Goal: Task Accomplishment & Management: Manage account settings

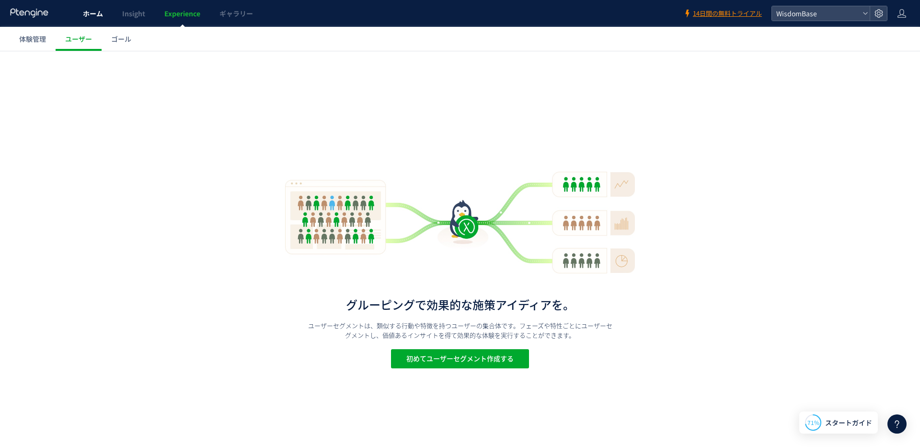
click at [102, 17] on span "ホーム" at bounding box center [93, 14] width 20 height 10
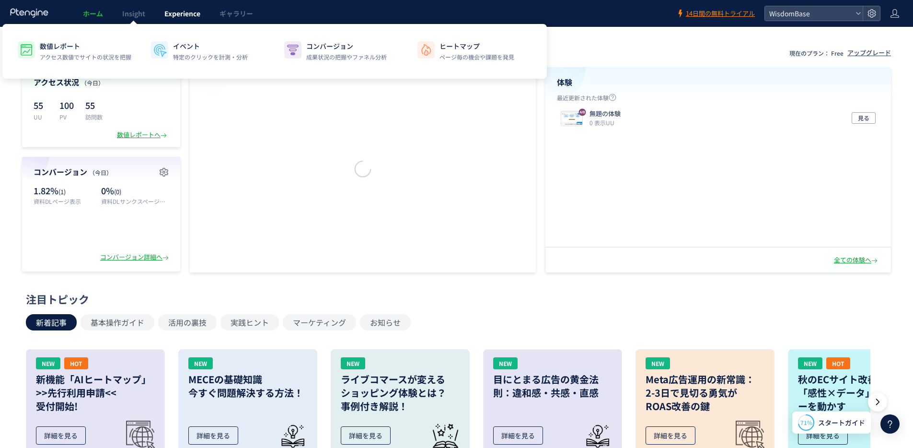
click at [166, 13] on span "Experience" at bounding box center [182, 14] width 36 height 10
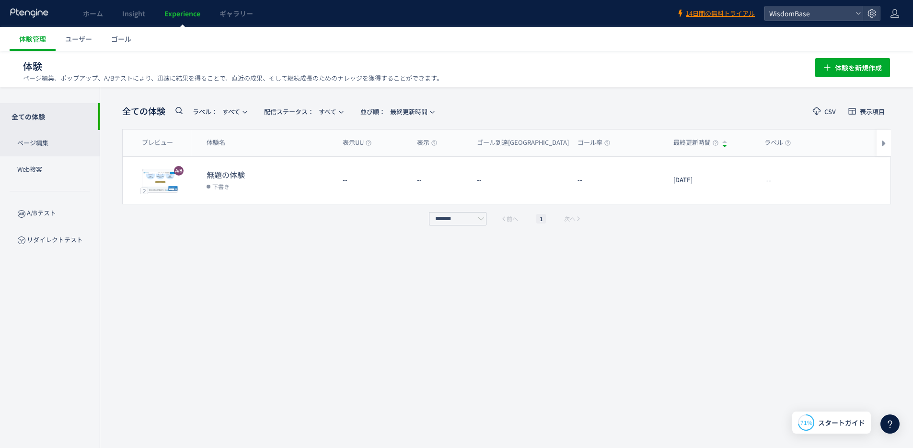
click at [58, 140] on p "ページ編集" at bounding box center [50, 143] width 100 height 26
click at [88, 41] on span "ユーザー" at bounding box center [78, 39] width 27 height 10
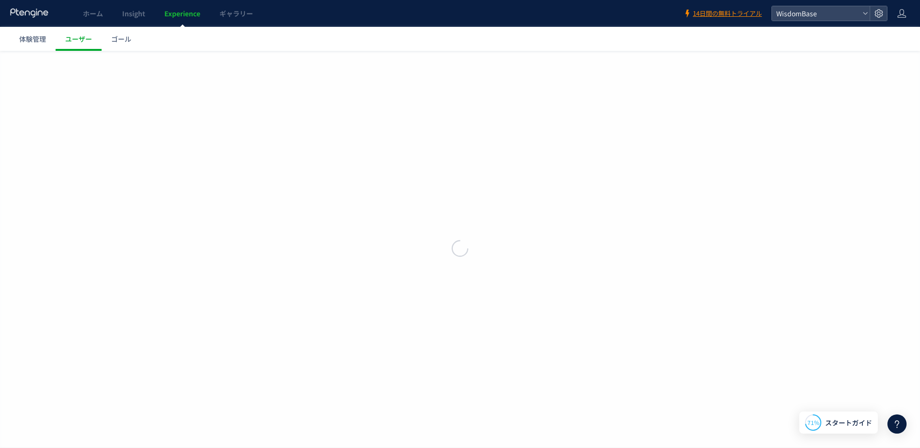
click at [119, 38] on div at bounding box center [460, 224] width 920 height 448
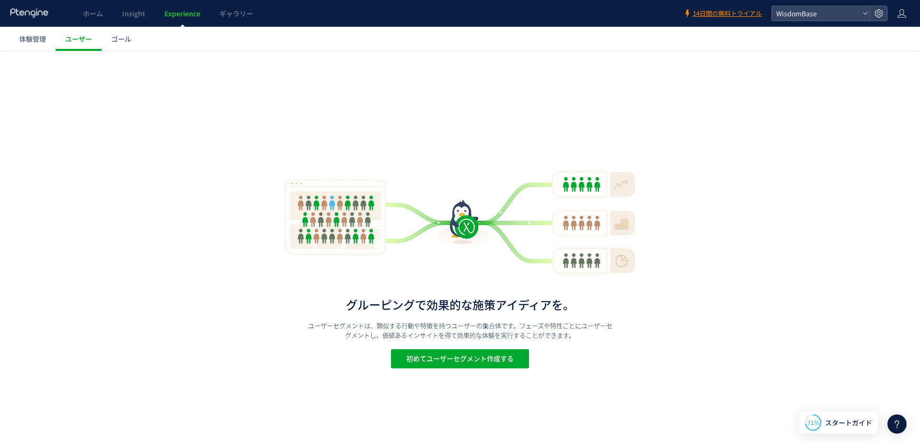
click at [119, 38] on span "ゴール" at bounding box center [121, 39] width 20 height 10
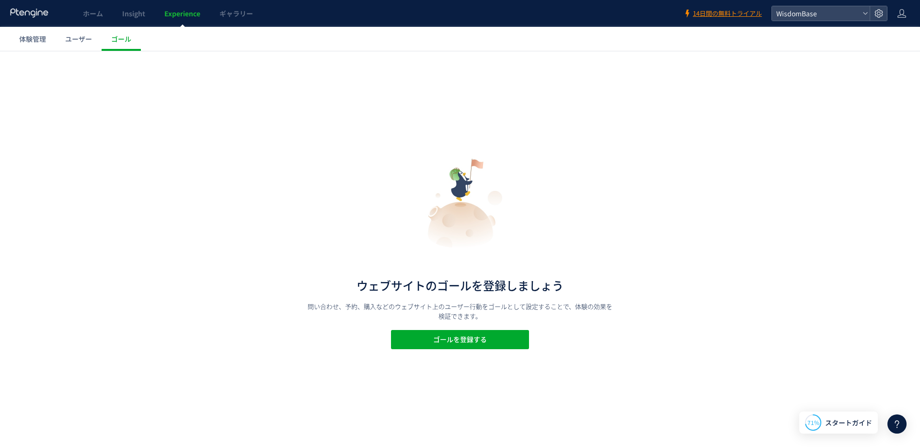
click at [901, 427] on icon at bounding box center [898, 424] width 12 height 12
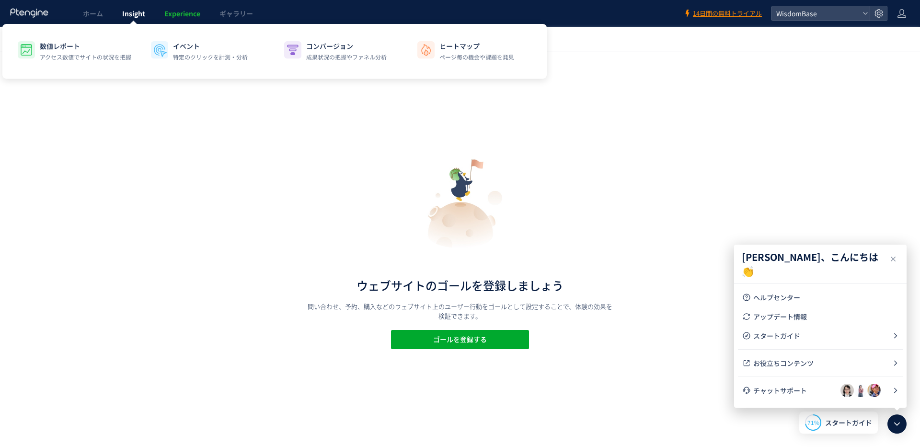
click at [113, 14] on link "Insight" at bounding box center [134, 13] width 42 height 27
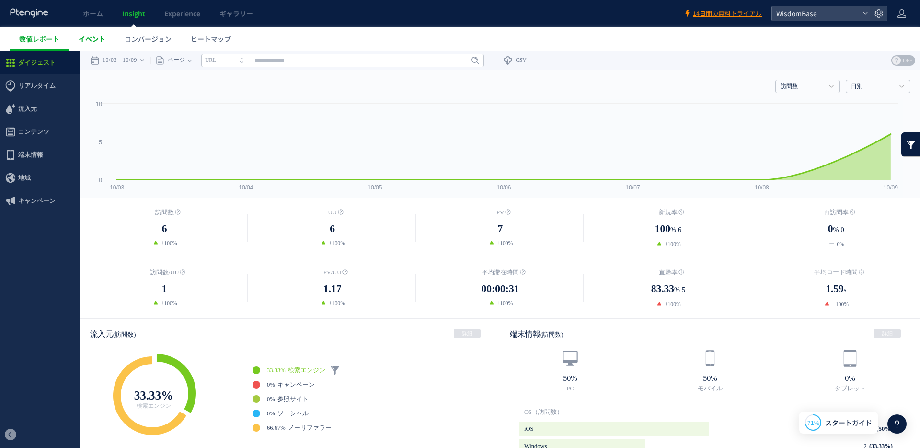
click at [94, 40] on span "イベント" at bounding box center [92, 39] width 27 height 10
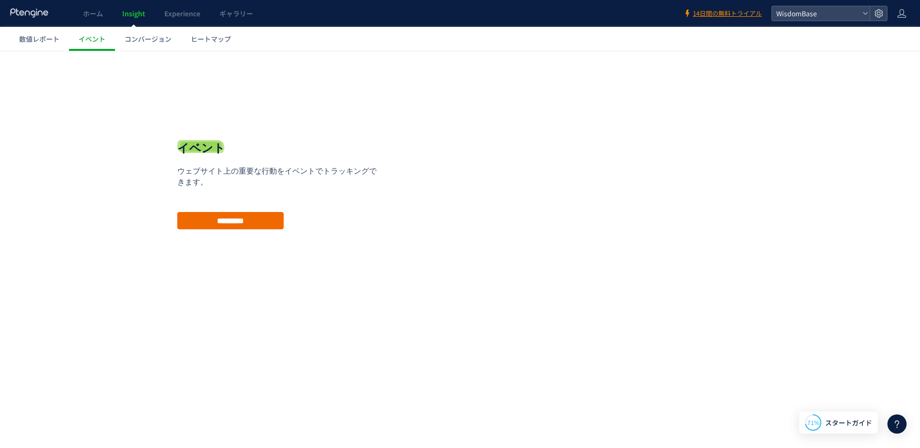
click at [262, 222] on input "*********" at bounding box center [230, 220] width 106 height 17
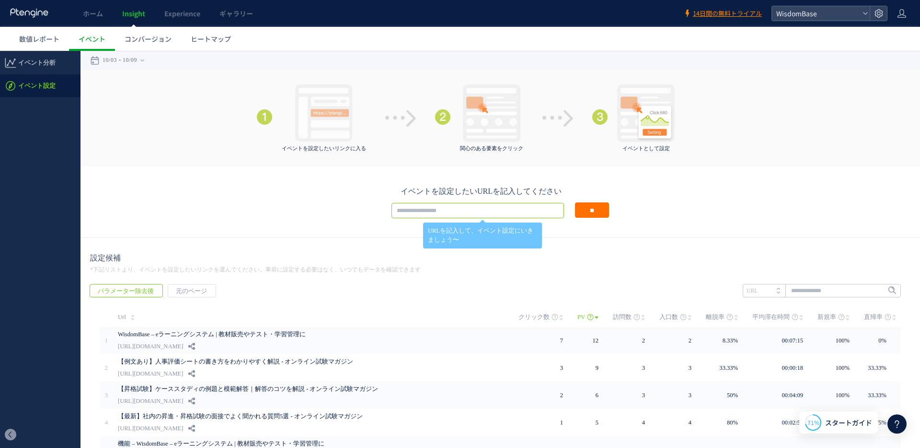
click at [474, 209] on input "text" at bounding box center [478, 210] width 173 height 15
paste input "**********"
drag, startPoint x: 488, startPoint y: 210, endPoint x: 559, endPoint y: 208, distance: 71.5
click at [559, 208] on div "**********" at bounding box center [483, 210] width 182 height 15
type input "**********"
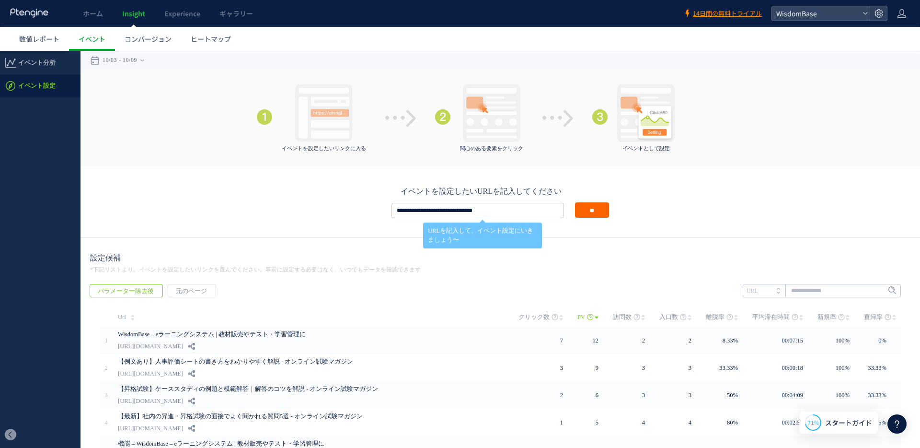
click at [583, 203] on input "**" at bounding box center [592, 209] width 34 height 15
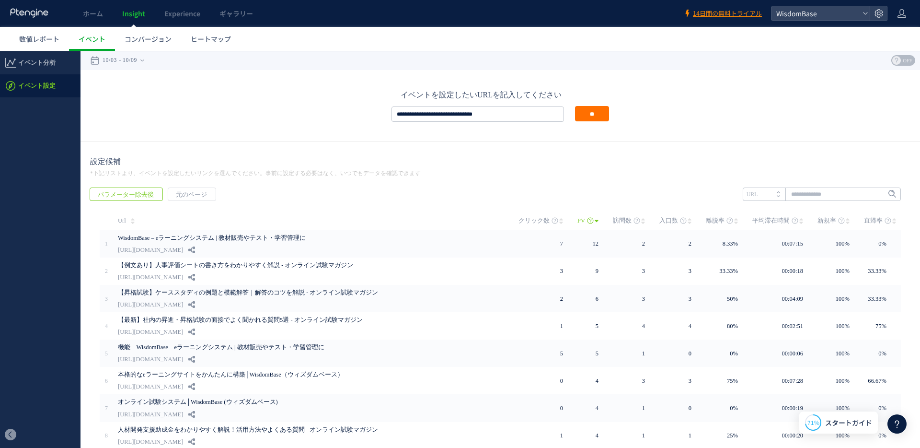
click at [242, 104] on div "**********" at bounding box center [500, 105] width 821 height 33
click at [167, 44] on link "コンバージョン" at bounding box center [148, 39] width 66 height 24
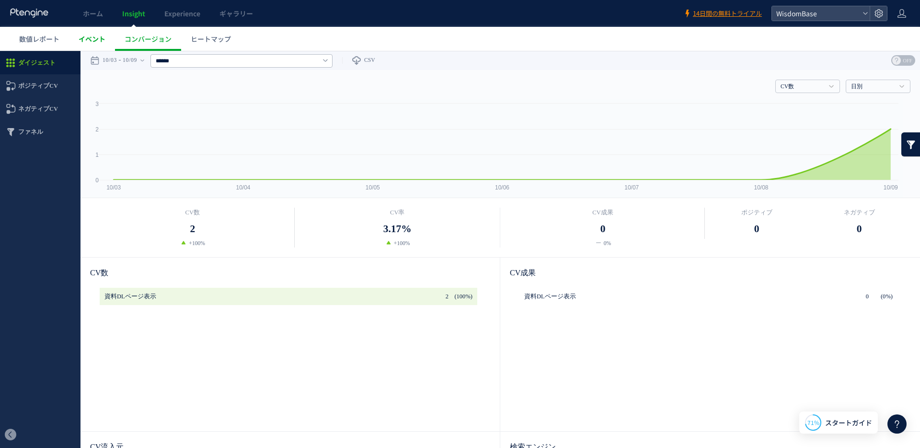
click at [89, 33] on link "イベント" at bounding box center [92, 39] width 46 height 24
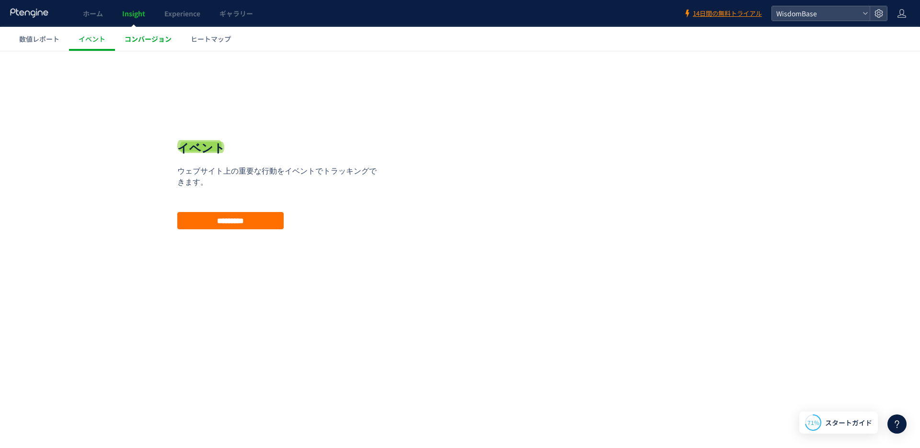
click at [129, 47] on link "コンバージョン" at bounding box center [148, 39] width 66 height 24
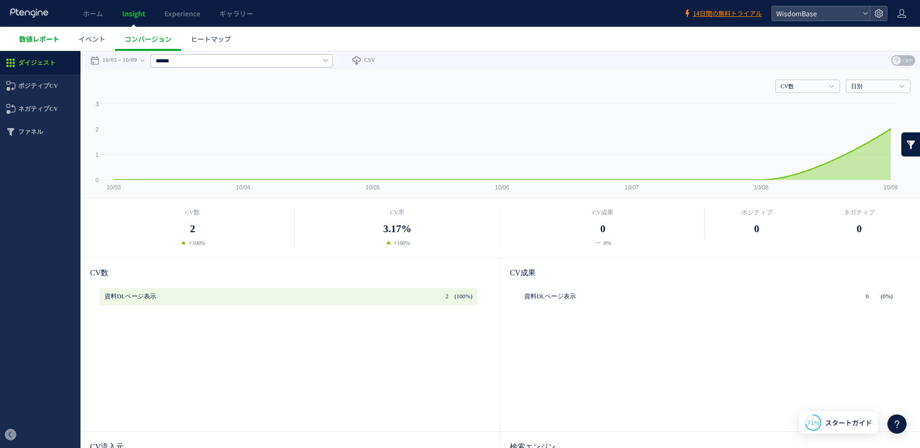
click at [47, 38] on span "数値レポート" at bounding box center [39, 39] width 40 height 10
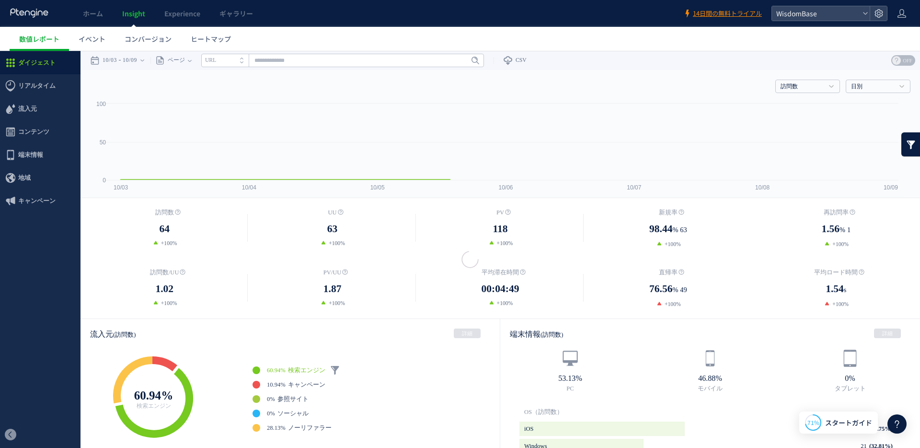
click at [96, 38] on span "イベント" at bounding box center [92, 39] width 27 height 10
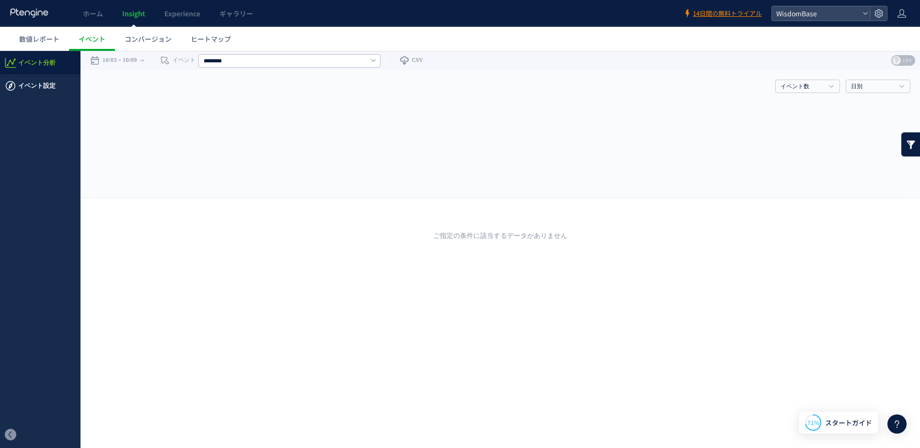
click at [38, 84] on span "イベント設定" at bounding box center [36, 85] width 37 height 23
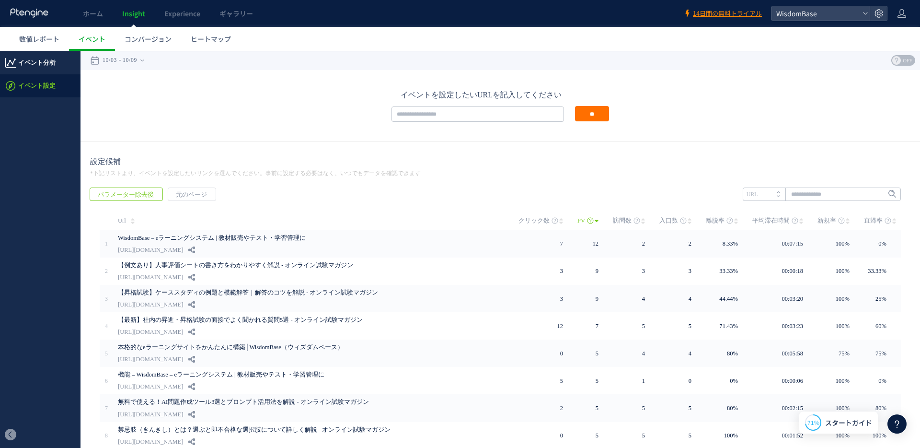
click at [38, 67] on span "イベント分析" at bounding box center [36, 62] width 37 height 23
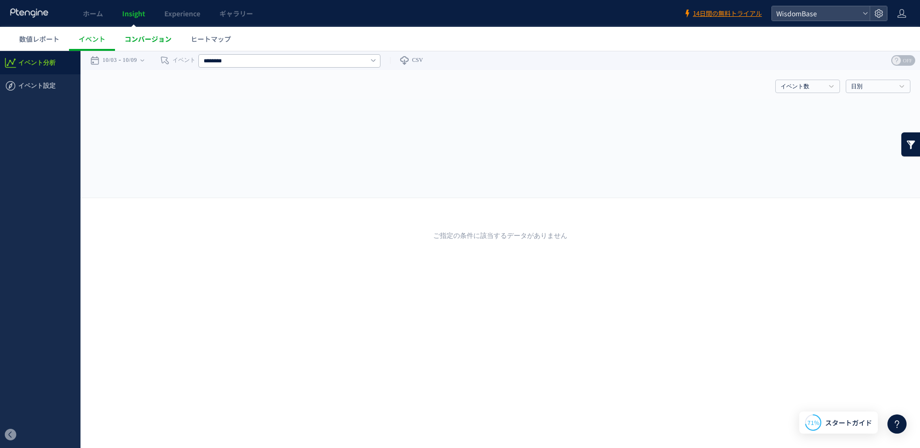
click at [151, 39] on span "コンバージョン" at bounding box center [148, 39] width 47 height 10
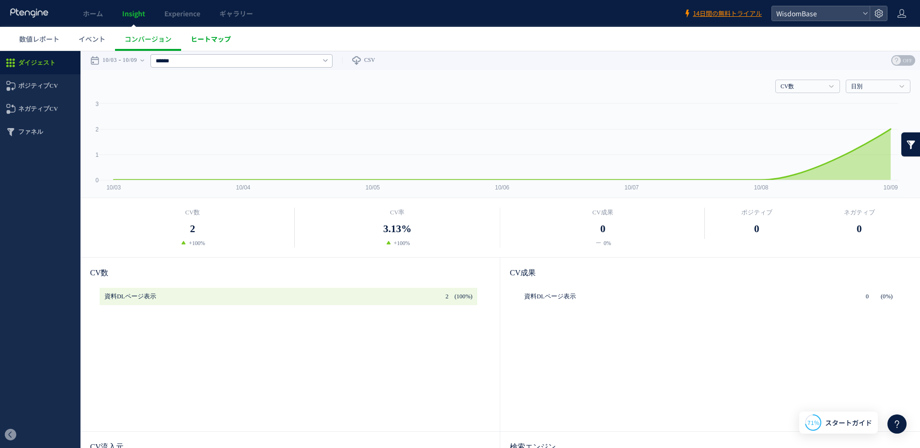
click at [221, 37] on span "ヒートマップ" at bounding box center [211, 39] width 40 height 10
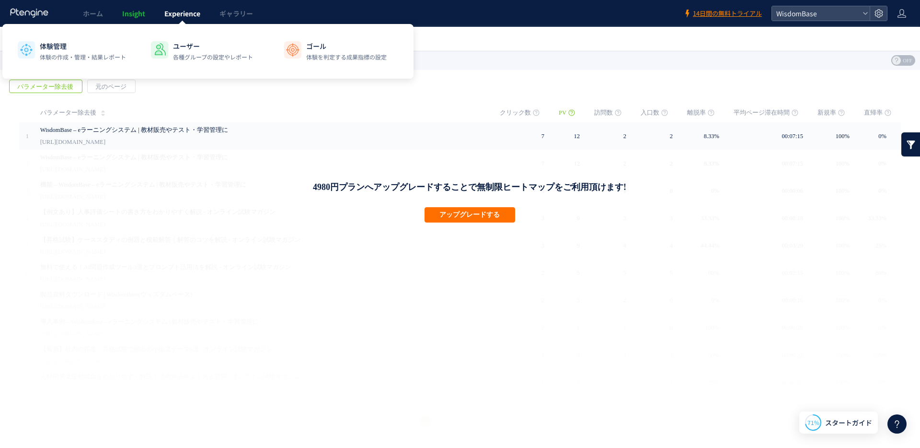
click at [175, 8] on link "Experience" at bounding box center [182, 13] width 55 height 27
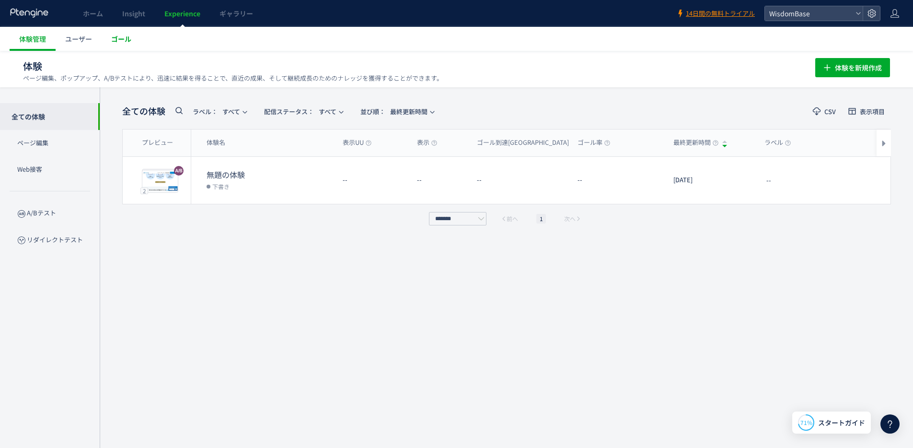
click at [120, 36] on span "ゴール" at bounding box center [121, 39] width 20 height 10
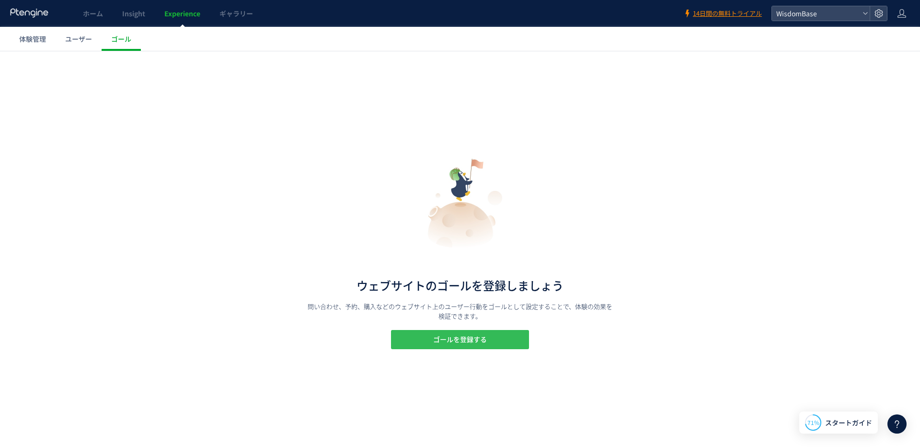
click at [448, 341] on span "ゴールを登録する" at bounding box center [460, 339] width 54 height 19
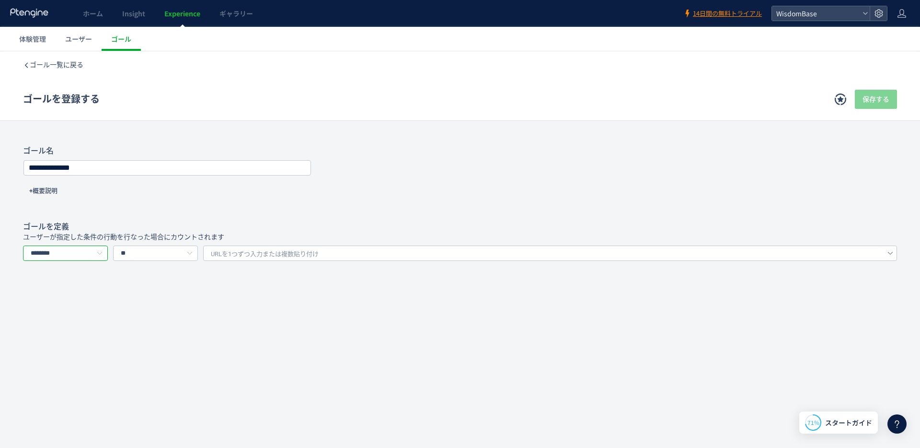
click at [79, 249] on input "********" at bounding box center [65, 252] width 85 height 15
click at [74, 297] on span "イベントを選択する" at bounding box center [63, 295] width 60 height 8
type input "*********"
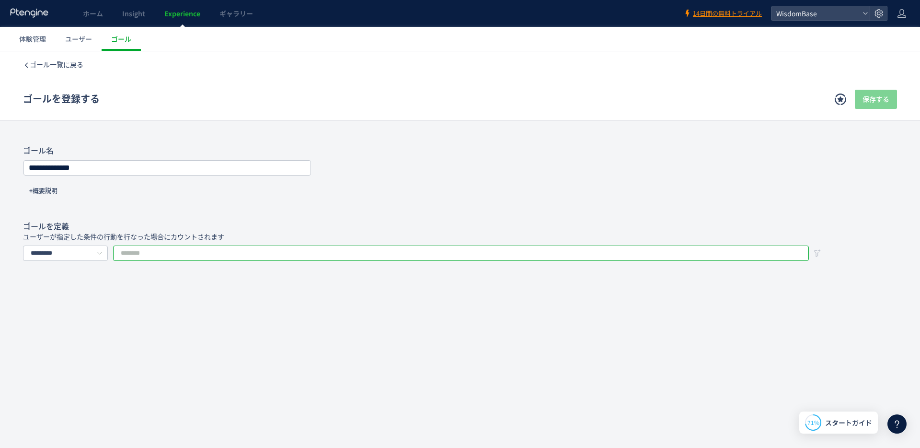
click at [164, 252] on input "text" at bounding box center [461, 252] width 696 height 15
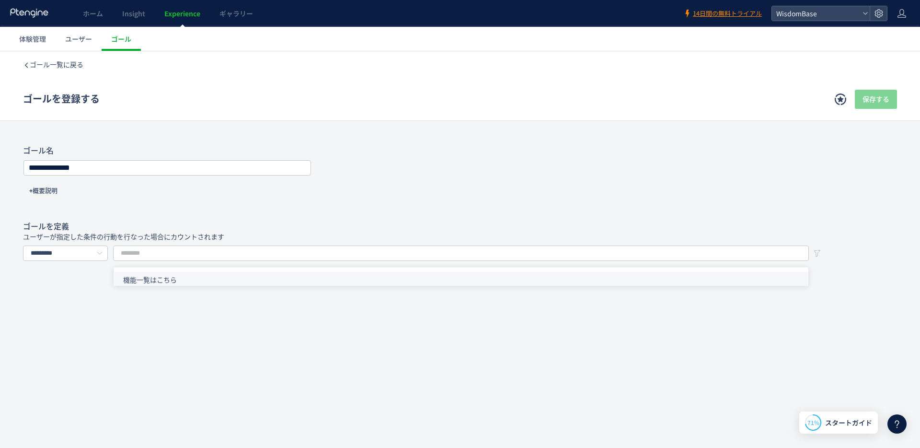
click at [166, 275] on li "機能一覧はこちら" at bounding box center [465, 280] width 702 height 16
type input "********"
click at [895, 101] on button "保存する" at bounding box center [876, 99] width 42 height 19
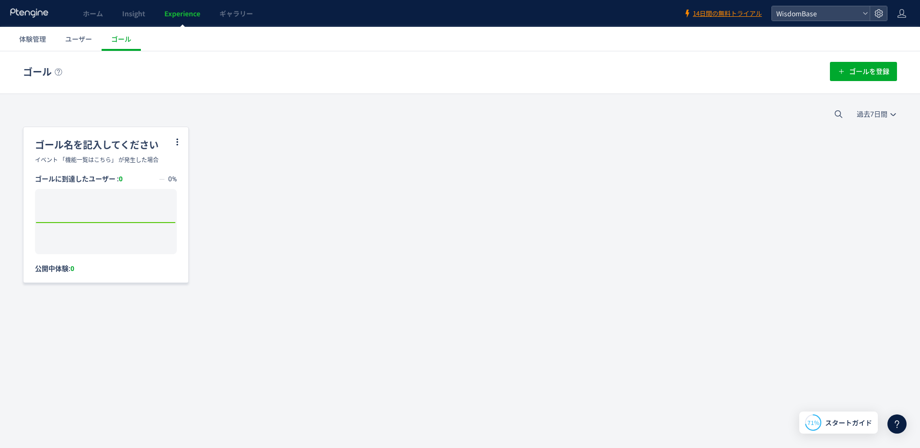
click at [83, 144] on div "ゴール名を記入してください" at bounding box center [105, 141] width 165 height 29
click at [99, 163] on div "イベント 「機能一覧はこちら」 が発生した場合" at bounding box center [105, 160] width 165 height 9
click at [94, 204] on rect at bounding box center [105, 221] width 141 height 65
click at [172, 142] on div "ゴール名を記入してください" at bounding box center [105, 141] width 165 height 29
click at [177, 141] on use at bounding box center [178, 142] width 6 height 9
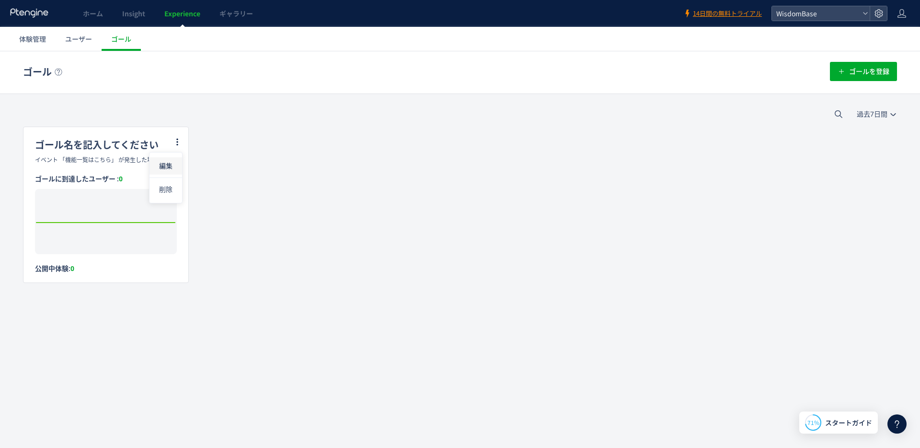
click at [169, 160] on li "編集" at bounding box center [166, 165] width 33 height 17
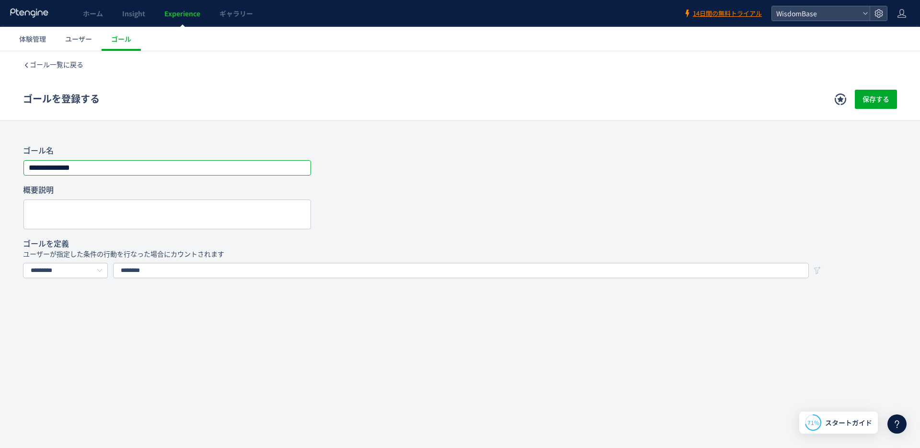
click at [132, 165] on input "**********" at bounding box center [167, 167] width 287 height 13
type input "*"
type input "********"
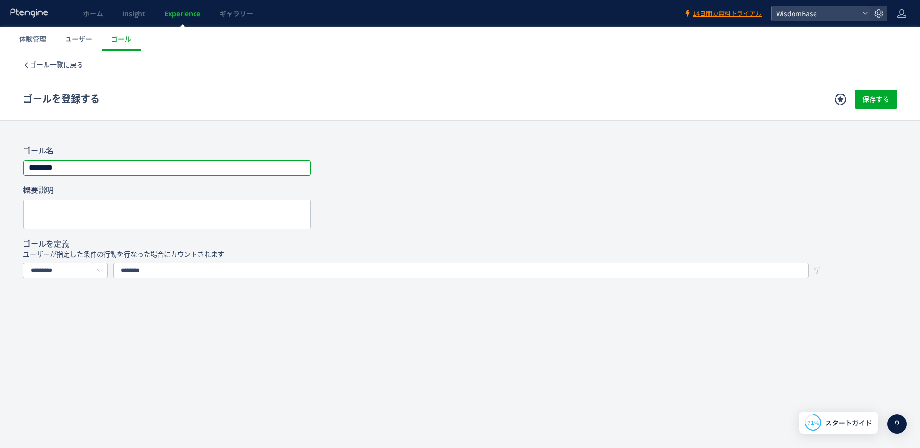
click at [164, 192] on h4 "概要説明" at bounding box center [460, 190] width 874 height 11
click at [151, 199] on div at bounding box center [167, 214] width 288 height 30
click at [89, 176] on div "ゴール名 ******** 概要説明 ゴールを定義 ユーザーが指定した条件の行動を行なった場合にカウントされます ********* URLで指定する イベン…" at bounding box center [460, 216] width 874 height 140
click at [89, 173] on input "********" at bounding box center [167, 167] width 287 height 13
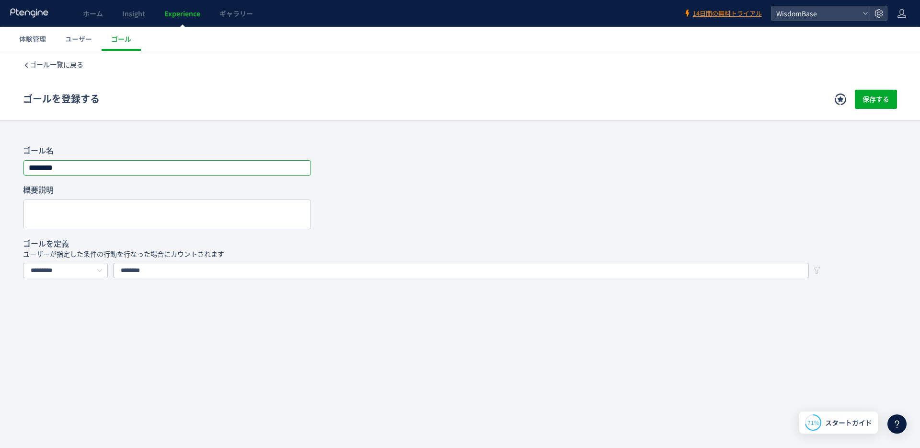
click at [89, 173] on input "********" at bounding box center [167, 167] width 287 height 13
click at [91, 210] on textarea at bounding box center [167, 216] width 277 height 23
paste textarea "********"
type textarea "**********"
click at [654, 146] on h4 "ゴール名" at bounding box center [460, 151] width 874 height 11
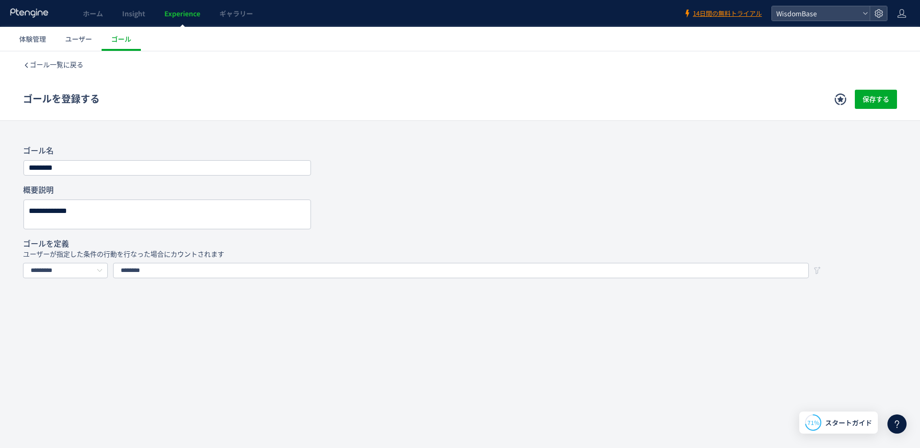
click at [899, 99] on div "ゴール一覧に戻る ゴールを登録する 保存する" at bounding box center [460, 86] width 920 height 70
click at [892, 99] on button "保存する" at bounding box center [876, 99] width 42 height 19
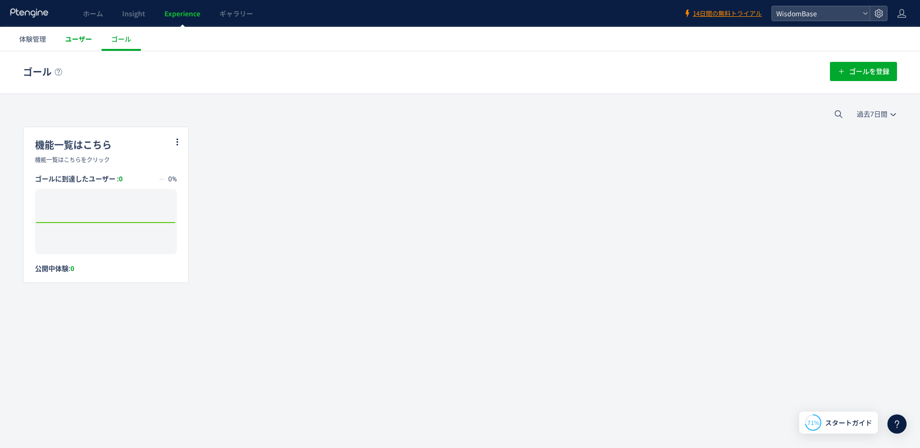
click at [81, 50] on link "ユーザー" at bounding box center [79, 39] width 46 height 24
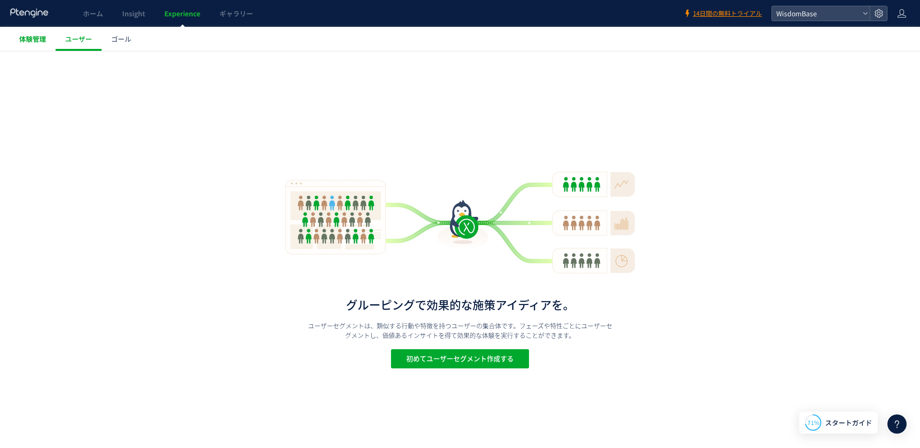
click at [29, 40] on span "体験管理" at bounding box center [32, 39] width 27 height 10
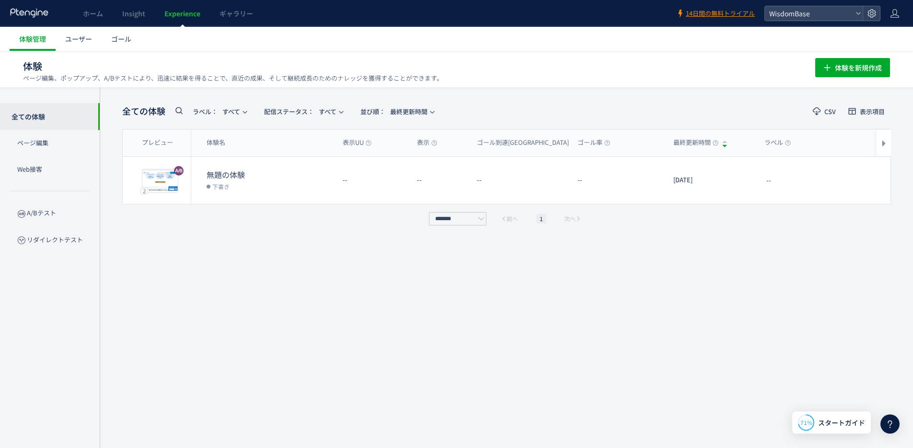
click at [217, 252] on div "全ての体験 ラベル： すべて 配信ステータス​： すべて 並び順： 最終更新時間 CSV 表示項目 プレビュー 体験名 表示UU 表示 ゴール到達UU ゴール…" at bounding box center [506, 268] width 769 height 332
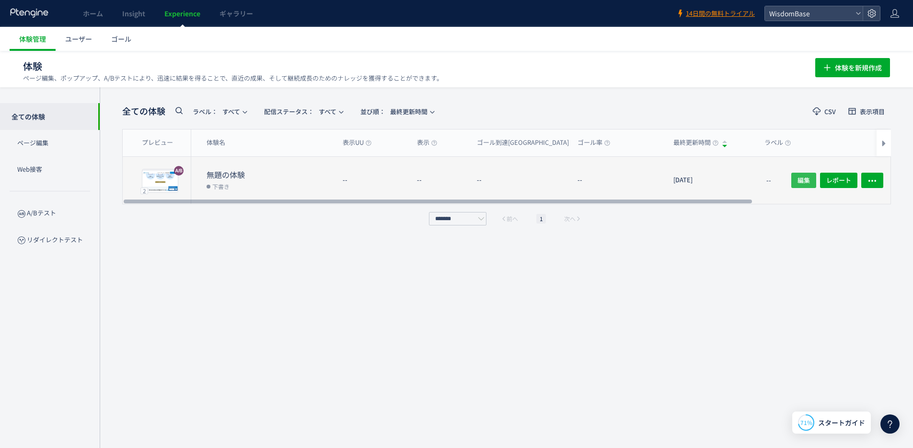
click at [802, 175] on span "編集" at bounding box center [804, 180] width 12 height 15
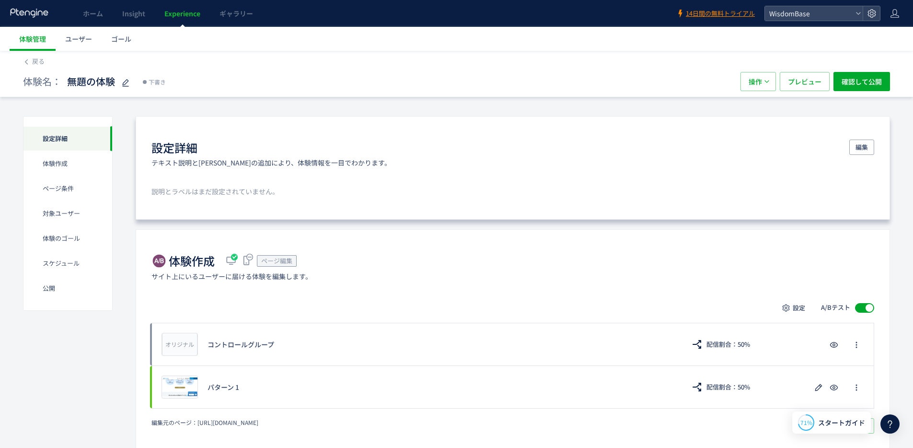
scroll to position [122, 0]
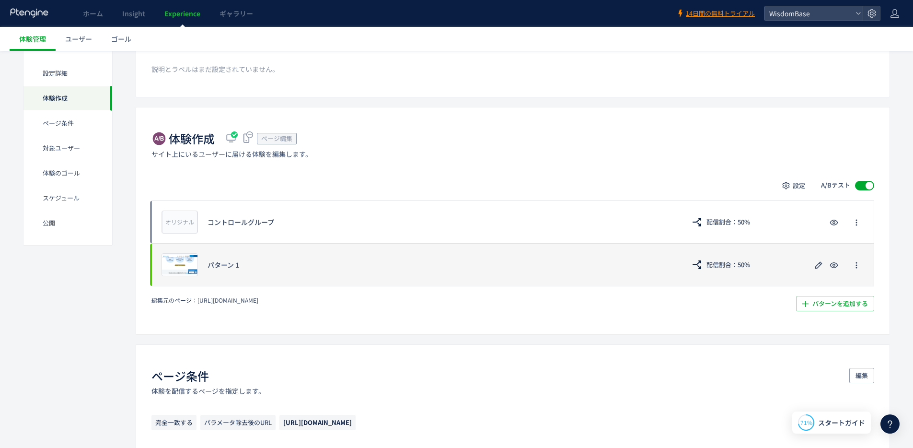
click at [431, 258] on div "プレビュー パターン 1 配信割合：50%" at bounding box center [512, 264] width 723 height 43
click at [853, 269] on span "button" at bounding box center [857, 264] width 8 height 15
click at [646, 273] on div "プレビュー パターン 1 配信割合：50%" at bounding box center [512, 264] width 723 height 43
click at [236, 268] on div "パターン 1" at bounding box center [442, 265] width 468 height 10
click at [219, 263] on div "パターン 1" at bounding box center [442, 265] width 468 height 10
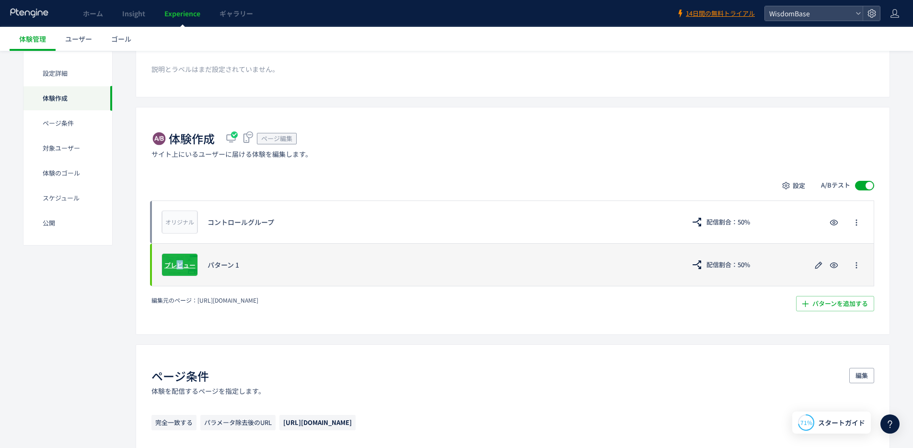
click at [179, 263] on span "プレビュー" at bounding box center [179, 264] width 31 height 9
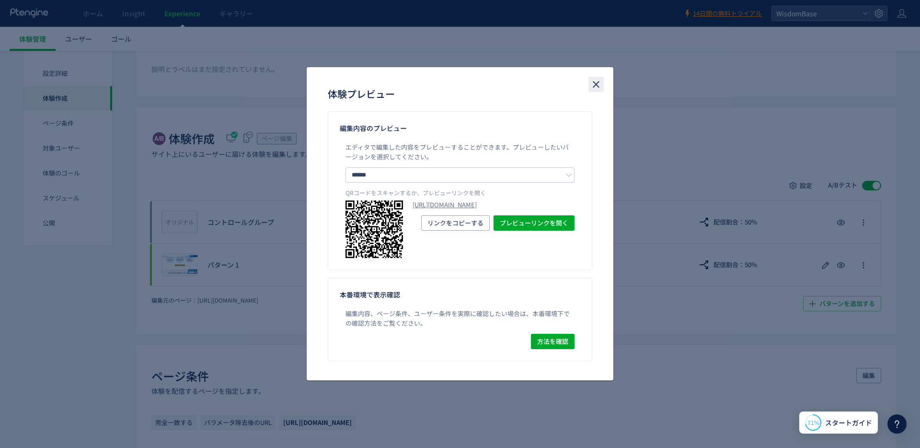
click at [594, 82] on use "close" at bounding box center [596, 84] width 7 height 7
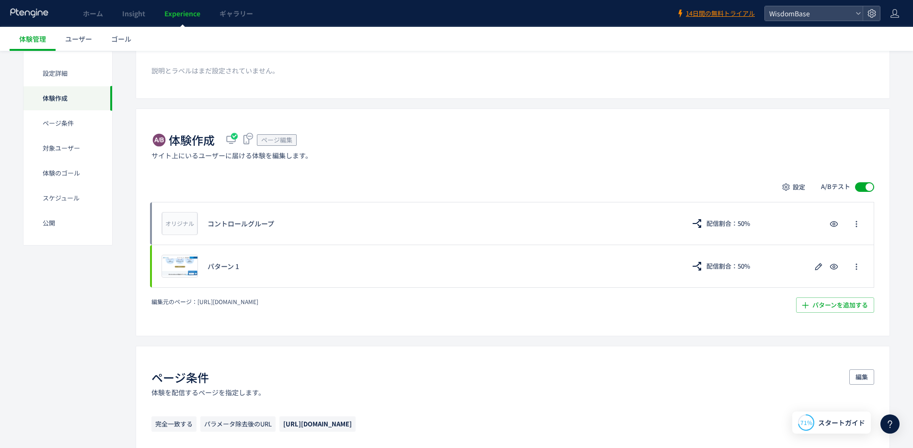
scroll to position [0, 0]
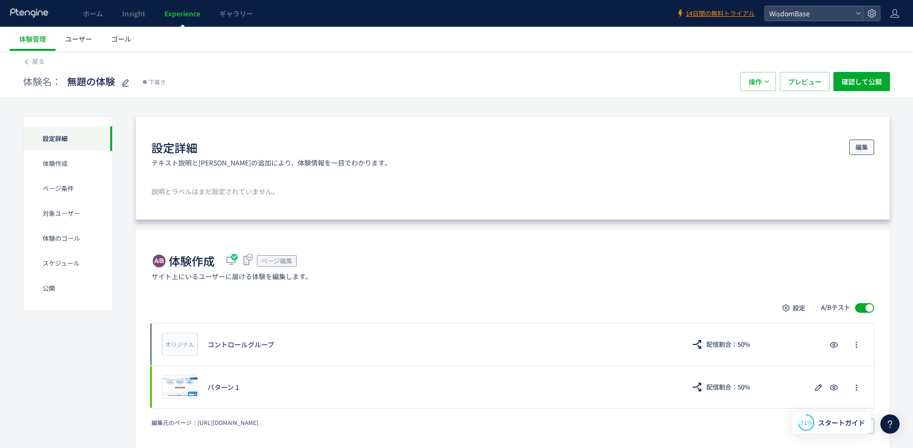
click at [856, 142] on span "編集" at bounding box center [862, 147] width 12 height 15
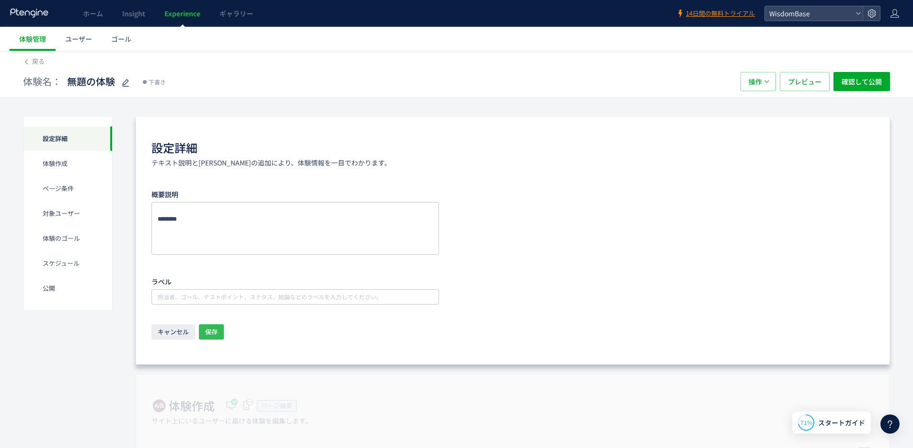
click at [207, 334] on span "保存" at bounding box center [211, 331] width 12 height 15
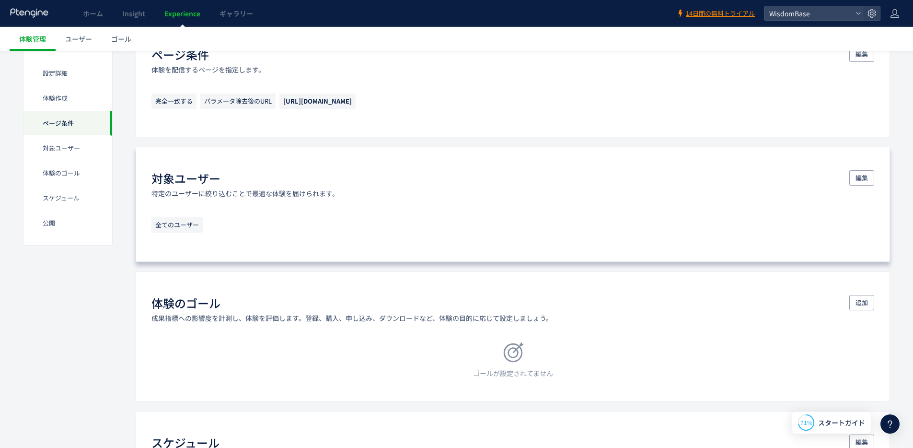
scroll to position [454, 0]
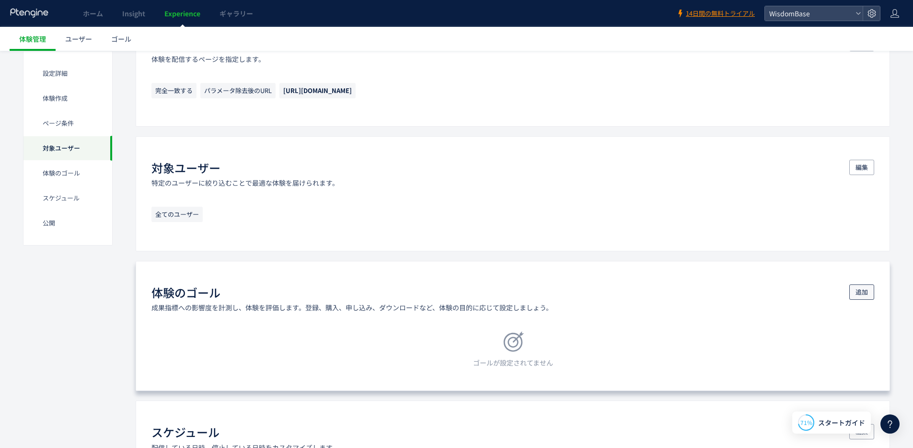
click at [856, 291] on span "追加" at bounding box center [862, 291] width 12 height 15
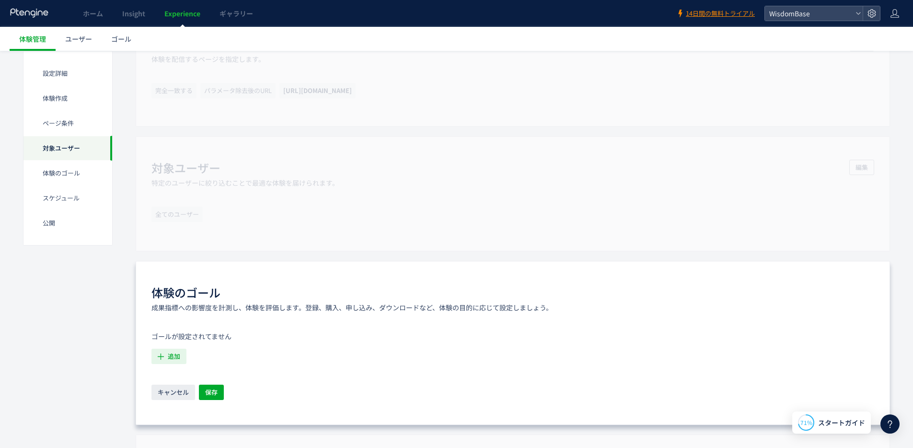
click at [163, 351] on icon "button" at bounding box center [161, 356] width 10 height 10
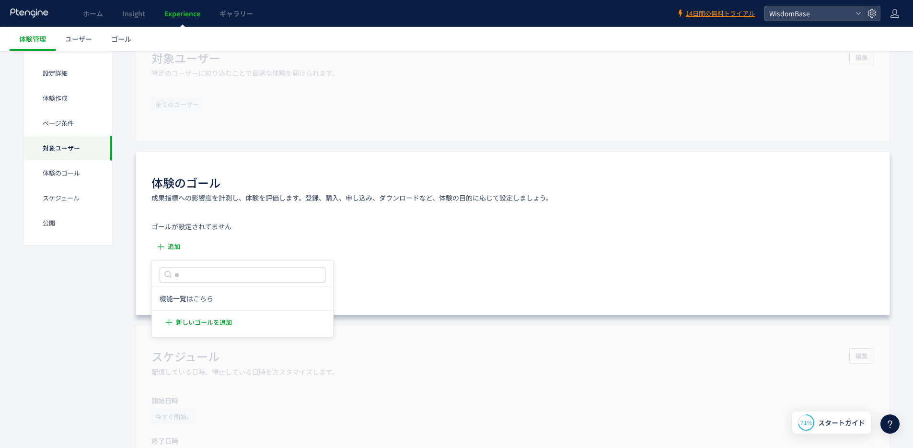
scroll to position [574, 0]
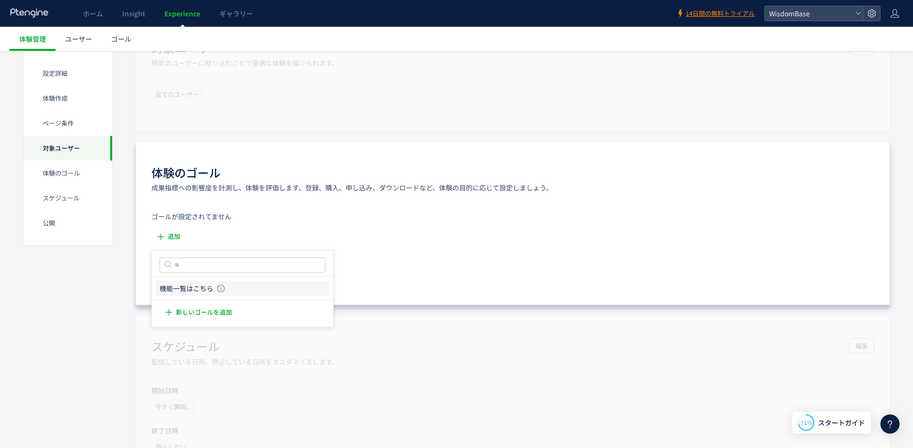
click at [198, 291] on icon "機能一覧はこちら" at bounding box center [187, 289] width 54 height 10
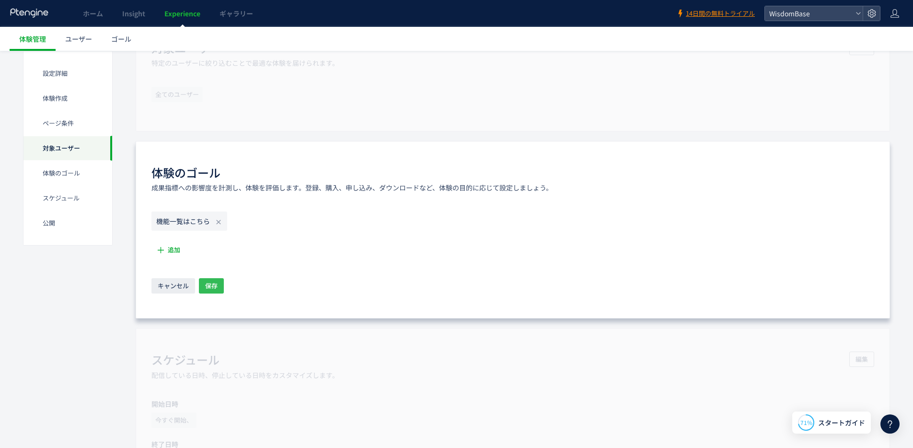
click at [215, 284] on span "保存" at bounding box center [211, 285] width 12 height 15
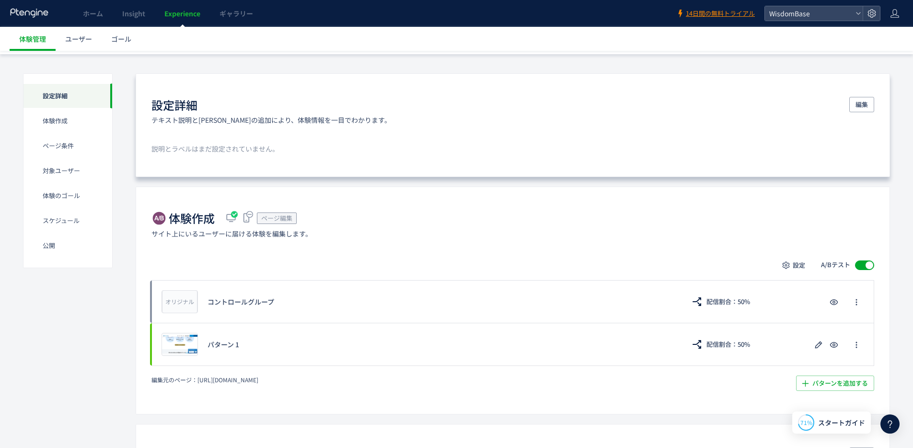
scroll to position [42, 0]
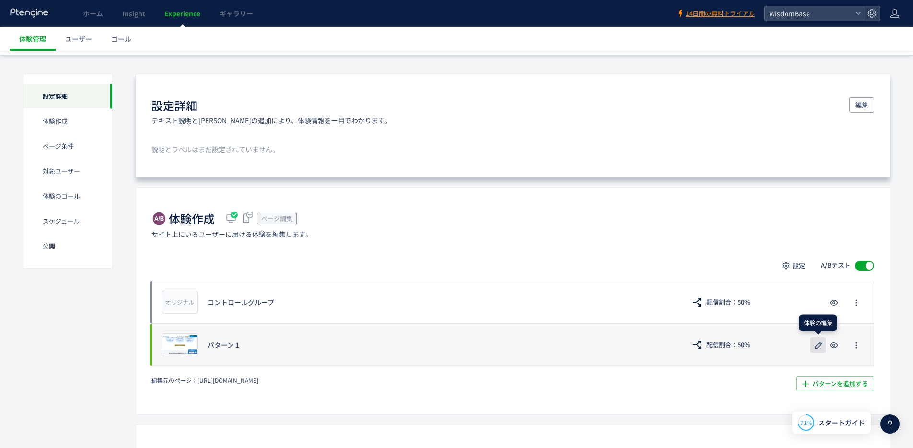
click at [822, 341] on icon "button" at bounding box center [819, 345] width 12 height 12
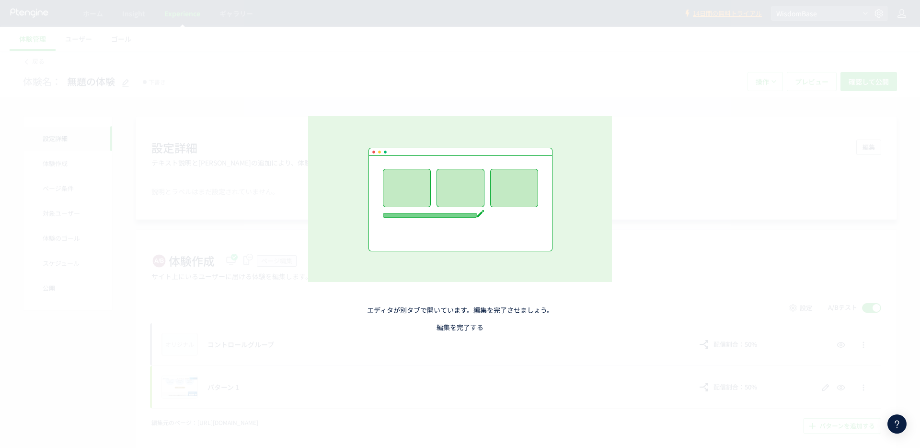
click at [481, 326] on link "編集を完了する" at bounding box center [460, 327] width 47 height 10
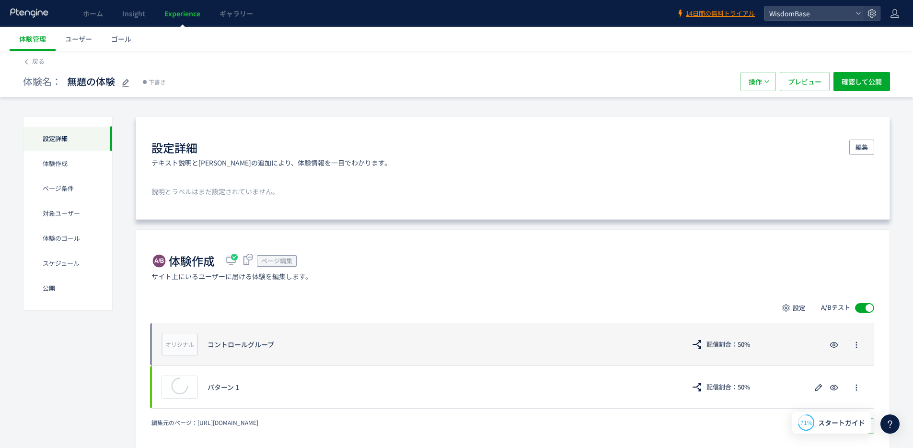
scroll to position [279, 0]
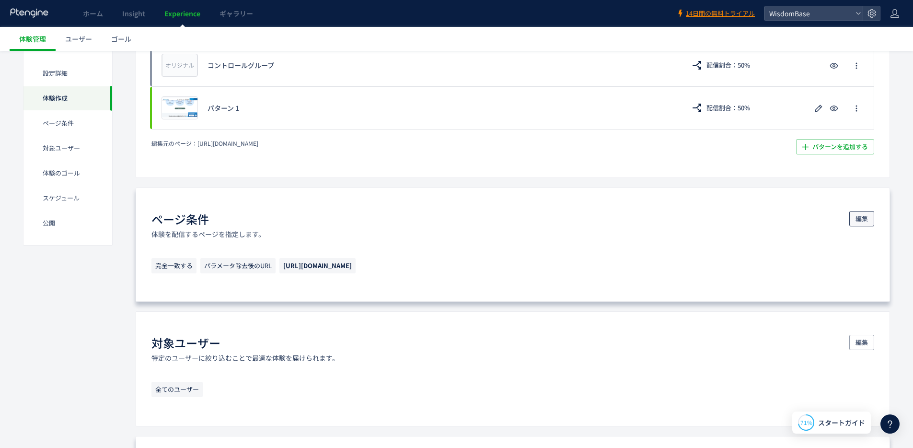
click at [860, 217] on span "編集" at bounding box center [862, 218] width 12 height 15
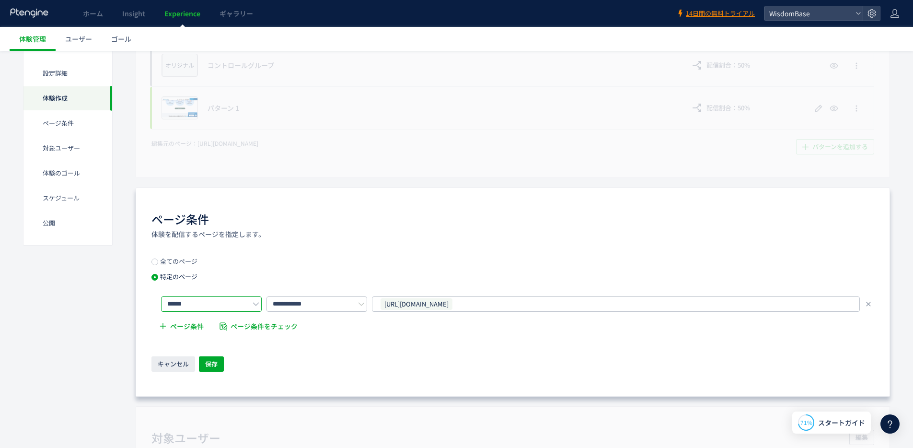
click at [214, 300] on input "******" at bounding box center [211, 303] width 101 height 15
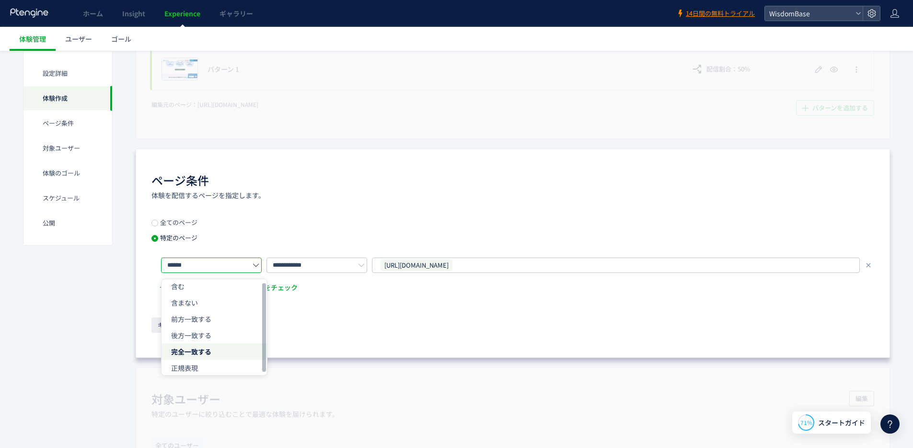
scroll to position [0, 0]
click at [222, 349] on li "完全一致する" at bounding box center [214, 355] width 105 height 16
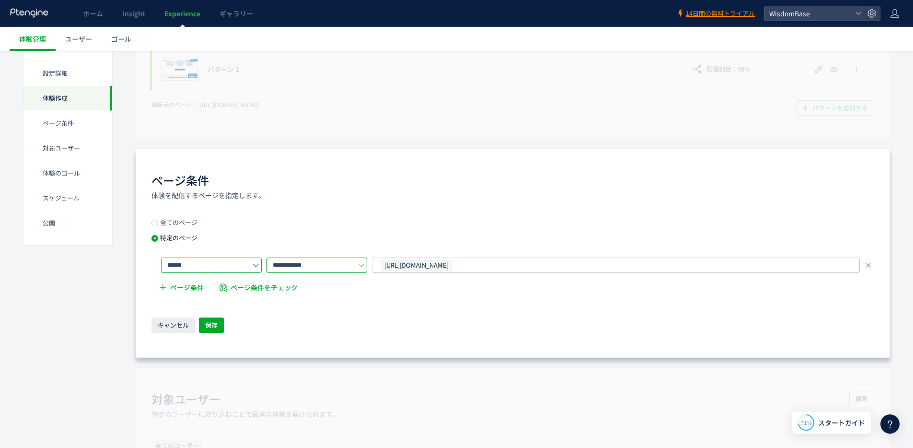
click at [304, 265] on input "**********" at bounding box center [317, 264] width 101 height 15
click at [327, 305] on span "パラメータ除去後のURL" at bounding box center [314, 307] width 74 height 10
click at [471, 292] on div "ページ条件 ページ条件をチェック" at bounding box center [512, 288] width 723 height 21
click at [221, 326] on button "保存" at bounding box center [211, 324] width 25 height 15
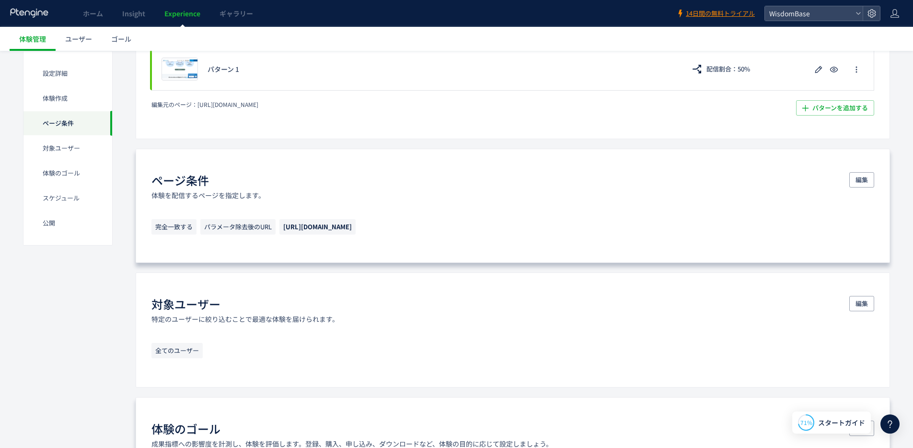
scroll to position [334, 0]
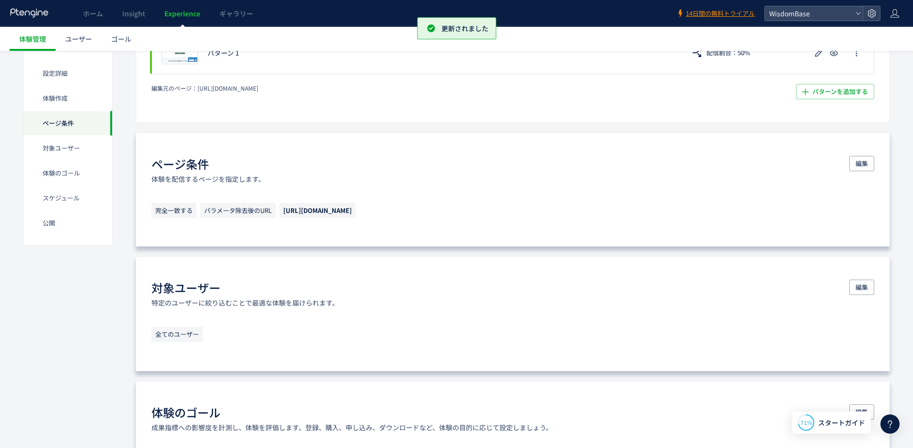
click at [195, 334] on span "全てのユーザー" at bounding box center [176, 333] width 51 height 15
click at [868, 284] on button "編集" at bounding box center [862, 286] width 25 height 15
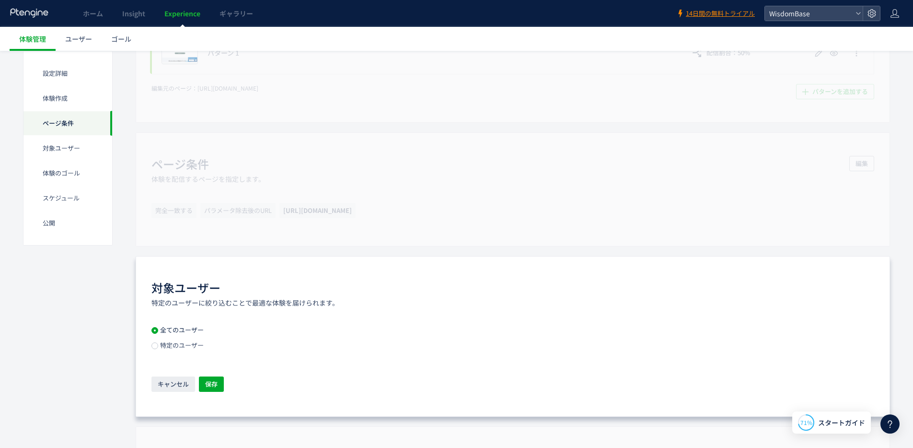
click at [165, 345] on span "特定のユーザー" at bounding box center [181, 344] width 46 height 9
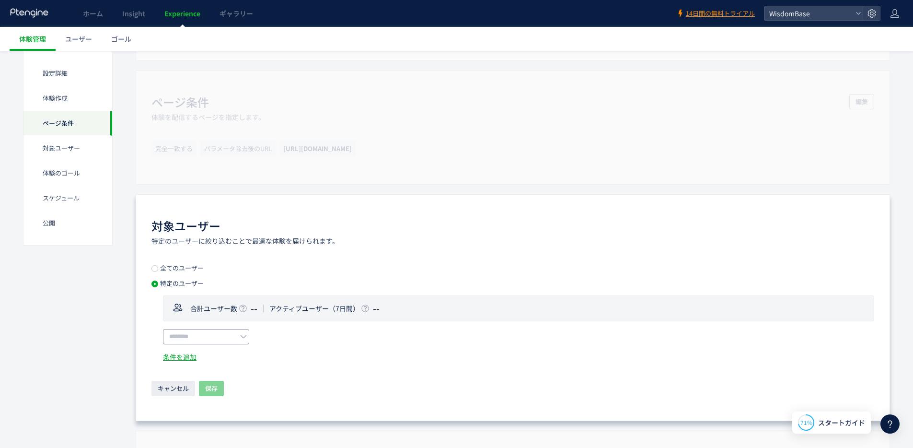
scroll to position [403, 0]
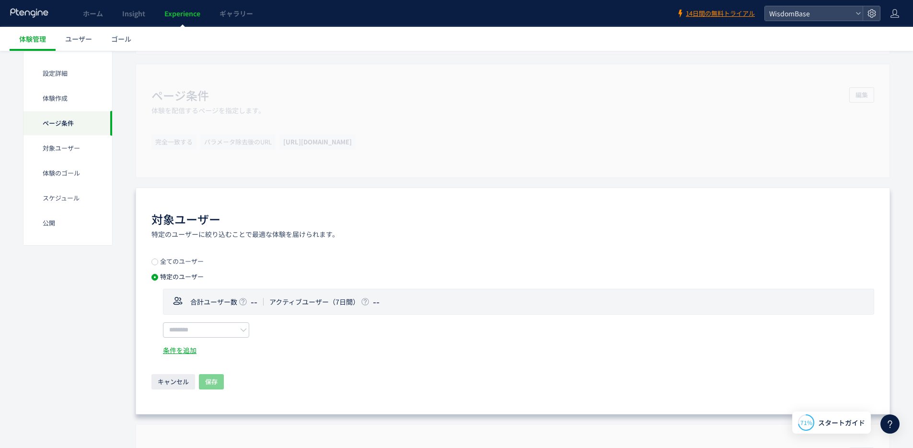
click at [352, 304] on span "アクティブユーザー（7日間）" at bounding box center [314, 302] width 90 height 10
click at [188, 336] on input "text" at bounding box center [206, 329] width 86 height 15
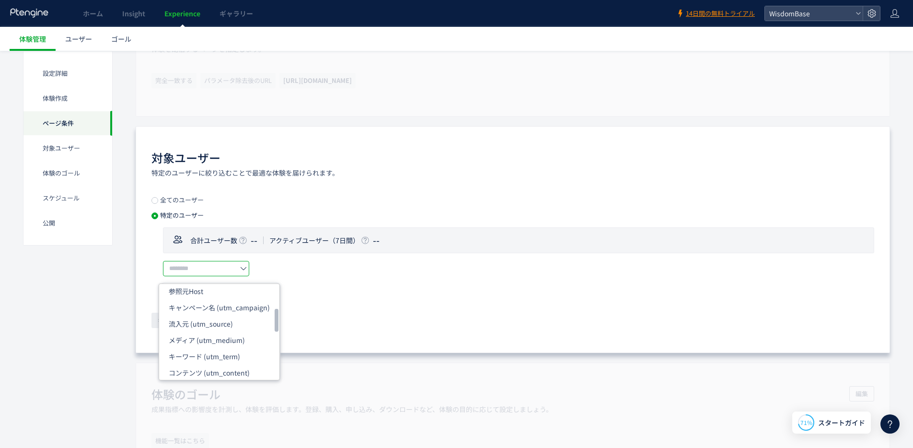
scroll to position [201, 0]
click at [224, 329] on li "流入元 (utm_source)" at bounding box center [219, 324] width 120 height 16
type input "**********"
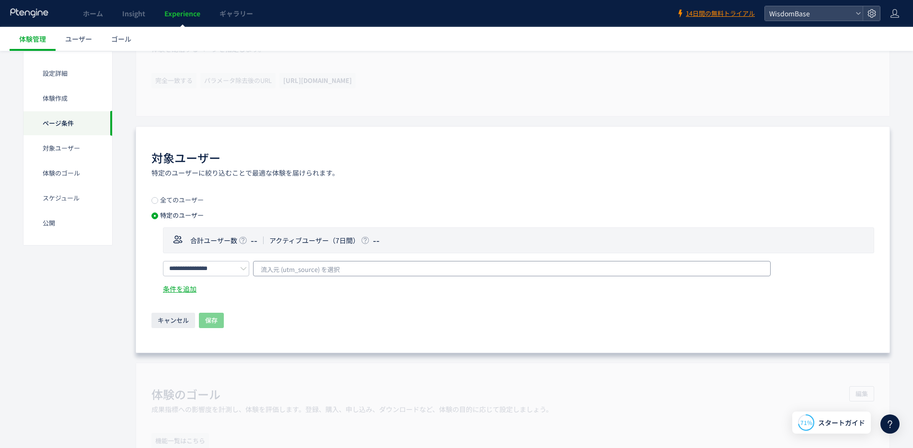
click at [295, 268] on span "流入元 (utm_source) を選択" at bounding box center [300, 269] width 79 height 14
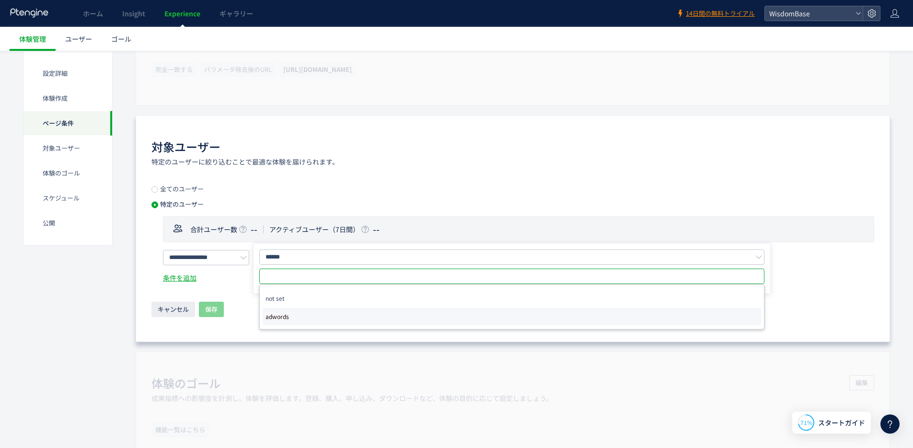
scroll to position [485, 0]
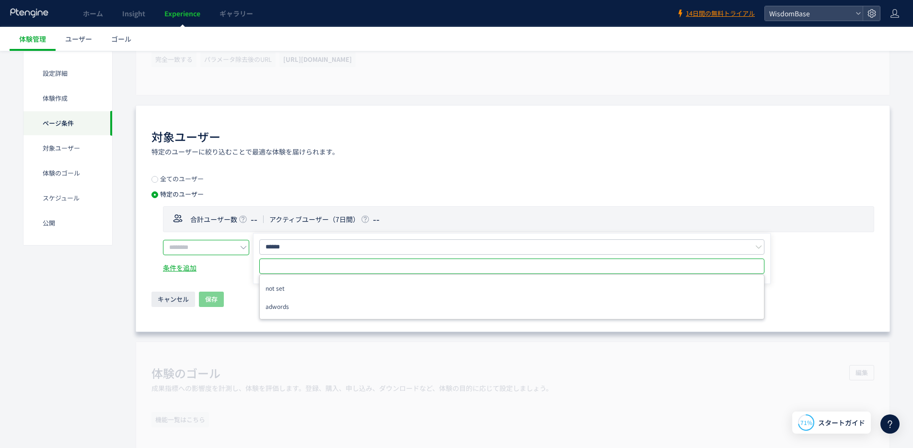
click at [230, 247] on input "text" at bounding box center [206, 247] width 86 height 15
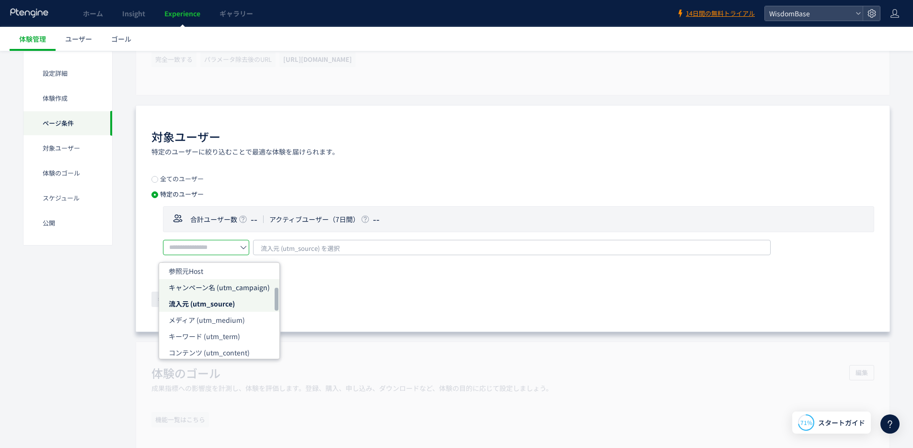
click at [215, 290] on span "キャンペーン名 (utm_campaign)" at bounding box center [219, 287] width 101 height 10
type input "**********"
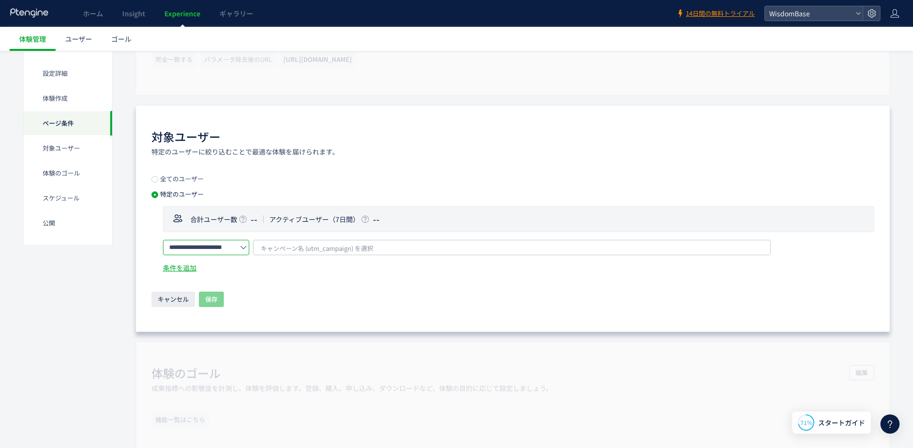
scroll to position [0, 30]
click at [270, 251] on span "キャンペーン名 (utm_campaign) を選択" at bounding box center [317, 248] width 113 height 14
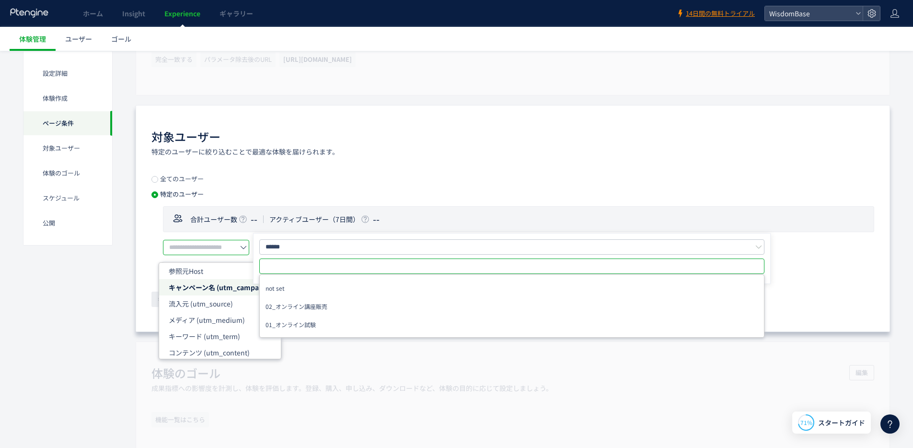
click at [213, 244] on input "text" at bounding box center [206, 247] width 86 height 15
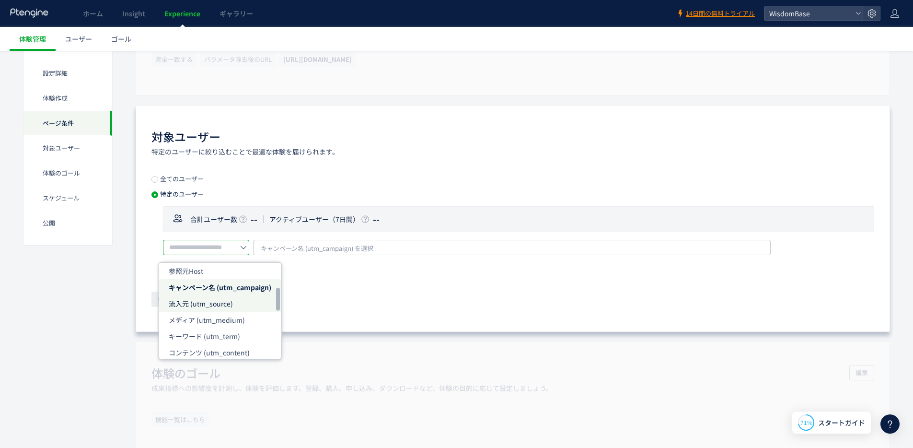
click at [231, 300] on span "流入元 (utm_source)" at bounding box center [201, 304] width 64 height 10
type input "**********"
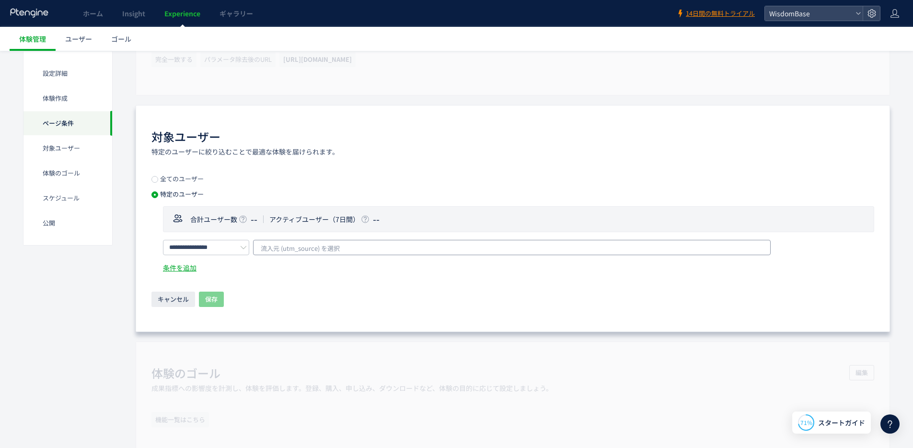
click at [288, 252] on span "流入元 (utm_source) を選択" at bounding box center [300, 248] width 79 height 14
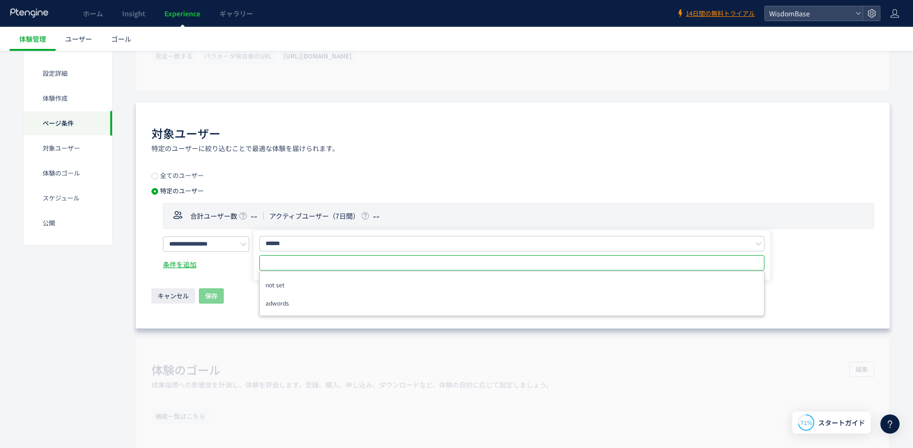
scroll to position [500, 0]
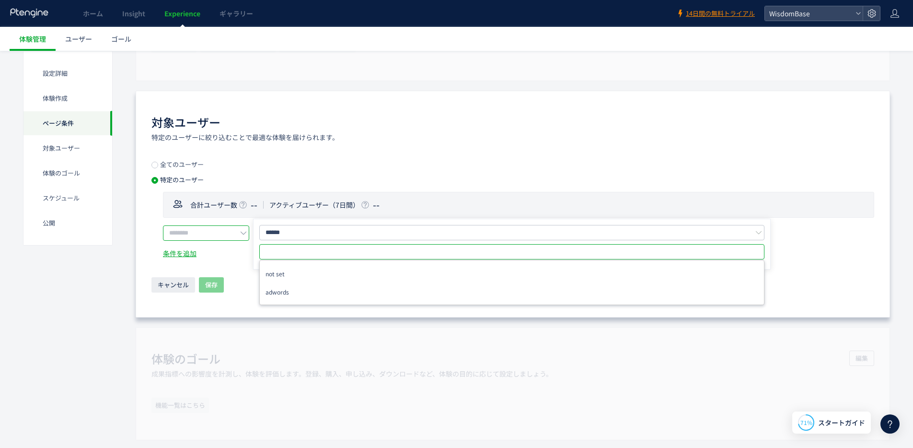
click at [223, 234] on input "text" at bounding box center [206, 232] width 86 height 15
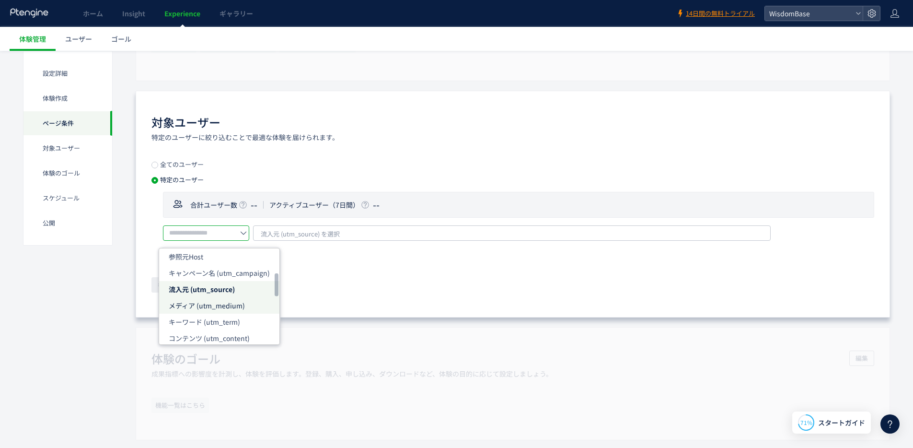
click at [219, 311] on li "メディア (utm_medium)" at bounding box center [219, 305] width 120 height 16
type input "**********"
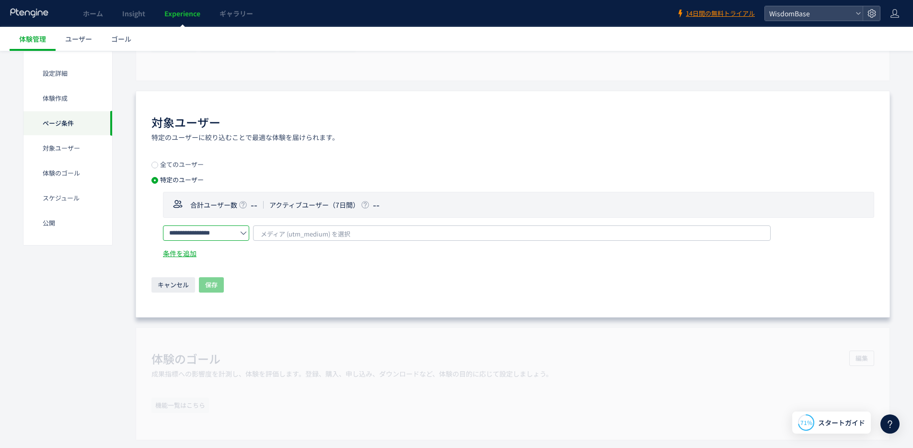
scroll to position [0, 7]
click at [264, 237] on span "メディア (utm_medium) を選択" at bounding box center [306, 234] width 90 height 14
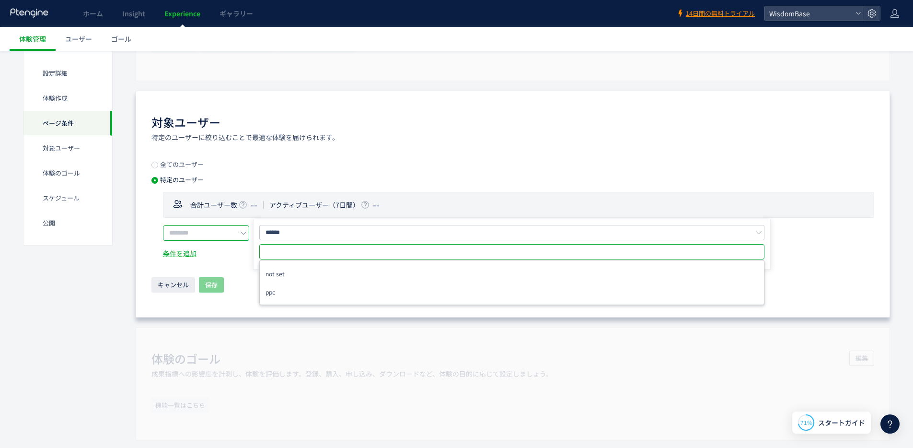
click at [233, 229] on input "text" at bounding box center [206, 232] width 86 height 15
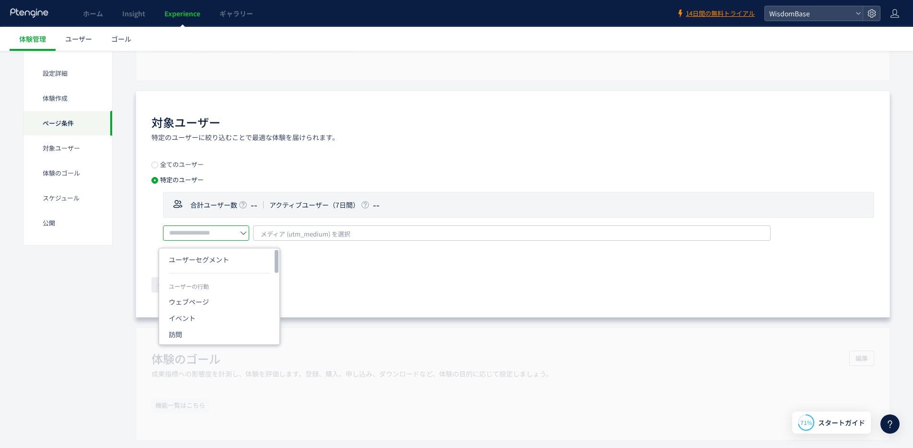
click at [330, 276] on div "全てのユーザー 特定のユーザー 合計ユーザー数 -- アクティブユーザー（7日間） -- ユーザーセグメント ユーザーの行動 ウェブページ イベント 訪問 体…" at bounding box center [512, 227] width 723 height 133
type input "**********"
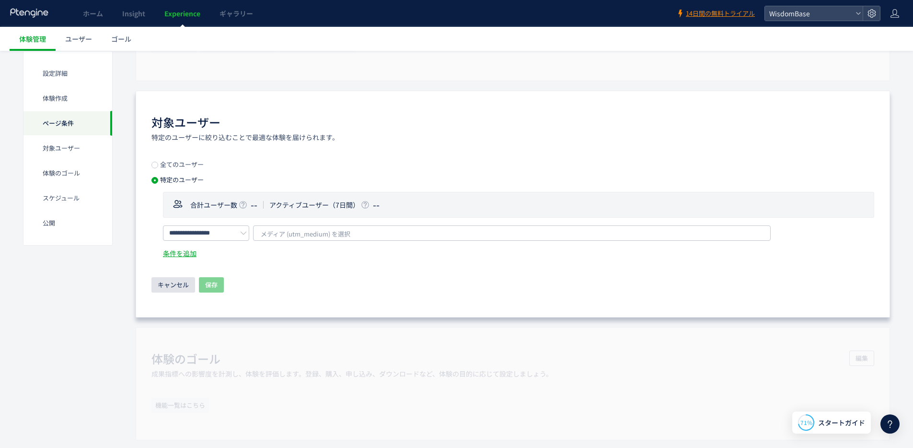
click at [172, 286] on span "キャンセル" at bounding box center [173, 284] width 31 height 15
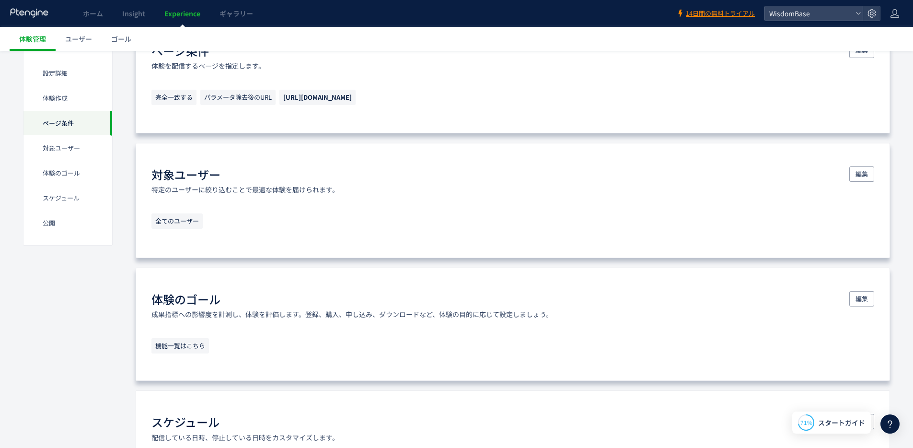
scroll to position [456, 0]
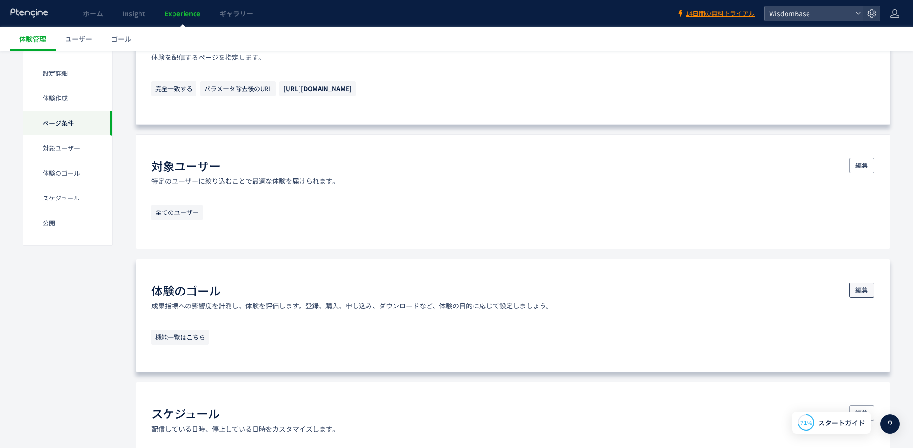
click at [856, 291] on span "編集" at bounding box center [862, 289] width 12 height 15
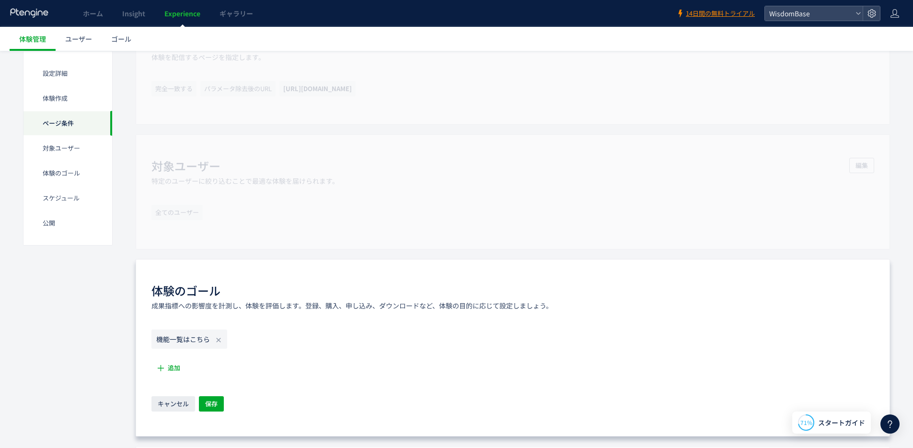
click at [191, 341] on icon "機能一覧はこちら" at bounding box center [183, 339] width 54 height 10
click at [179, 360] on button "追加" at bounding box center [168, 367] width 35 height 15
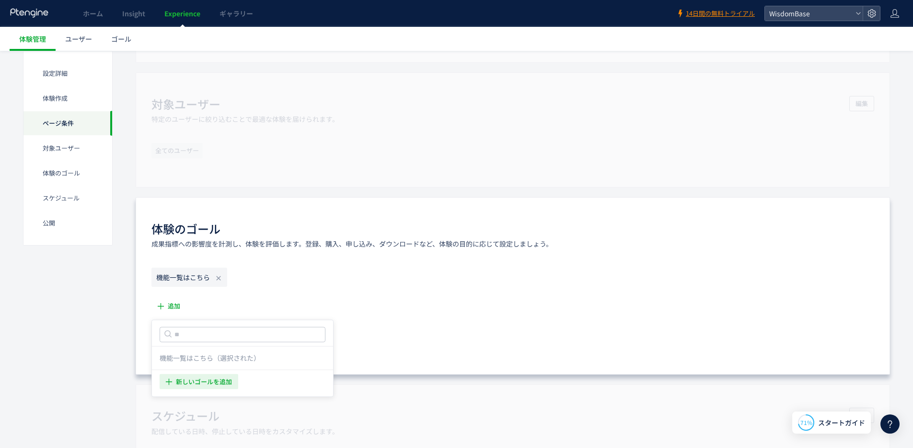
scroll to position [553, 0]
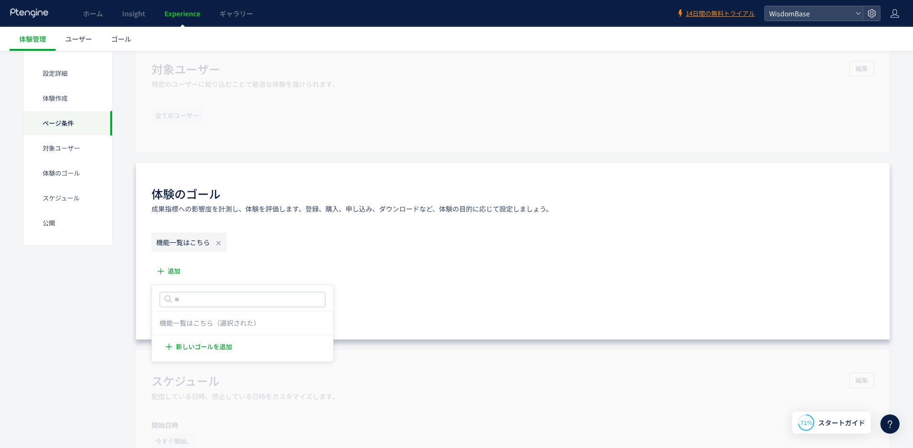
click at [108, 321] on div "設定詳細 体験作成 ページ条件 対象ユーザー 体験のゴール スケジュール​ 公開 設定詳細 テキスト説明とラベルの追加により、体験情報を一目でわかります。 編…" at bounding box center [456, 167] width 867 height 1247
click at [405, 272] on div "機能一覧はこちら 追加 キャンセル 保存" at bounding box center [512, 274] width 723 height 83
click at [157, 303] on button "キャンセル" at bounding box center [173, 306] width 44 height 15
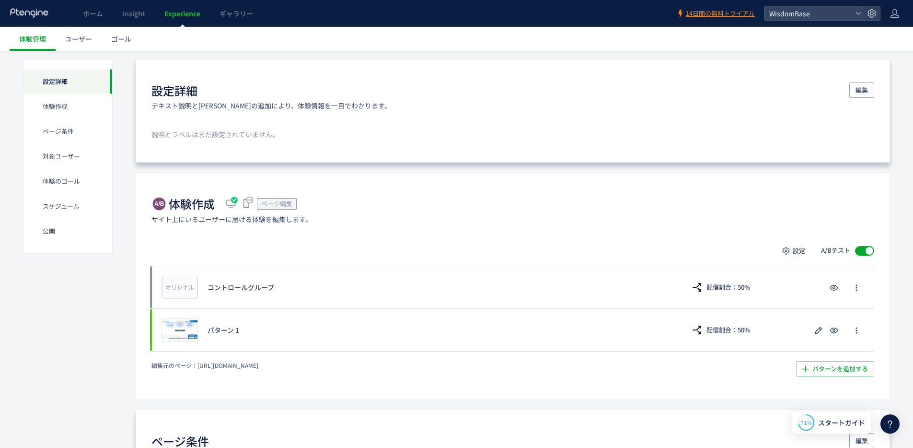
scroll to position [0, 0]
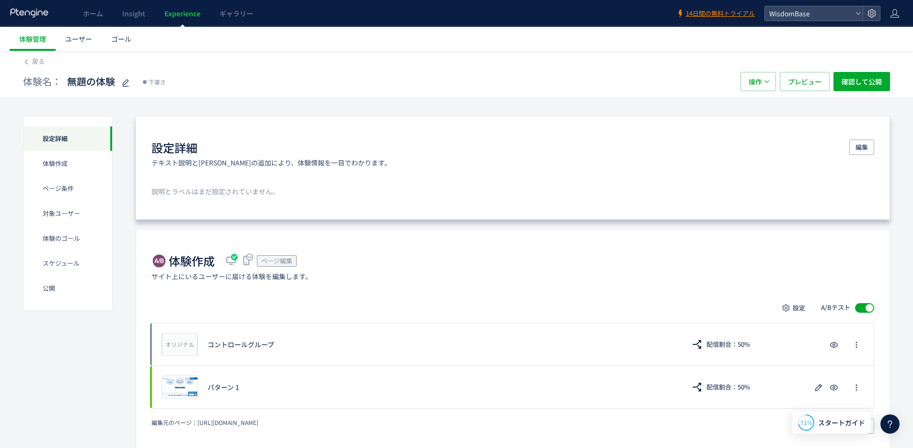
click at [468, 176] on div "設定詳細 テキスト説明とラベルの追加により、体験情報を一目でわかります。 編集 説明とラベルはまだ設定されていません。" at bounding box center [513, 168] width 755 height 104
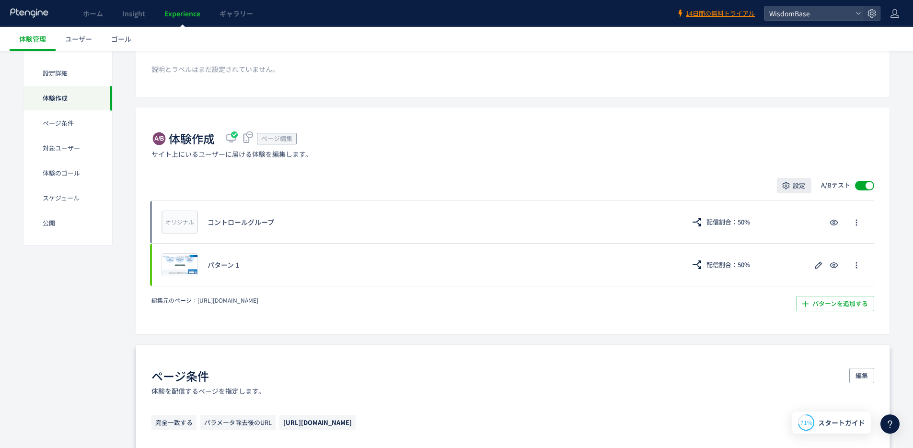
click at [783, 185] on icon "button" at bounding box center [786, 186] width 10 height 10
click at [781, 231] on span "テストの設定" at bounding box center [778, 230] width 40 height 10
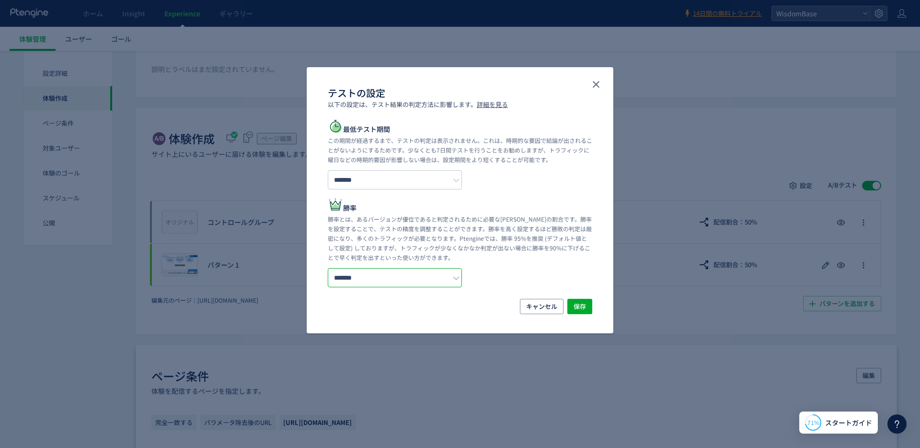
click at [431, 283] on input "*******" at bounding box center [395, 277] width 134 height 19
click at [417, 307] on li "90%" at bounding box center [381, 305] width 107 height 16
type input "***"
click at [584, 302] on span "保存" at bounding box center [580, 306] width 12 height 15
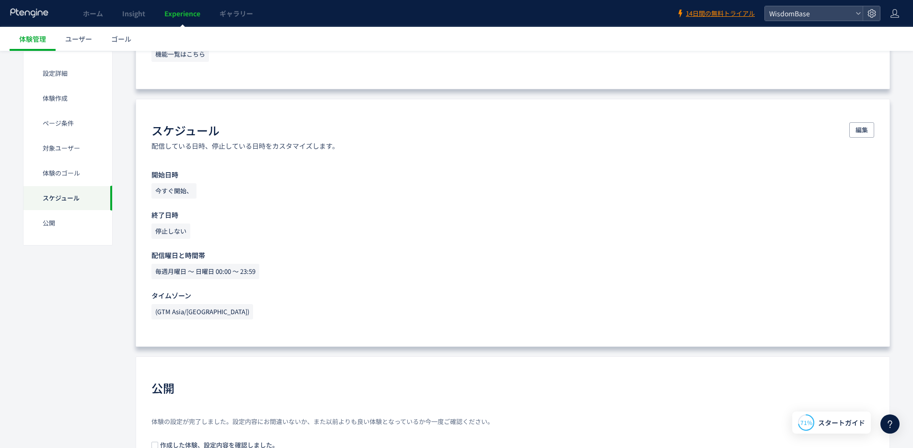
scroll to position [832, 0]
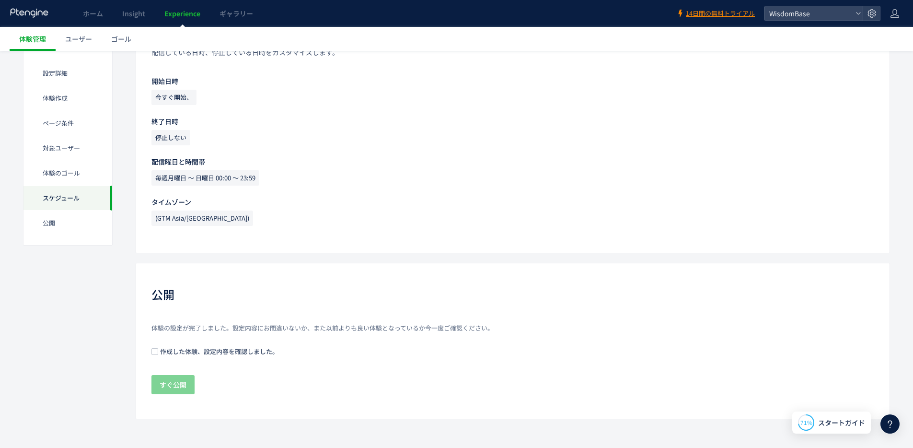
click at [175, 349] on span "作成した体験、設定内容を確認しました。" at bounding box center [218, 351] width 120 height 9
click at [189, 386] on button "すぐ公開" at bounding box center [172, 384] width 43 height 19
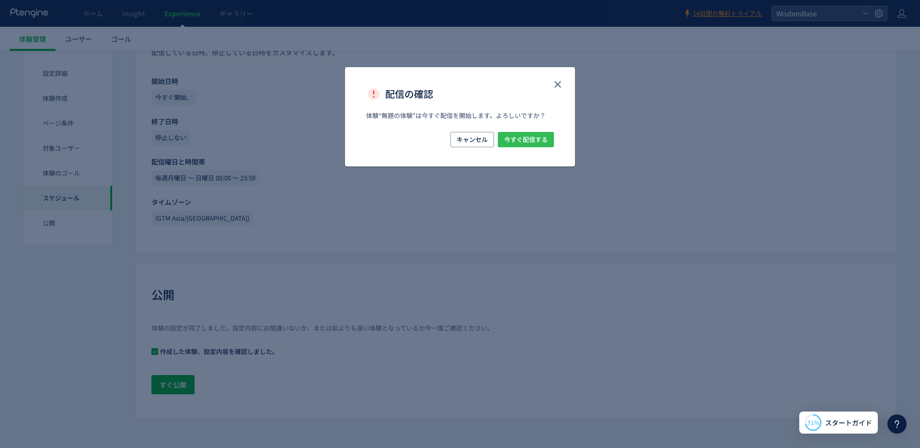
click at [526, 140] on span "今すぐ配信する" at bounding box center [526, 139] width 44 height 15
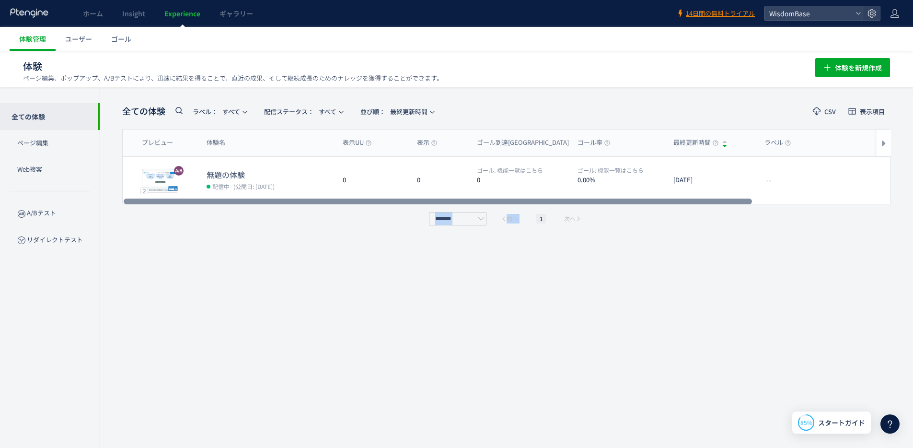
drag, startPoint x: 561, startPoint y: 203, endPoint x: 617, endPoint y: 202, distance: 55.6
click at [617, 202] on div "プレビュー 体験名 表示UU 表示 ゴール到達UU ゴール率 最終更新時間 ラベル プレビュー 2 プレビュー 無題の体験 配信中 (公開日: 2025/10…" at bounding box center [506, 177] width 769 height 96
drag, startPoint x: 624, startPoint y: 200, endPoint x: 315, endPoint y: 227, distance: 309.9
click at [315, 204] on div at bounding box center [438, 201] width 629 height 6
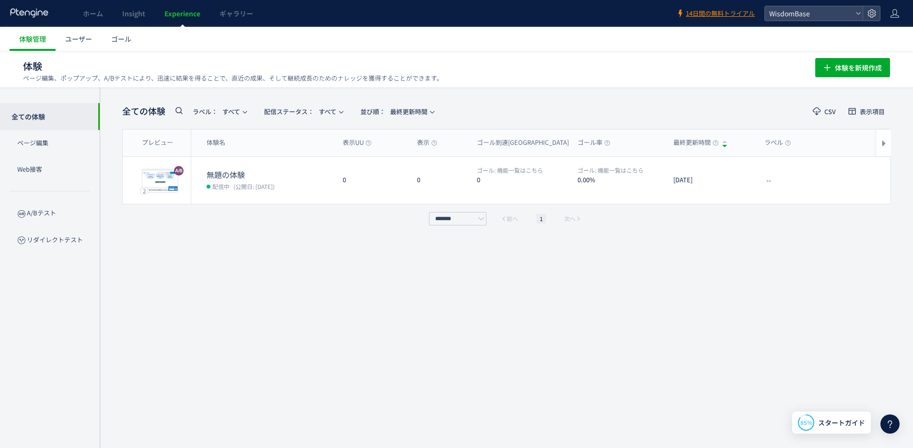
click at [673, 428] on div "全ての体験 ラベル： すべて 配信ステータス​： すべて 並び順： 最終更新時間 CSV 表示項目 プレビュー 体験名 表示UU 表示 ゴール到達UU ゴール…" at bounding box center [506, 268] width 769 height 332
click at [803, 421] on span "85%" at bounding box center [807, 422] width 12 height 8
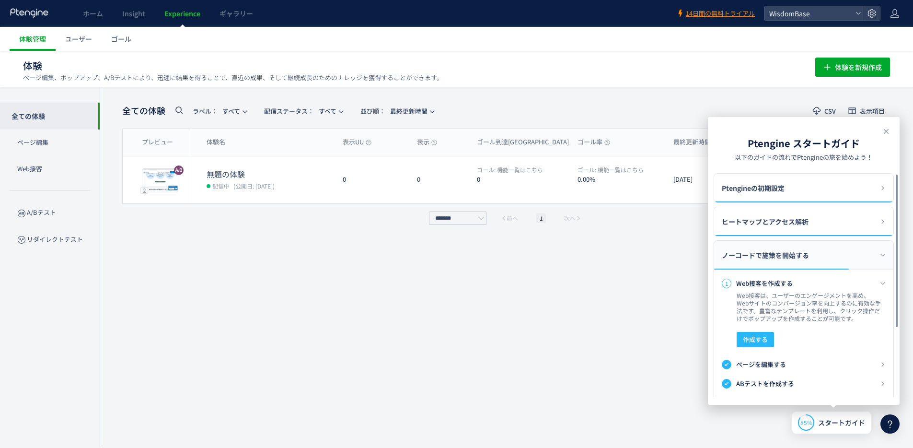
click at [895, 283] on div at bounding box center [897, 251] width 6 height 152
click at [884, 279] on div "1 Web接客を作成する" at bounding box center [804, 283] width 164 height 14
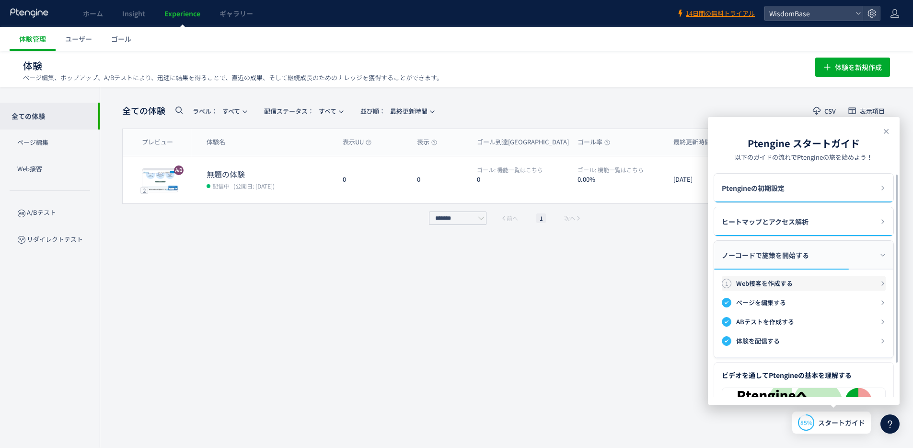
click at [769, 277] on div "1 Web接客を作成する" at bounding box center [804, 283] width 164 height 14
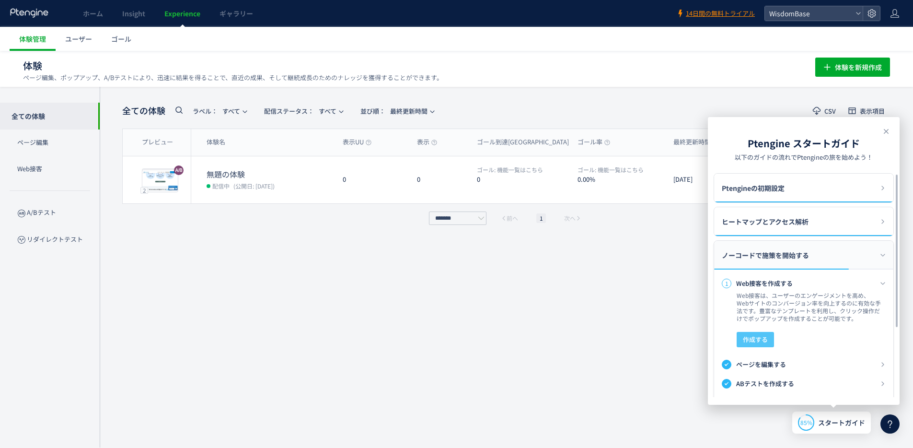
click at [757, 335] on span "作成する" at bounding box center [755, 339] width 25 height 15
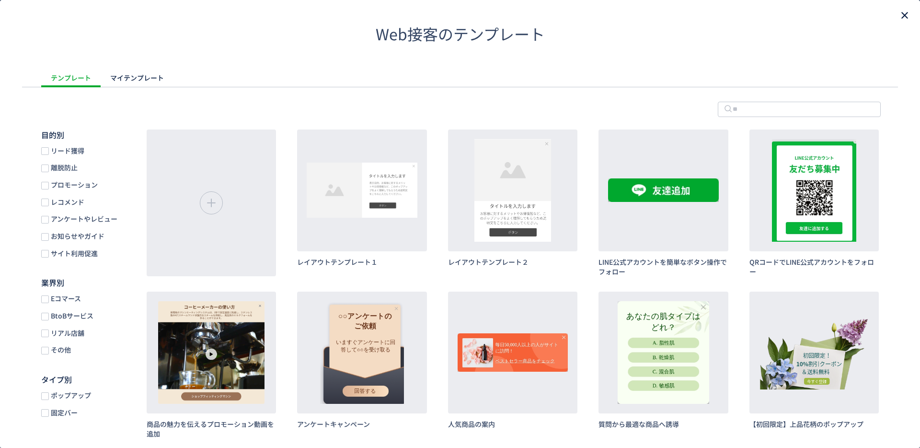
click at [899, 15] on icon "close" at bounding box center [905, 16] width 12 height 12
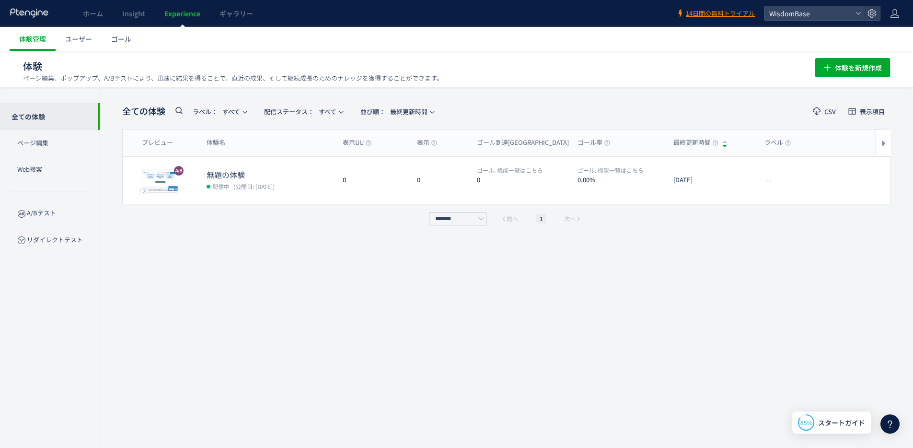
click at [572, 319] on div "全ての体験 ラベル： すべて 配信ステータス​： すべて 並び順： 最終更新時間 CSV 表示項目 プレビュー 体験名 表示UU 表示 ゴール到達UU ゴール…" at bounding box center [506, 268] width 769 height 332
click at [141, 12] on span "Insight" at bounding box center [133, 14] width 23 height 10
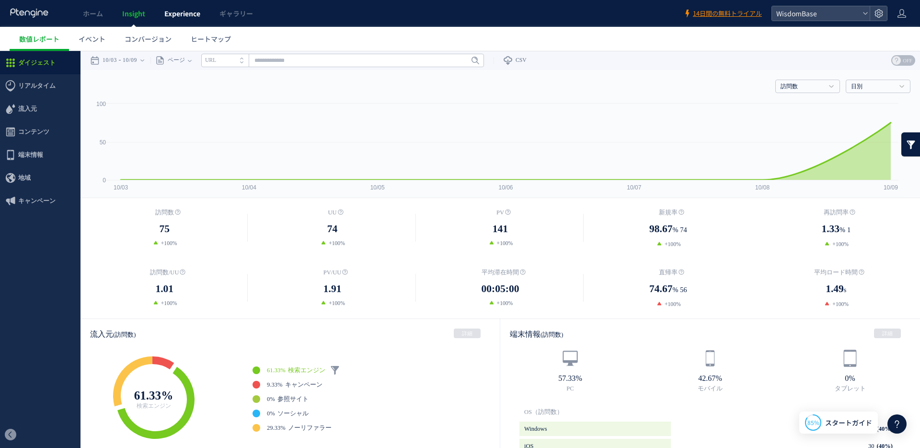
click at [189, 12] on span "Experience" at bounding box center [182, 14] width 36 height 10
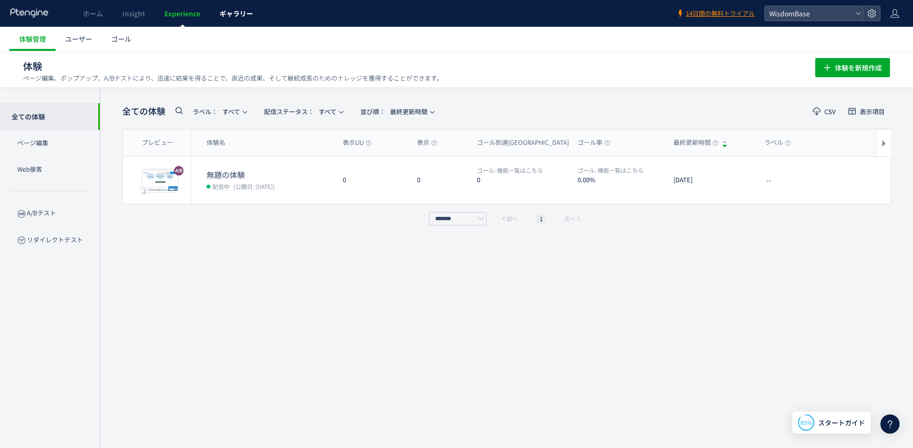
click at [222, 15] on span "ギャラリー" at bounding box center [237, 14] width 34 height 10
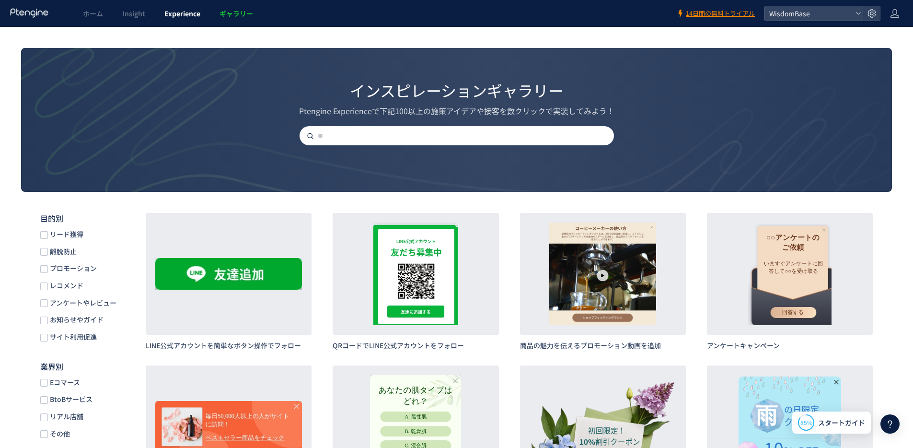
click at [156, 15] on link "Experience" at bounding box center [182, 13] width 55 height 27
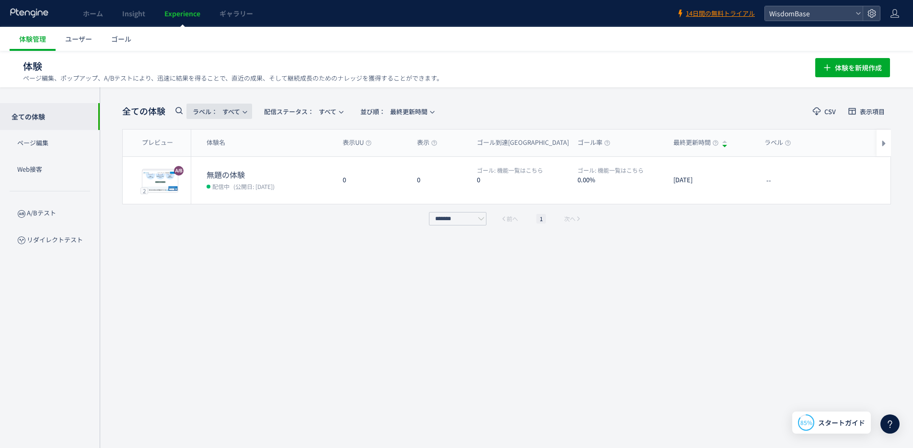
click at [247, 116] on button "ラベル： すべて" at bounding box center [219, 111] width 66 height 15
click at [312, 114] on span "配信ステータス​：" at bounding box center [289, 111] width 50 height 9
click at [450, 107] on header "全ての体験 ラベル： すべて 配信ステータス​： すべて 並び順： 最終更新時間 CSV 表示項目" at bounding box center [506, 112] width 769 height 20
click at [76, 152] on p "ページ編集" at bounding box center [50, 143] width 100 height 26
click at [46, 140] on p "ページ編集" at bounding box center [50, 143] width 100 height 26
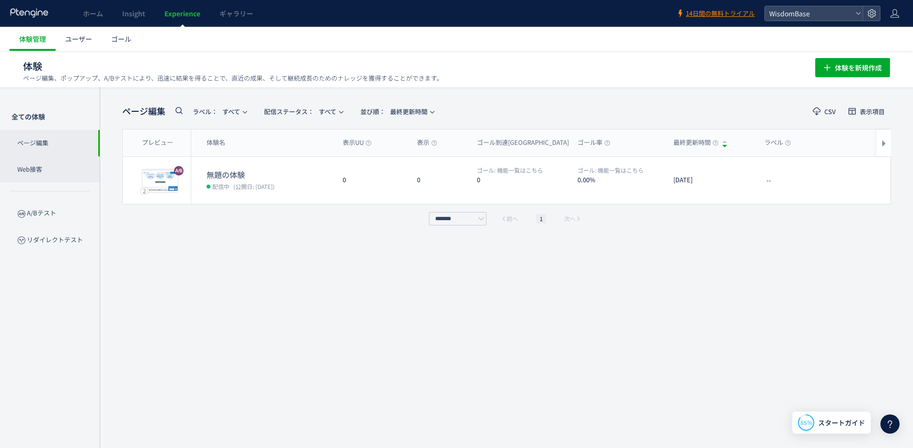
click at [46, 173] on p "Web接客" at bounding box center [50, 169] width 100 height 26
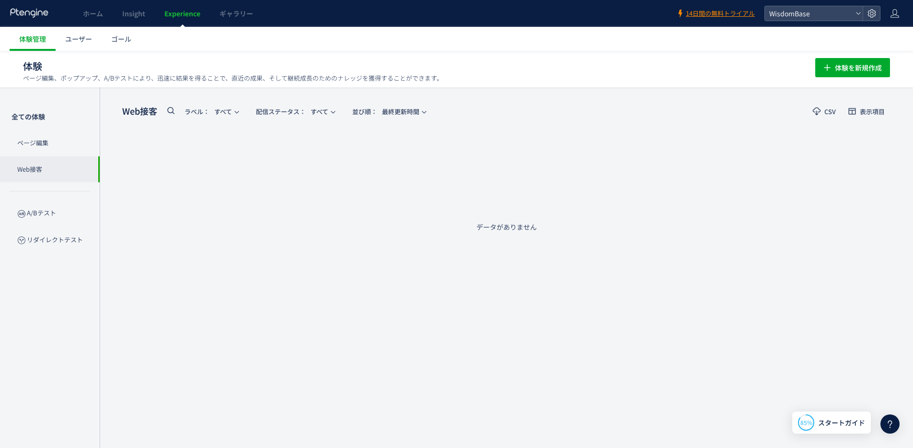
click at [74, 53] on div "体験 ページ編集、ポップアップ、A/Bテストにより、迅速に結果を得ることで、直近の成果、そして継続成長のためのナレッジを獲得することができます。 体験を新規作成" at bounding box center [456, 66] width 867 height 31
click at [78, 46] on link "ユーザー" at bounding box center [79, 39] width 46 height 24
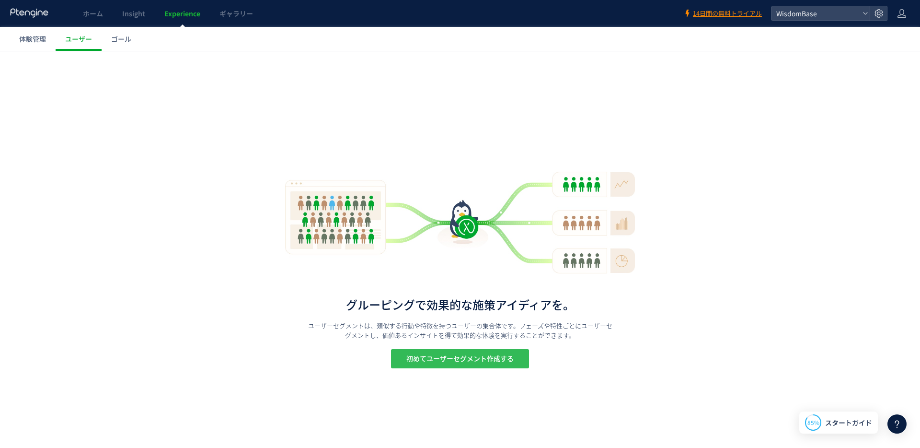
click at [449, 349] on span "初めてユーザーセグメント作成する" at bounding box center [460, 358] width 107 height 19
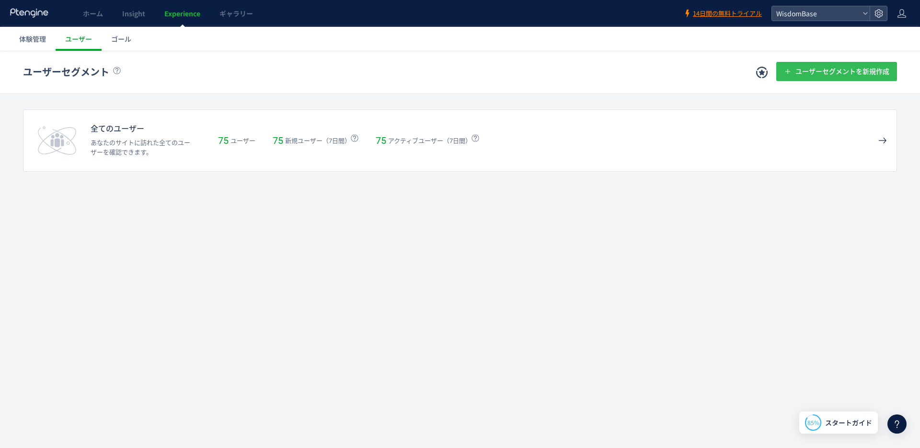
click at [818, 62] on span "ユーザーセグメントを新規作成" at bounding box center [843, 71] width 94 height 19
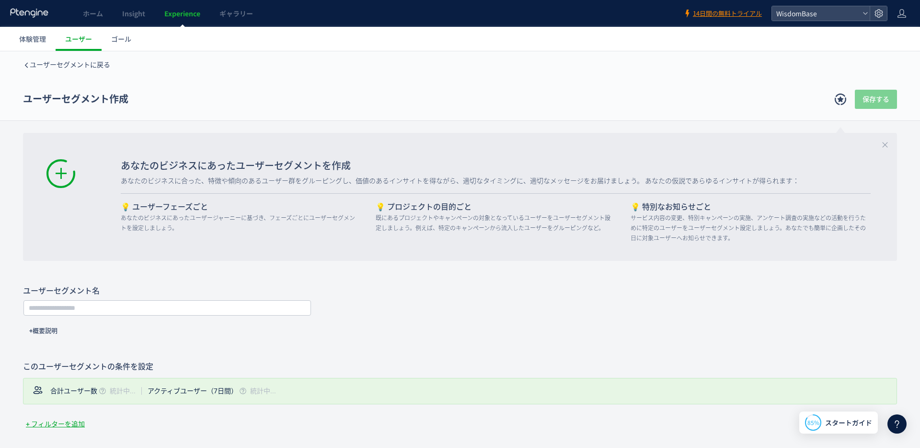
type input "**********"
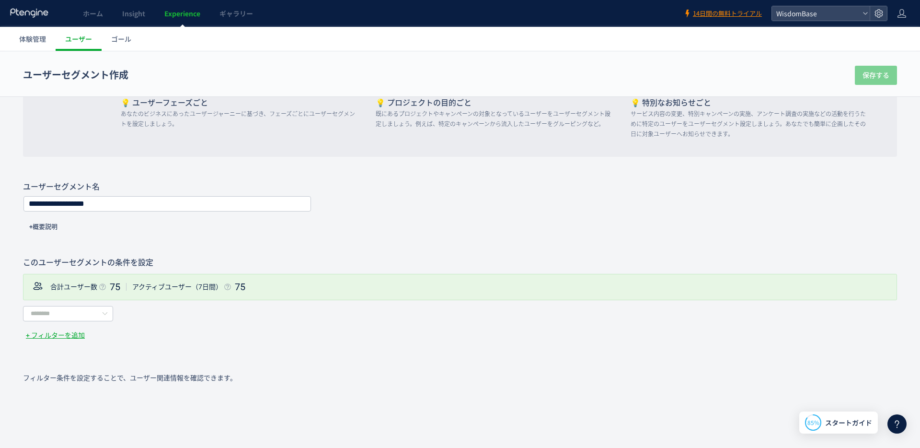
scroll to position [134, 0]
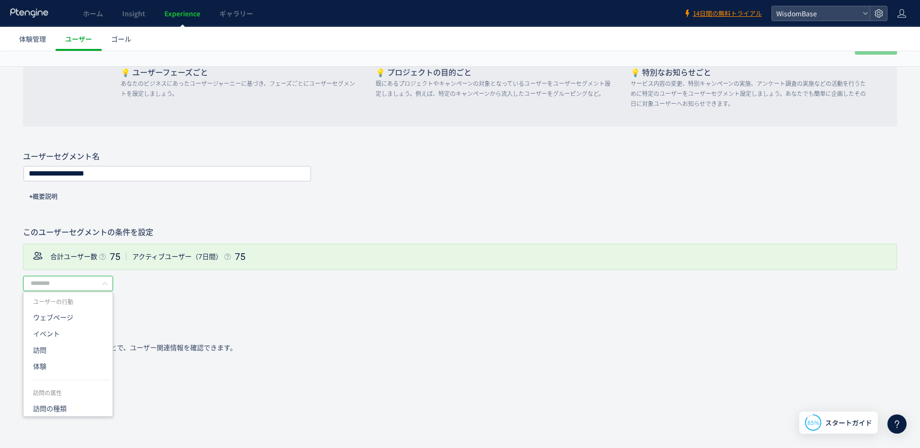
click at [98, 285] on input "text" at bounding box center [68, 283] width 90 height 15
click at [85, 325] on li "流入元の種類" at bounding box center [71, 325] width 96 height 16
type input "******"
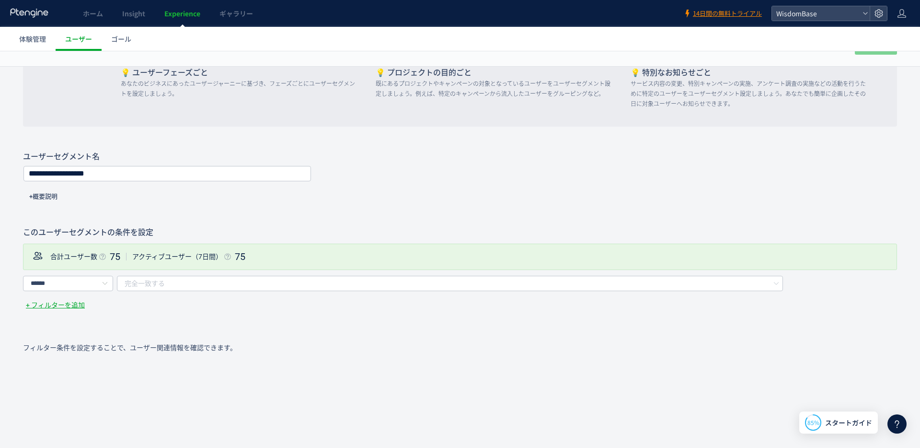
click at [160, 284] on span "完全一致する" at bounding box center [145, 283] width 40 height 15
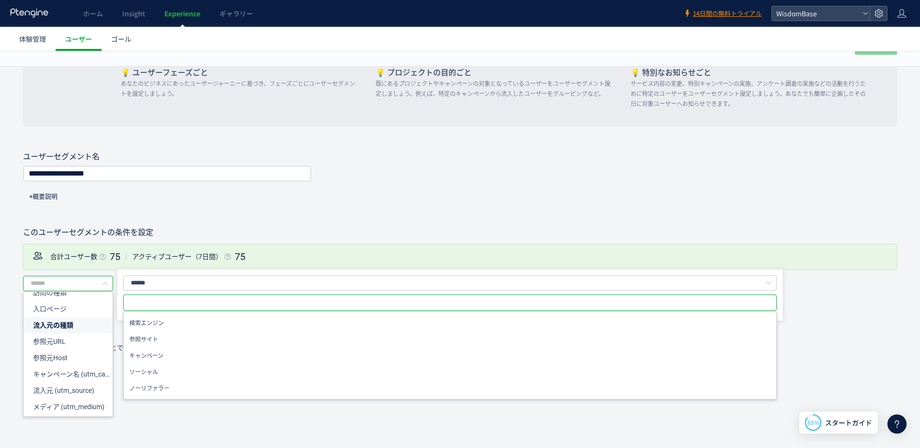
click at [89, 279] on input "text" at bounding box center [68, 283] width 90 height 15
click at [236, 223] on div "**********" at bounding box center [460, 230] width 874 height 159
type input "******"
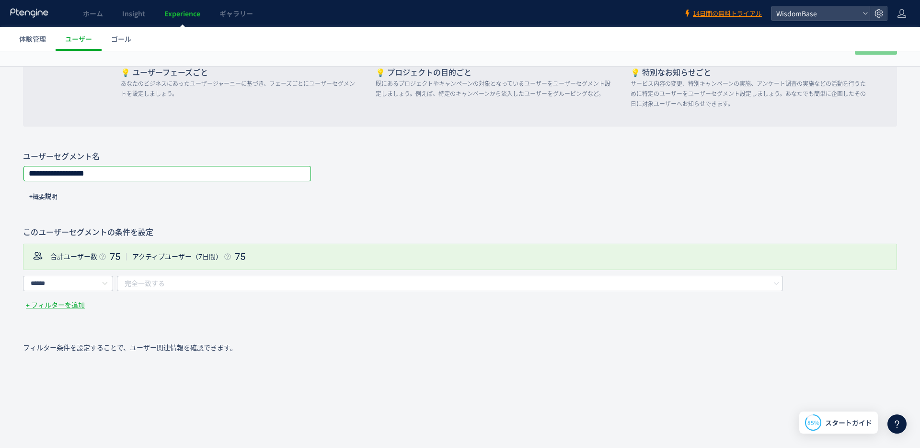
click at [133, 169] on input "**********" at bounding box center [167, 173] width 287 height 13
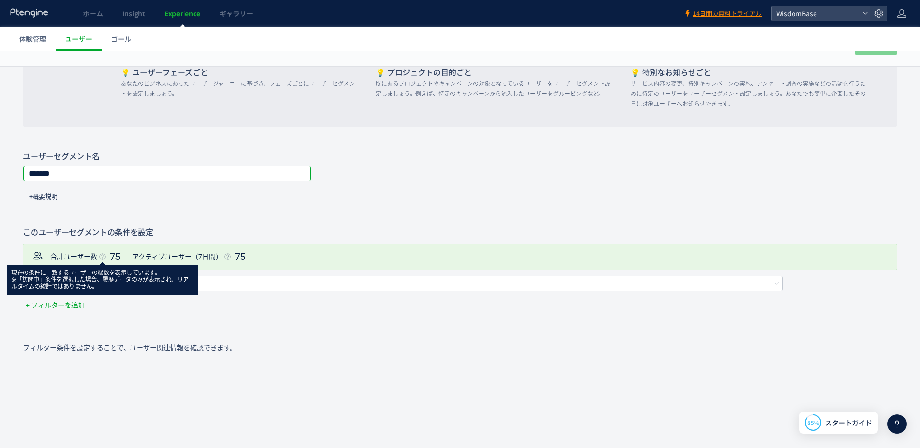
type input "*******"
click at [96, 283] on div "現在の条件に一致するユーザーの総数を表示しています。 ※「訪問中」条件を選択した場合、履歴データのみが表示され、リアルタイムの統計ではありません。" at bounding box center [103, 279] width 182 height 21
click at [275, 267] on dl "合計ユーザー数 75 アクティブユーザー（7日間） 75" at bounding box center [460, 257] width 874 height 26
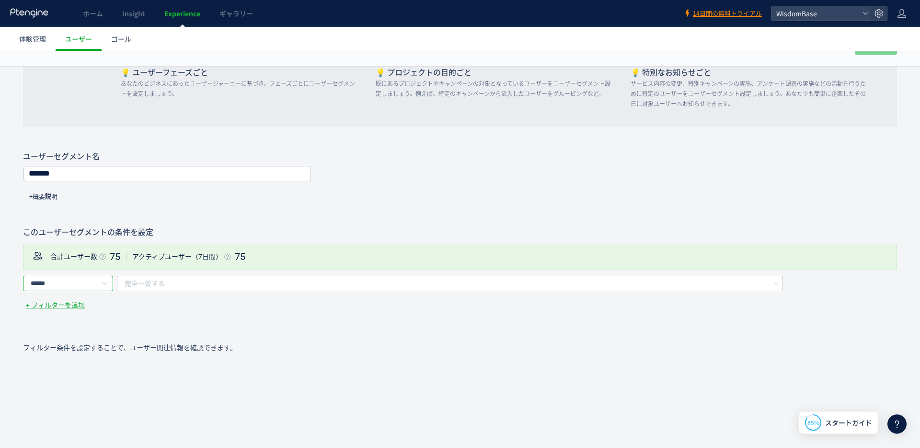
click at [89, 284] on input "******" at bounding box center [68, 283] width 90 height 15
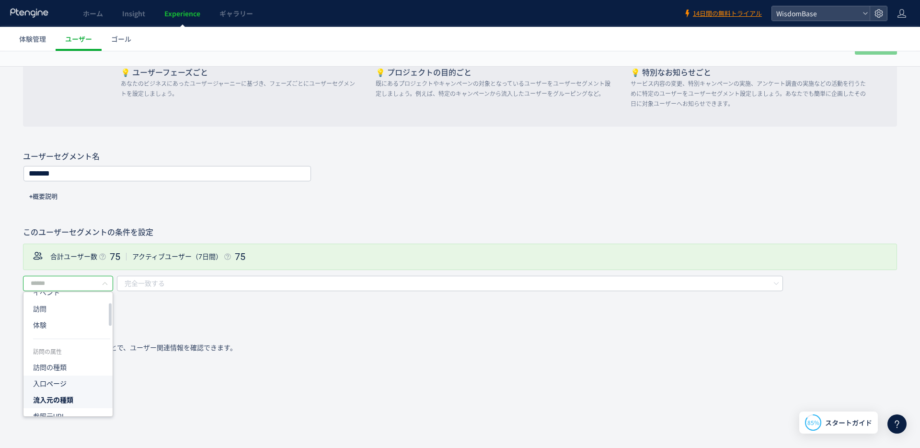
scroll to position [57, 0]
click at [68, 382] on span "流入元の種類" at bounding box center [53, 385] width 40 height 8
type input "******"
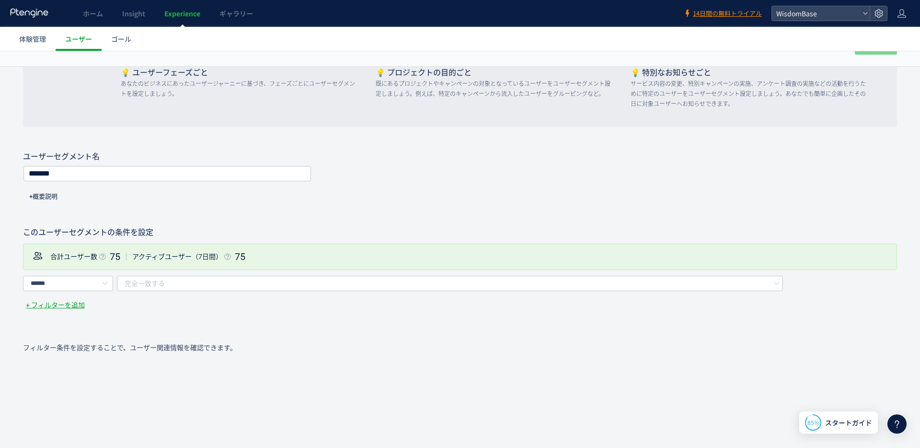
click at [137, 280] on span "完全一致する" at bounding box center [145, 283] width 40 height 15
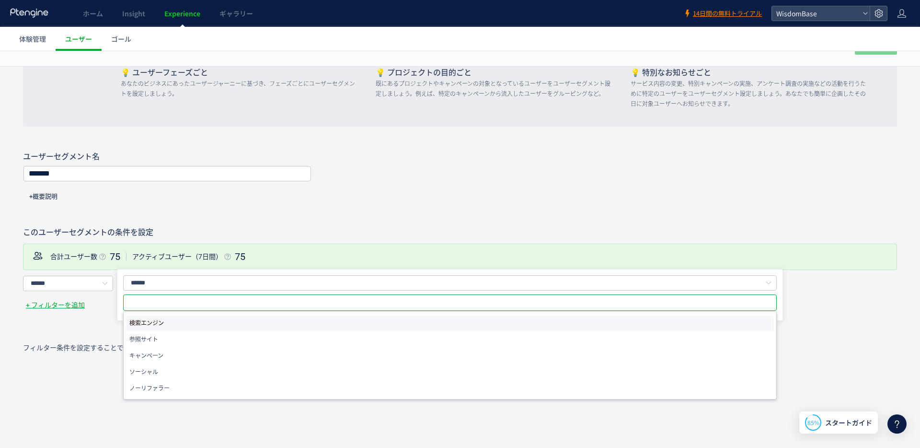
click at [144, 324] on span "検索エンジン" at bounding box center [146, 323] width 35 height 12
click at [88, 325] on div "ユーザーセグメントに戻る ユーザーセグメント作成 保存する あなたのビジネスにあったユーザーセグメントを作成 あなたのビジネスに合った、特徴や傾向のあるユーザ…" at bounding box center [460, 182] width 920 height 531
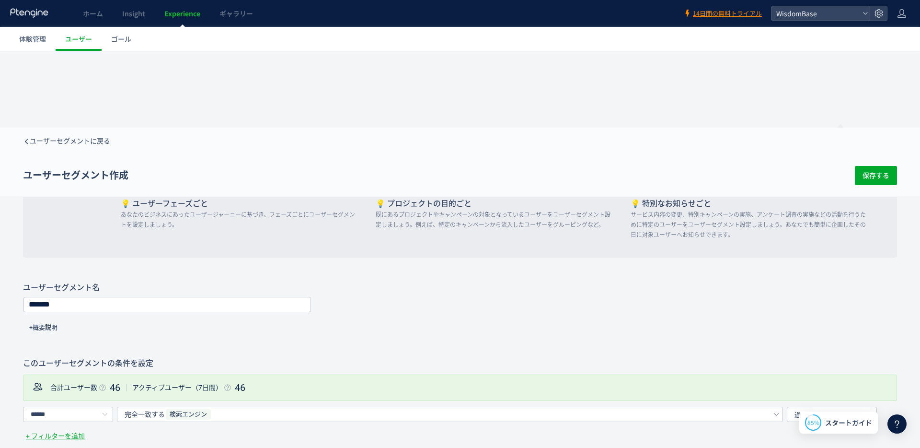
scroll to position [0, 0]
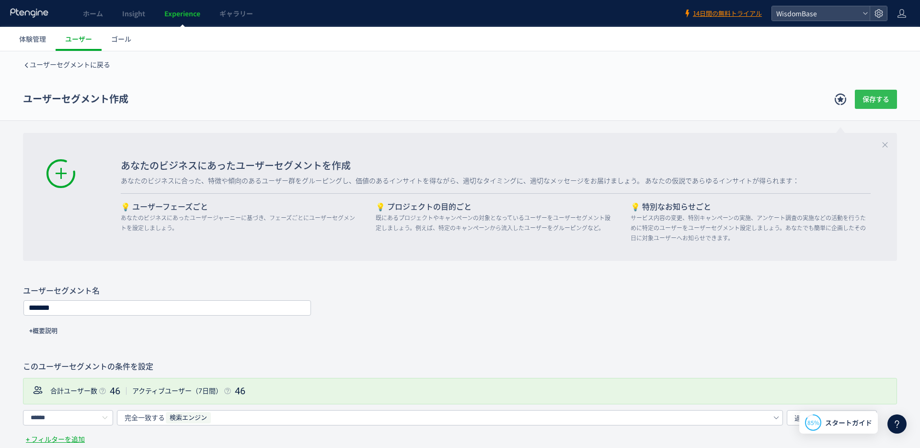
click at [879, 101] on span "保存する" at bounding box center [876, 99] width 27 height 19
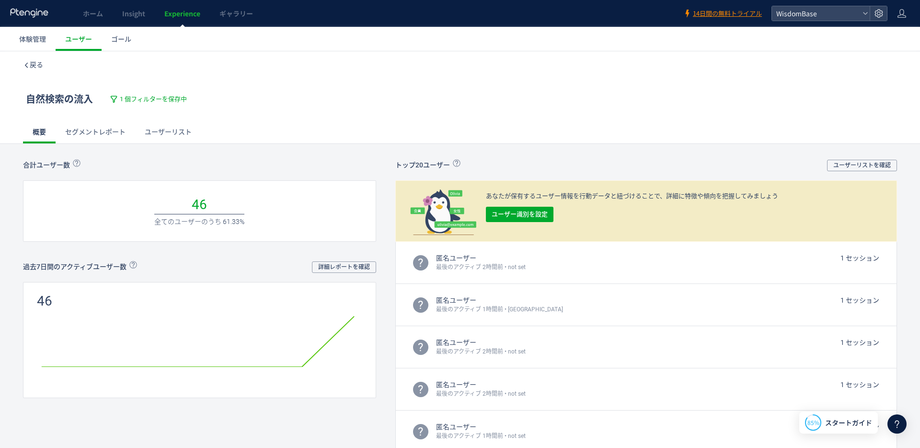
click at [97, 139] on link "セグメントレポート" at bounding box center [96, 131] width 80 height 23
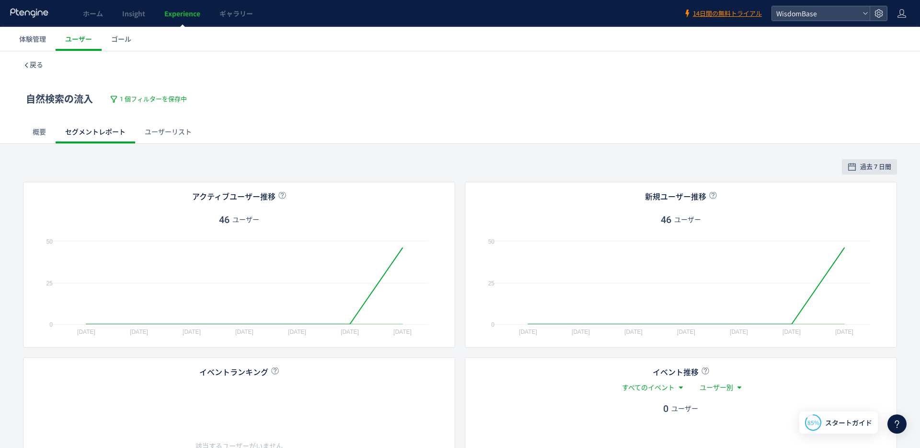
click at [187, 128] on link "ユーザーリスト" at bounding box center [168, 131] width 66 height 23
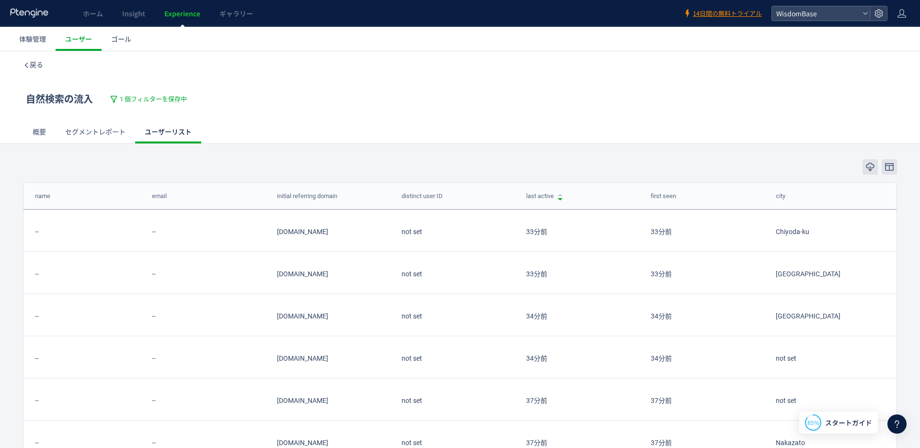
click at [30, 132] on link "概要" at bounding box center [39, 131] width 33 height 23
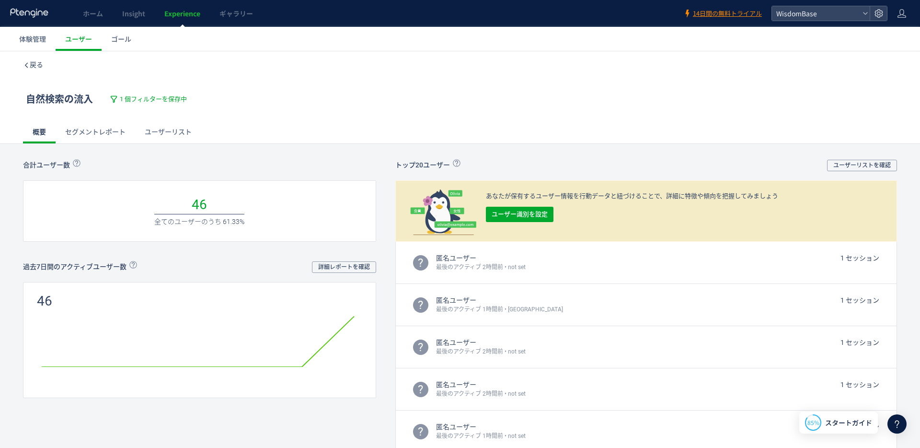
click at [72, 132] on link "セグメントレポート" at bounding box center [96, 131] width 80 height 23
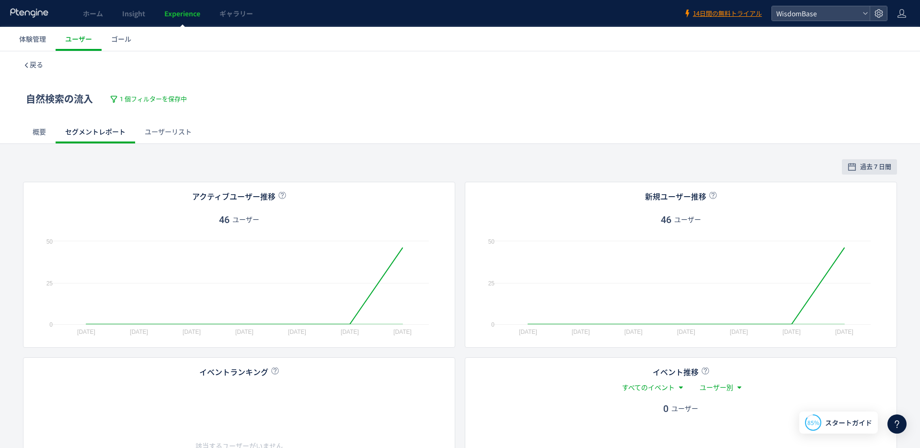
click at [169, 130] on link "ユーザーリスト" at bounding box center [168, 131] width 66 height 23
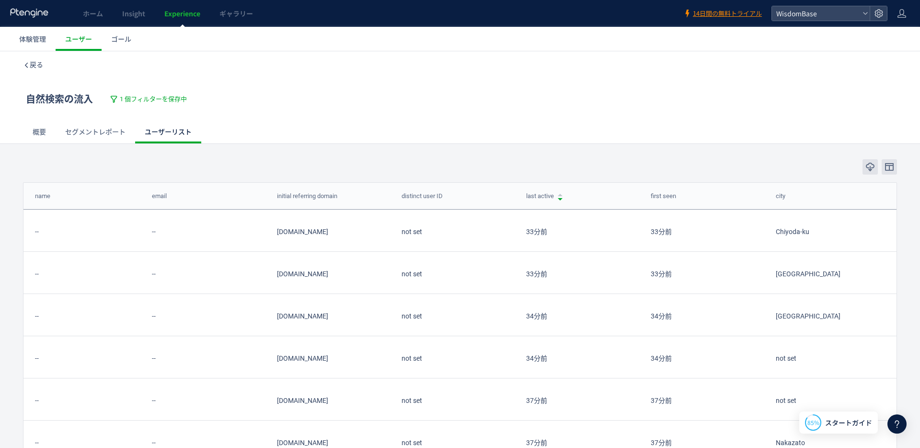
click at [46, 140] on link "概要" at bounding box center [39, 131] width 33 height 23
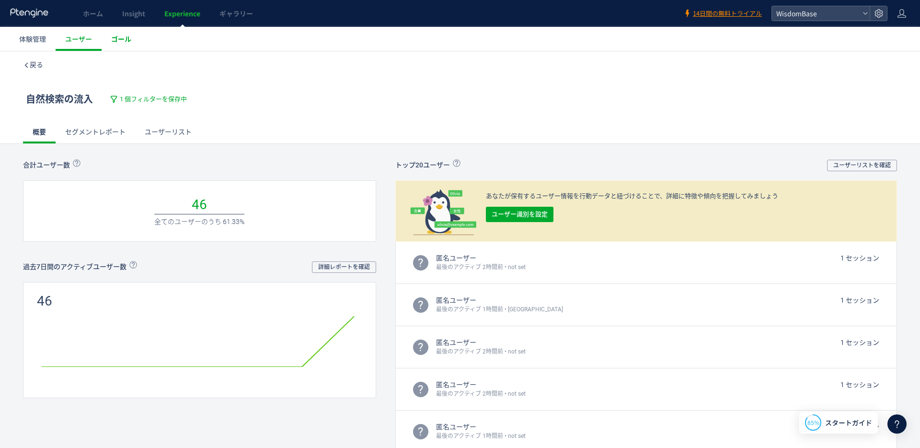
click at [119, 43] on span "ゴール" at bounding box center [121, 39] width 20 height 10
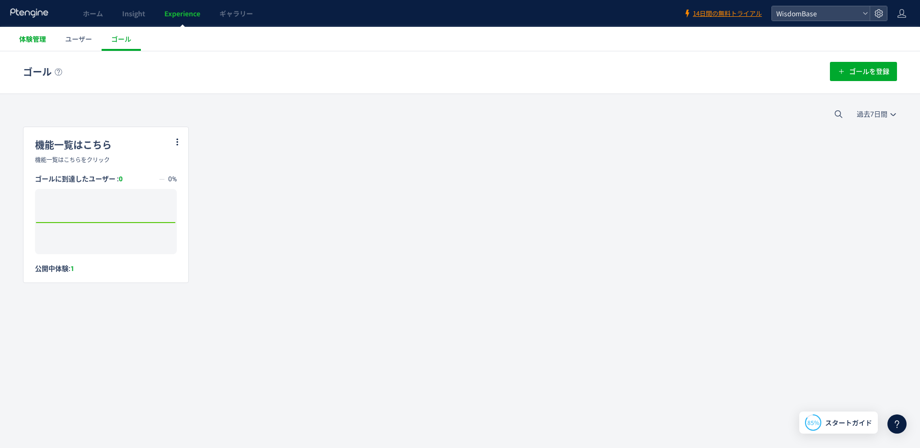
click at [38, 45] on link "体験管理" at bounding box center [33, 39] width 46 height 24
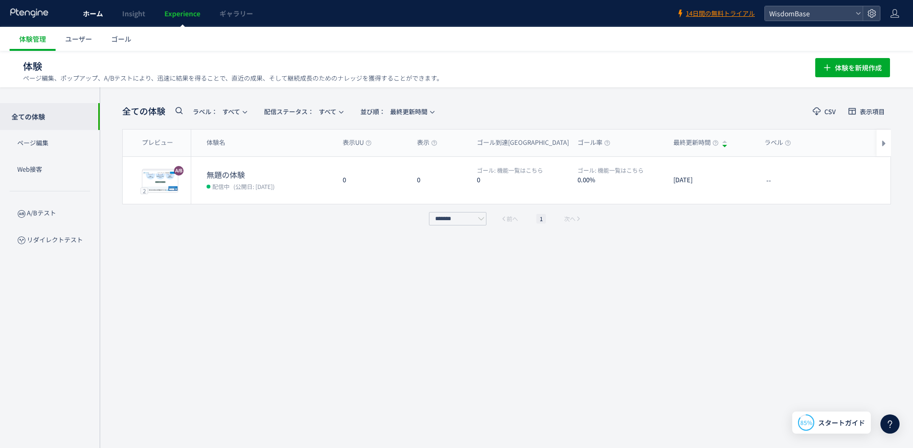
click at [111, 18] on link "ホーム" at bounding box center [92, 13] width 39 height 27
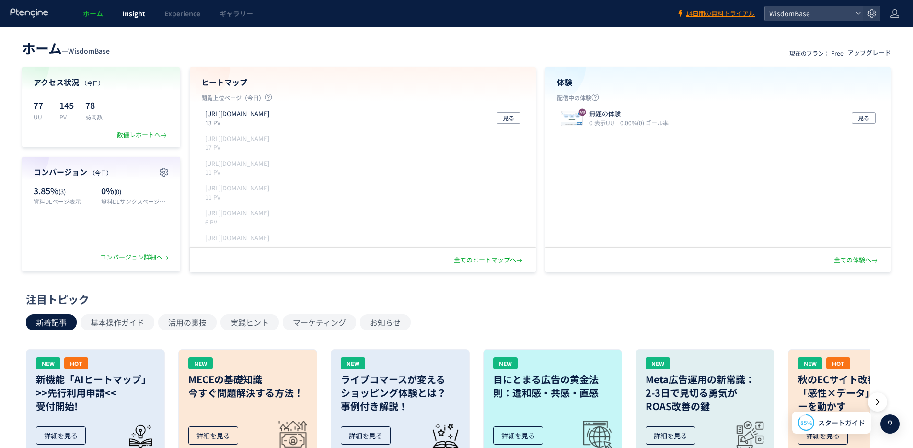
click at [143, 13] on span "Insight" at bounding box center [133, 14] width 23 height 10
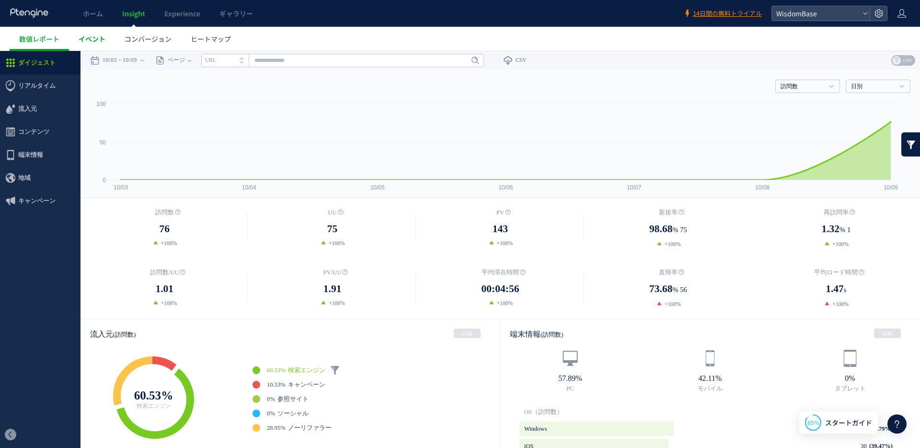
click at [90, 39] on span "イベント" at bounding box center [92, 39] width 27 height 10
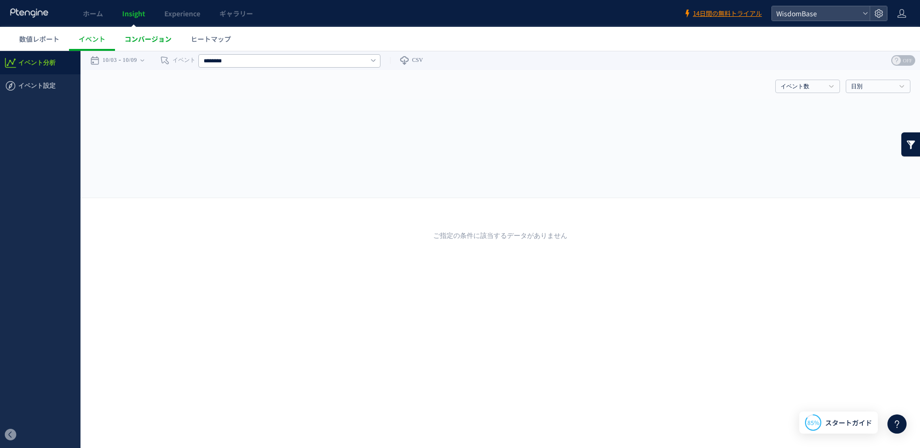
click at [138, 38] on span "コンバージョン" at bounding box center [148, 39] width 47 height 10
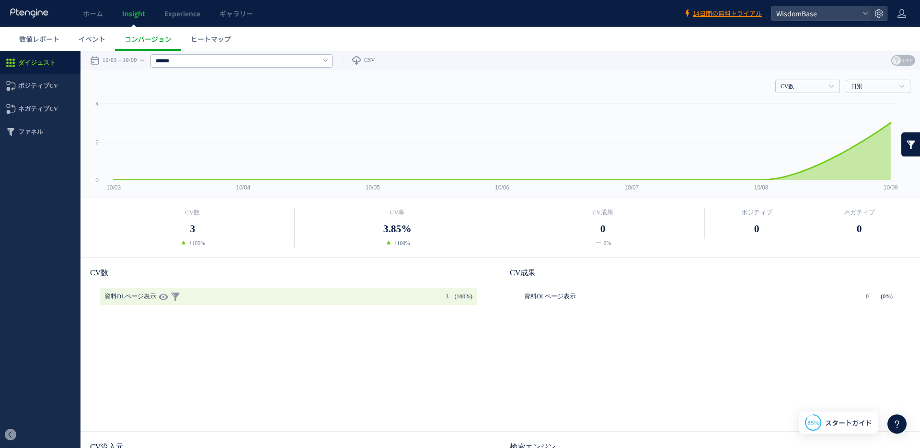
click at [193, 295] on p at bounding box center [289, 296] width 378 height 17
click at [159, 297] on use at bounding box center [163, 296] width 9 height 7
click at [131, 297] on span "資料DLページ表示" at bounding box center [131, 296] width 52 height 17
click at [90, 38] on span "イベント" at bounding box center [92, 39] width 27 height 10
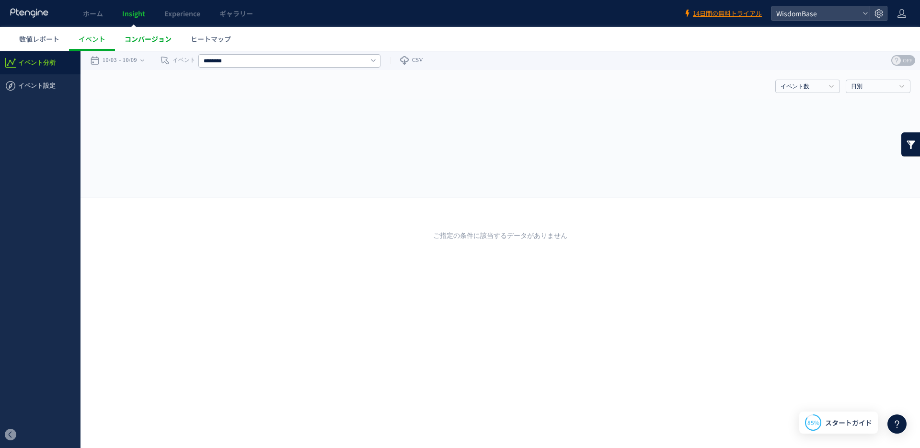
click at [141, 47] on link "コンバージョン" at bounding box center [148, 39] width 66 height 24
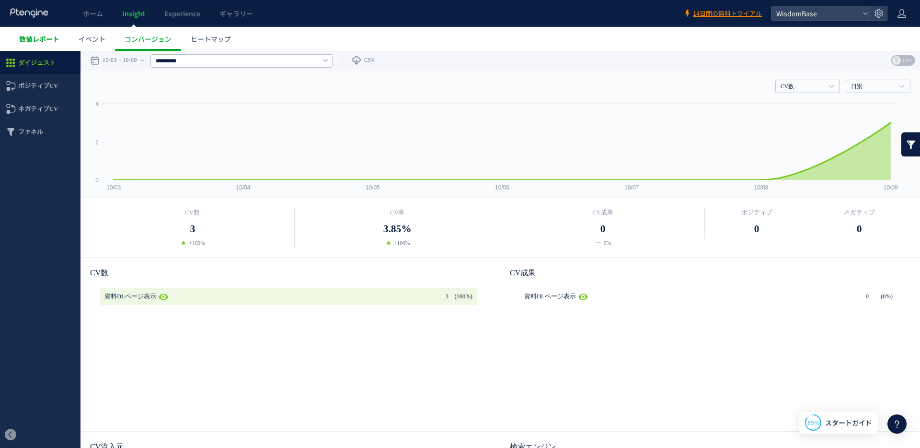
click at [29, 35] on span "数値レポート" at bounding box center [39, 39] width 40 height 10
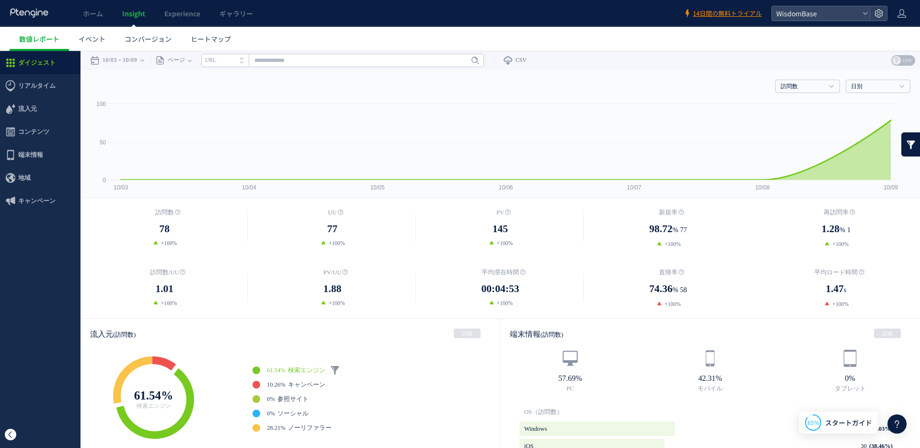
click at [12, 437] on span at bounding box center [11, 435] width 12 height 12
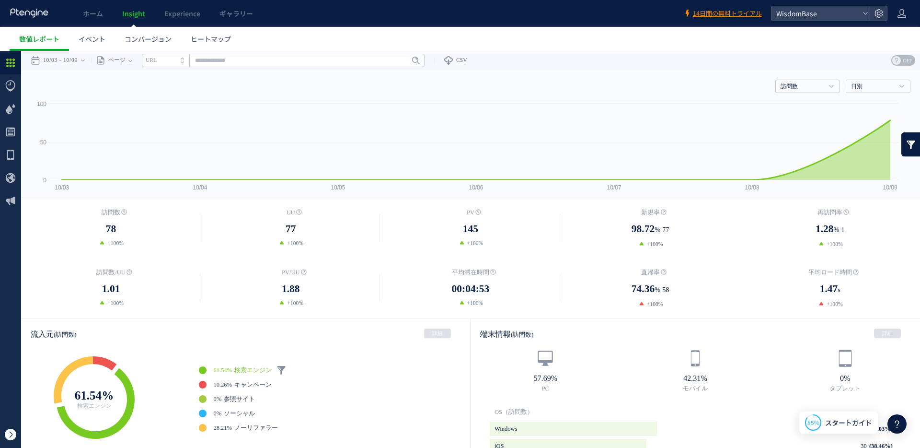
click at [12, 437] on span at bounding box center [11, 435] width 12 height 12
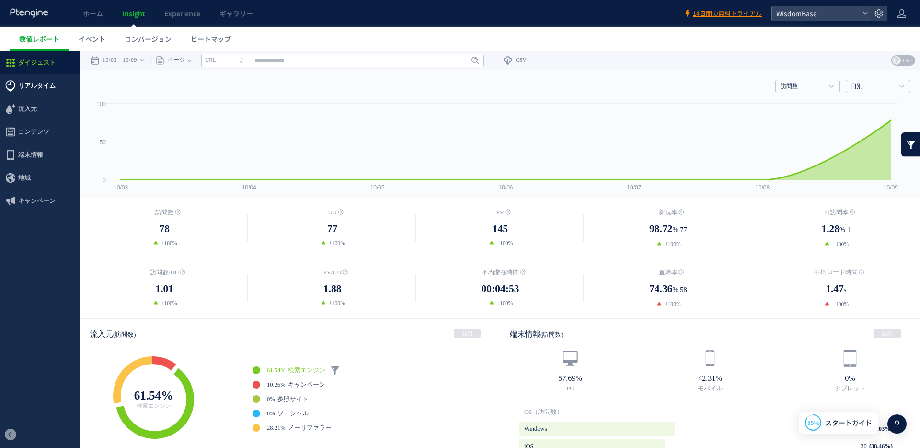
click at [44, 94] on span "リアルタイム" at bounding box center [36, 85] width 37 height 23
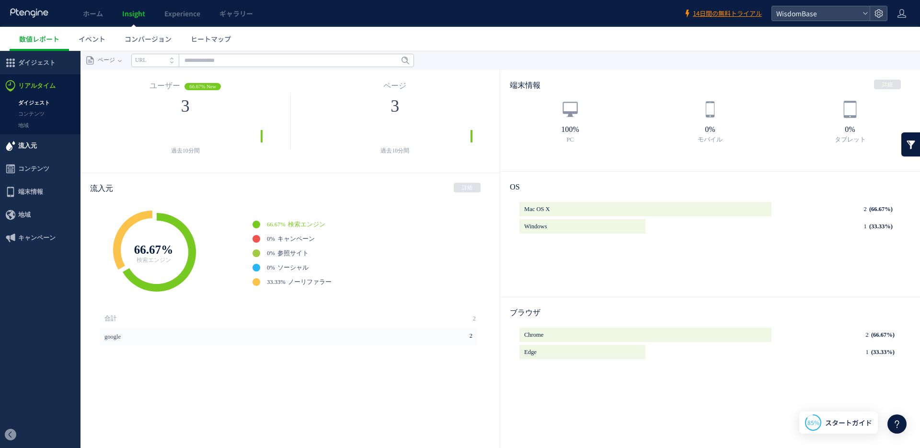
click at [42, 144] on span "流入元" at bounding box center [40, 145] width 81 height 23
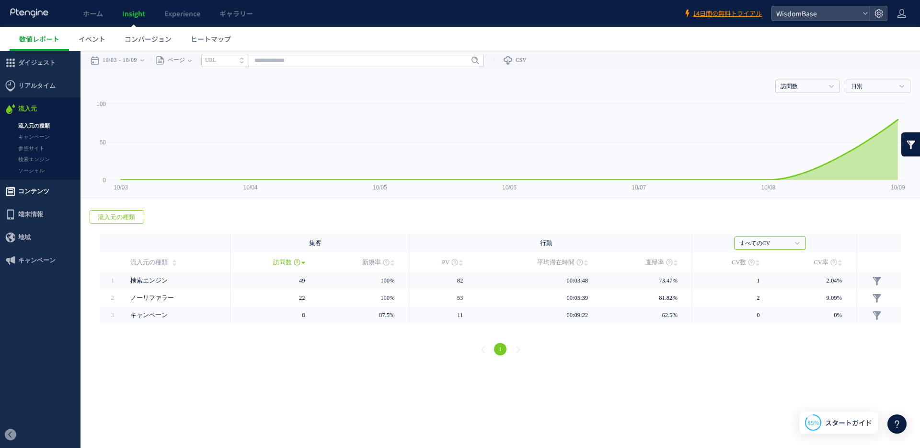
click at [38, 187] on span "コンテンツ" at bounding box center [33, 191] width 31 height 23
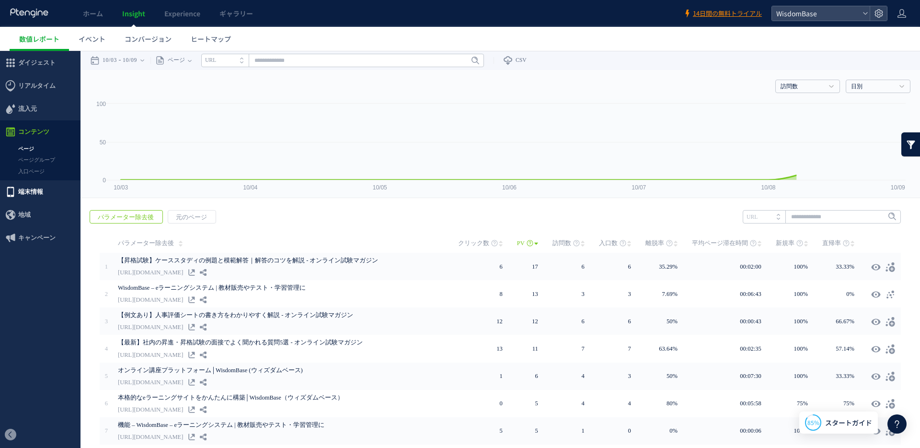
click at [38, 194] on span "端末情報" at bounding box center [30, 191] width 25 height 23
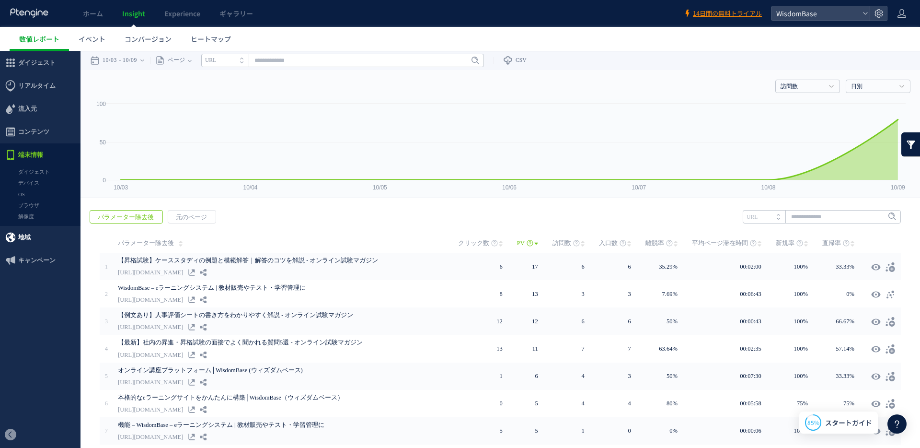
click at [36, 234] on span "地域" at bounding box center [40, 237] width 81 height 23
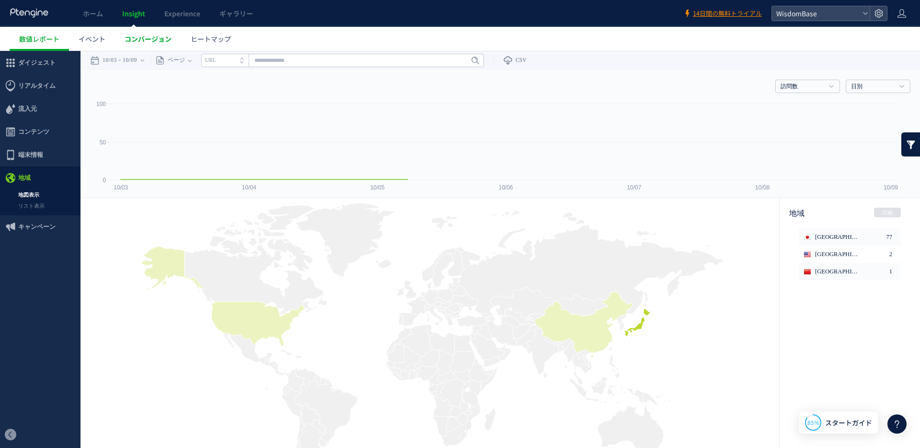
click at [153, 35] on span "コンバージョン" at bounding box center [148, 39] width 47 height 10
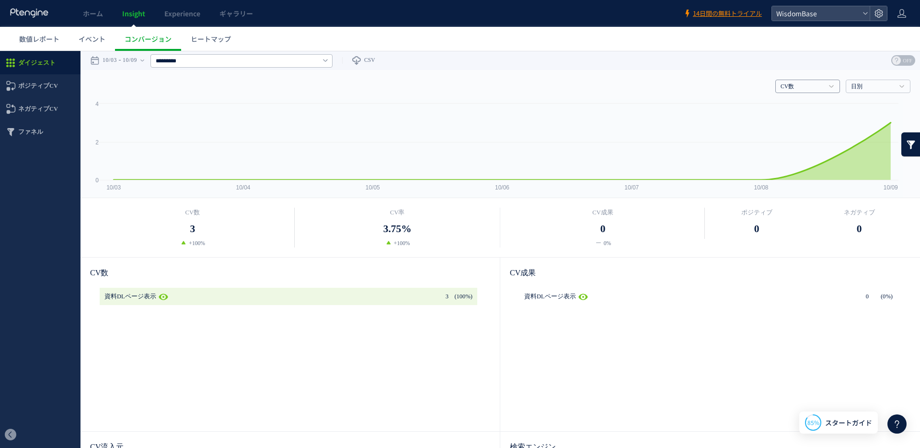
click at [820, 87] on h4 "CV数" at bounding box center [808, 86] width 65 height 13
click at [759, 83] on div "CV数 CV数 CV率 CV成果 日別 日別 週別 月別" at bounding box center [500, 84] width 821 height 29
click at [219, 59] on input "*********" at bounding box center [242, 60] width 182 height 13
click at [193, 78] on link "すべてのCV" at bounding box center [227, 83] width 138 height 12
type input "******"
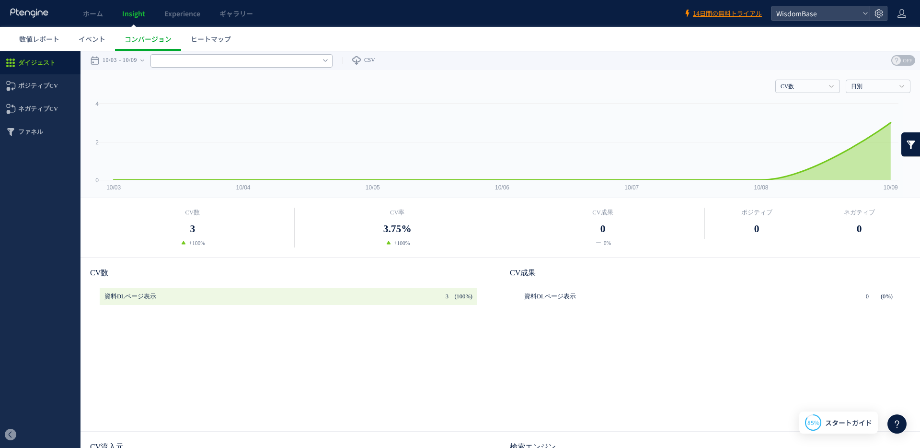
click at [230, 59] on input "text" at bounding box center [242, 60] width 182 height 13
click at [216, 85] on link "すべてのCV" at bounding box center [227, 83] width 138 height 12
type input "******"
click at [217, 65] on input "text" at bounding box center [242, 60] width 182 height 13
click at [206, 102] on link "資料DLページ表示" at bounding box center [227, 97] width 138 height 12
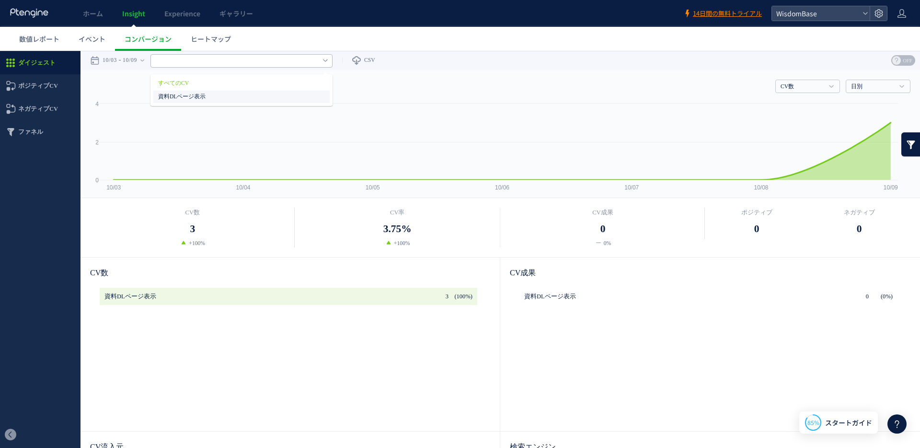
type input "*********"
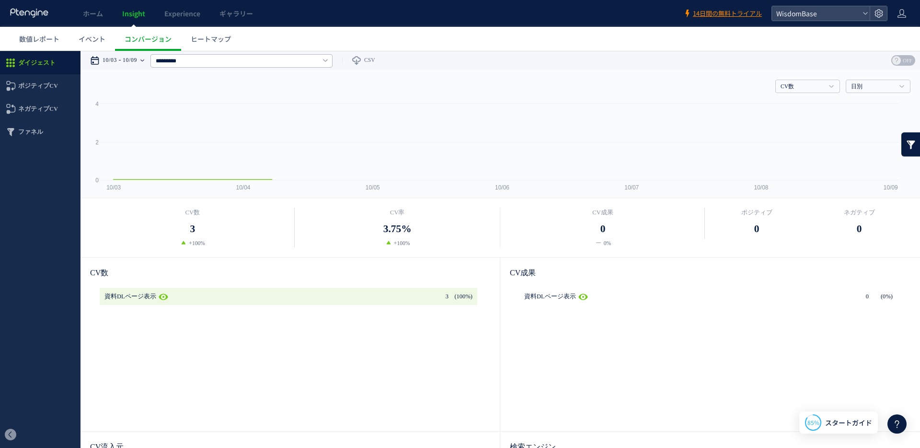
click at [105, 69] on time "10/03" at bounding box center [110, 60] width 14 height 19
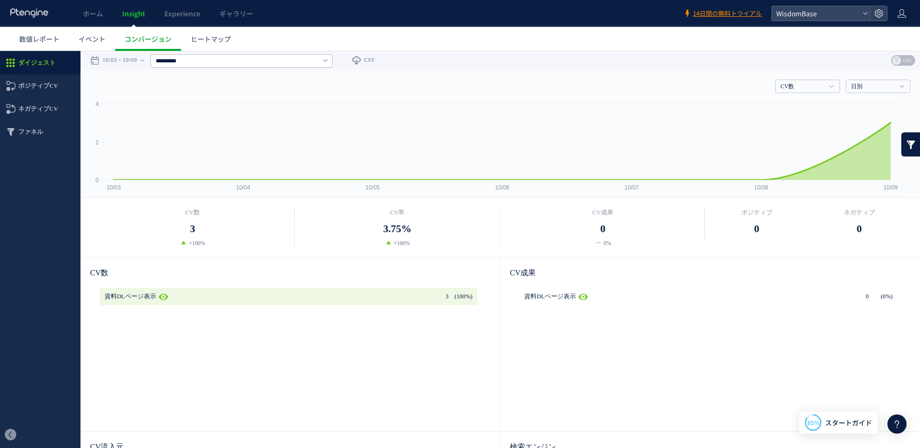
click at [70, 74] on span "ダイジェスト" at bounding box center [40, 62] width 81 height 23
click at [25, 138] on span "ファネル" at bounding box center [30, 131] width 25 height 23
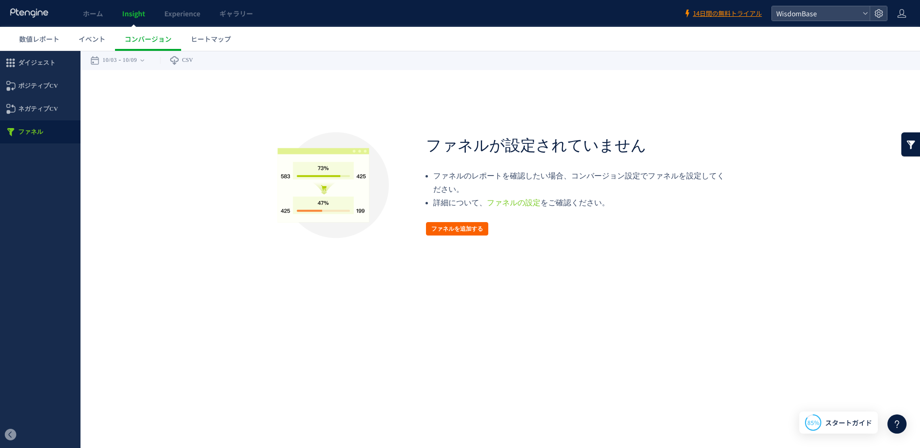
click at [472, 225] on button "ファネルを追加する" at bounding box center [457, 228] width 62 height 13
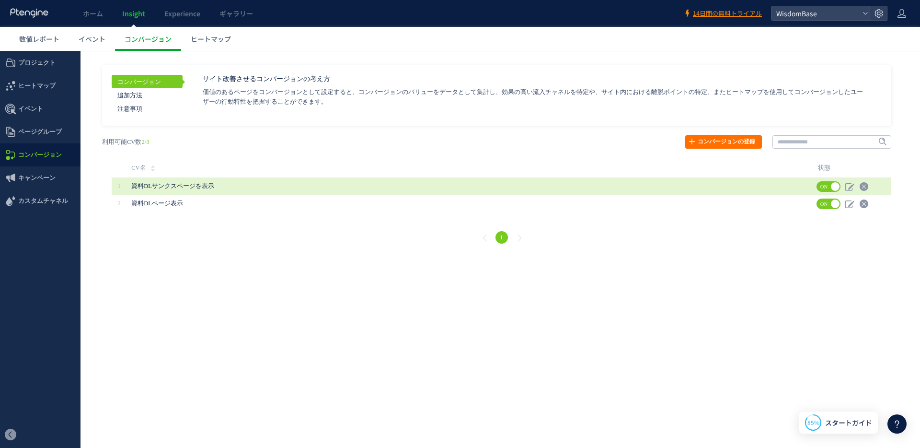
click at [186, 185] on span "資料DLサンクスページを表示" at bounding box center [172, 186] width 83 height 7
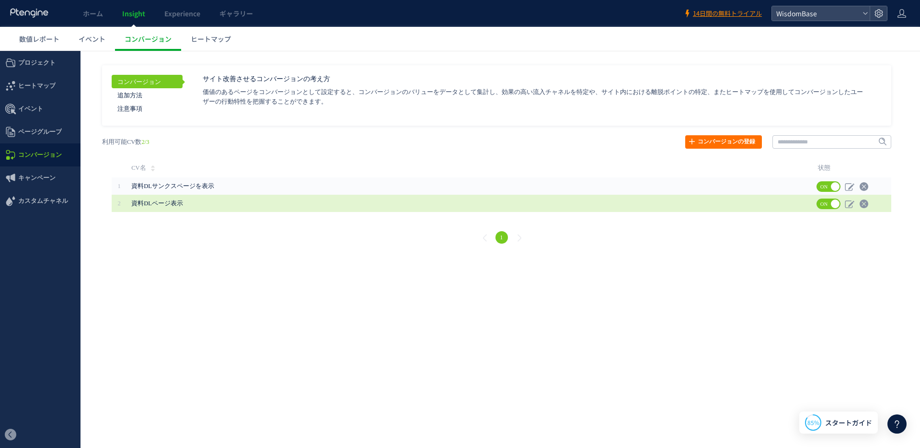
click at [191, 205] on span "資料DLページ表示" at bounding box center [442, 203] width 623 height 17
click at [782, 203] on td "資料DLページ表示" at bounding box center [470, 203] width 687 height 17
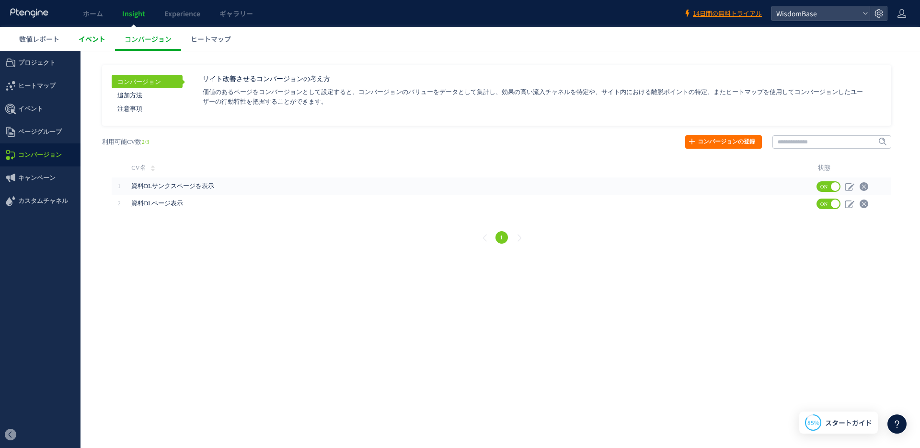
click at [82, 36] on span "イベント" at bounding box center [92, 39] width 27 height 10
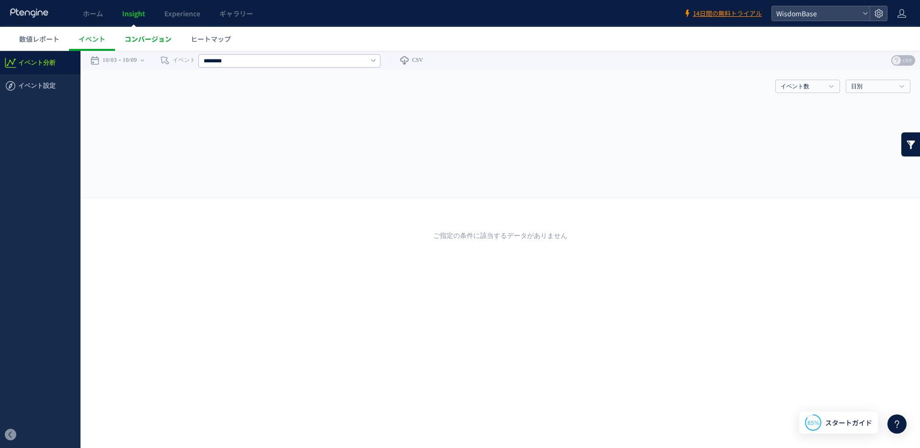
click at [132, 37] on span "コンバージョン" at bounding box center [148, 39] width 47 height 10
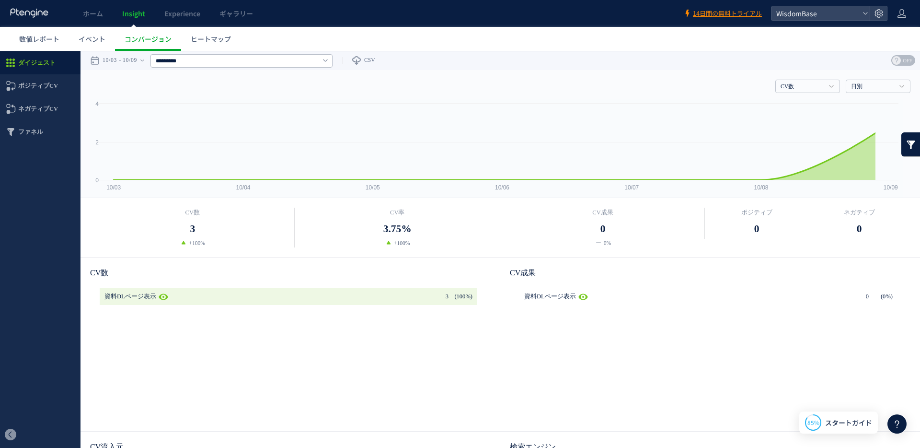
click at [42, 67] on span "ダイジェスト" at bounding box center [36, 62] width 37 height 23
click at [28, 81] on span "ポジティブCV" at bounding box center [38, 85] width 40 height 23
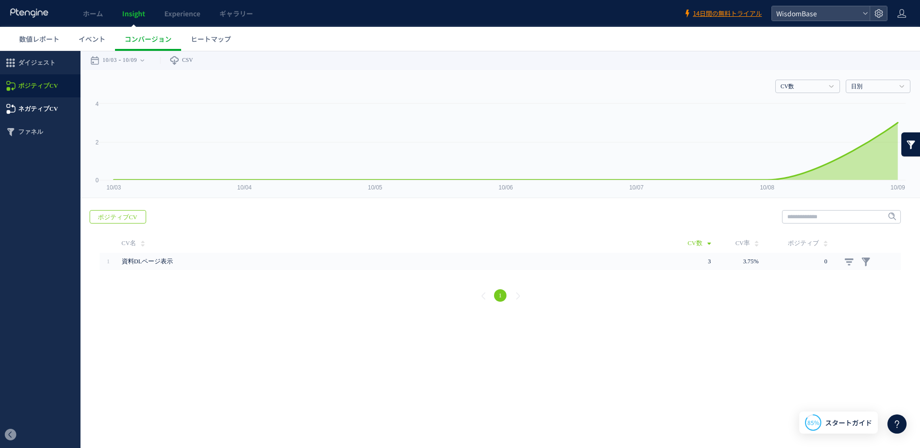
click at [36, 107] on span "ネガティブCV" at bounding box center [38, 108] width 40 height 23
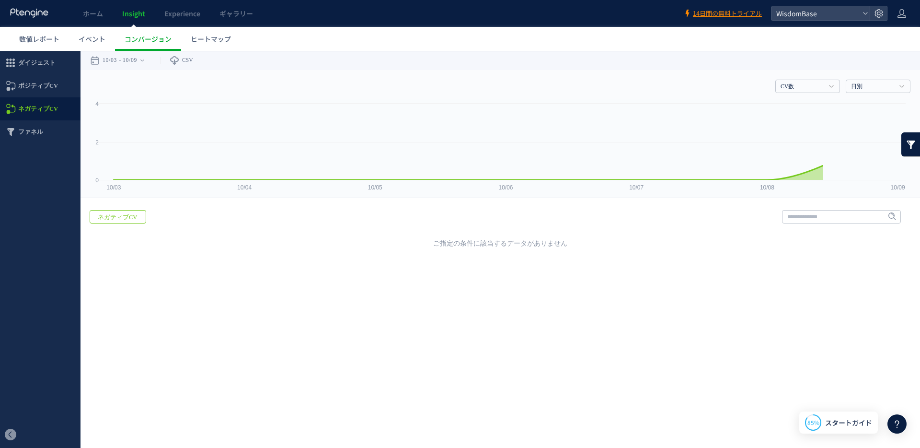
click at [35, 128] on span "ファネル" at bounding box center [30, 131] width 25 height 23
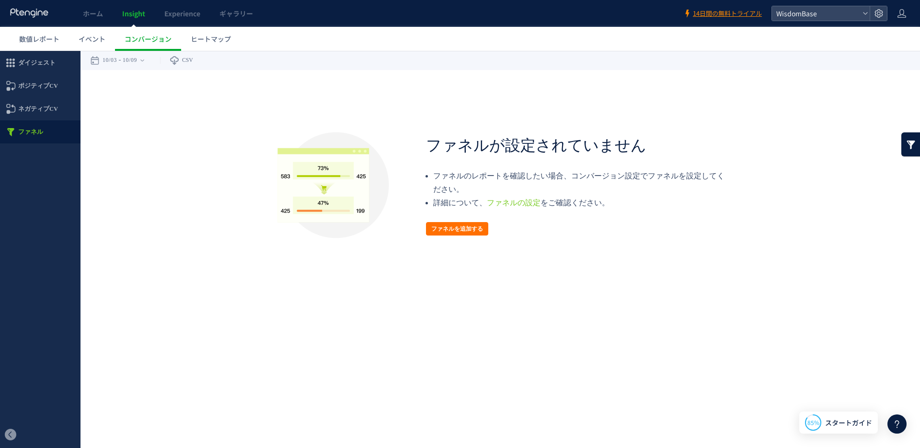
click at [7, 129] on icon at bounding box center [11, 132] width 12 height 12
click at [470, 228] on button "ファネルを追加する" at bounding box center [457, 228] width 62 height 13
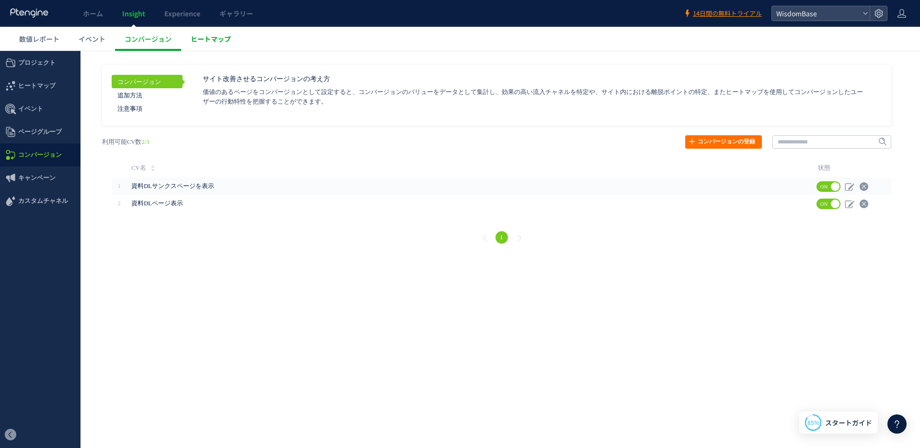
click at [230, 37] on span "ヒートマップ" at bounding box center [211, 39] width 40 height 10
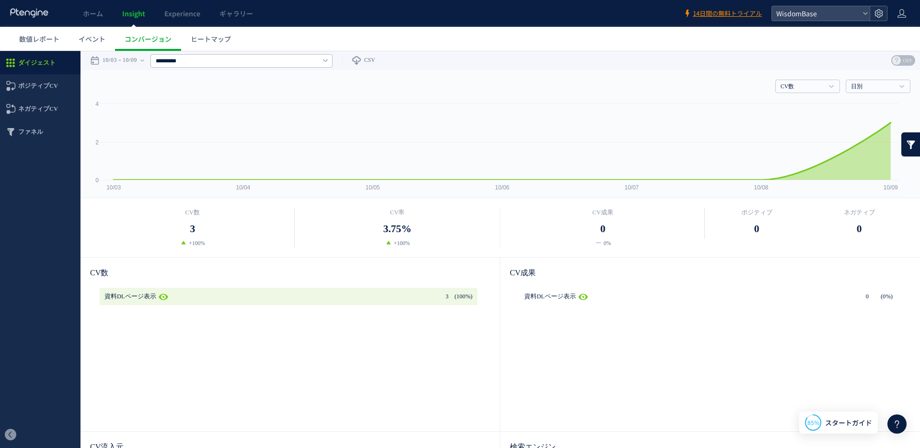
click at [878, 17] on use at bounding box center [879, 13] width 8 height 8
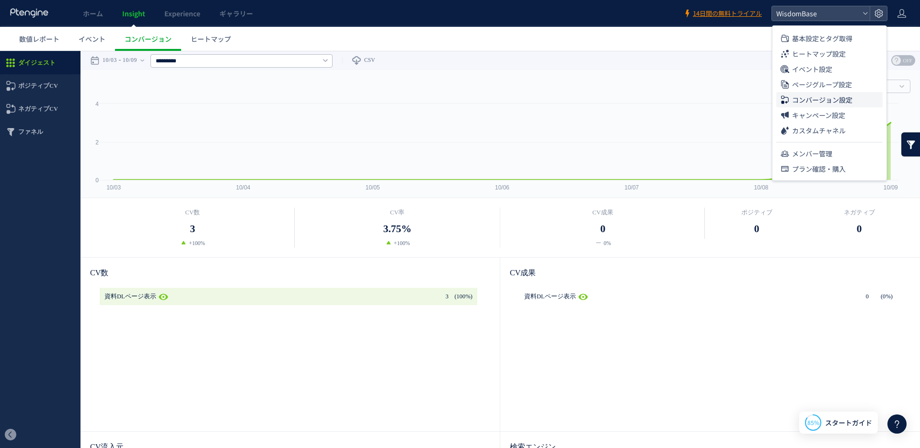
click at [847, 103] on span "コンバージョン設定" at bounding box center [822, 99] width 60 height 15
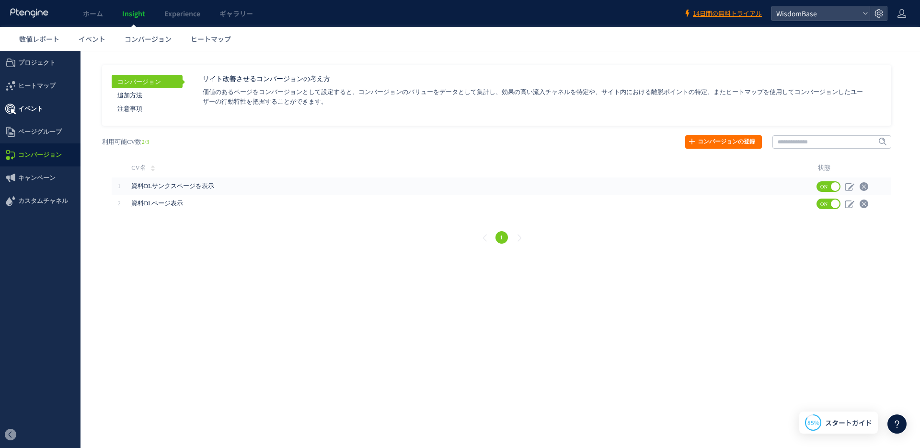
click at [47, 113] on span "イベント" at bounding box center [40, 108] width 81 height 23
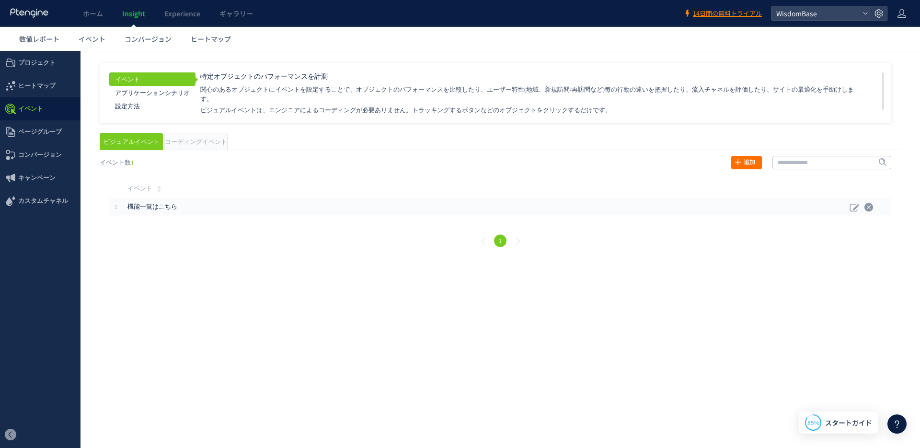
click at [36, 112] on div at bounding box center [460, 224] width 920 height 448
click at [32, 138] on span "ページグループ" at bounding box center [40, 131] width 44 height 23
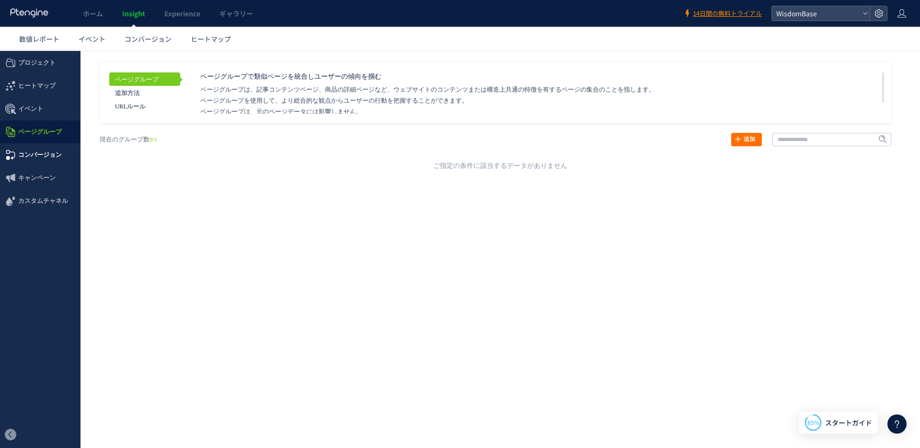
click at [34, 151] on span "コンバージョン" at bounding box center [40, 154] width 44 height 23
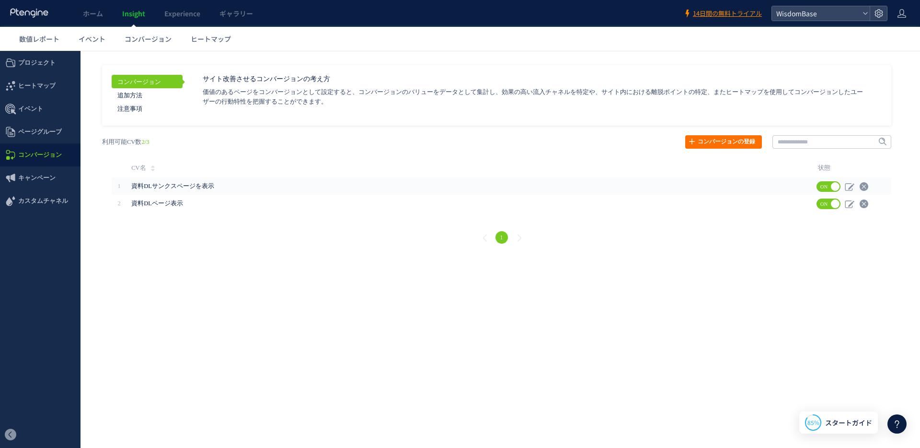
click at [47, 186] on span "キャンペーン" at bounding box center [36, 177] width 37 height 23
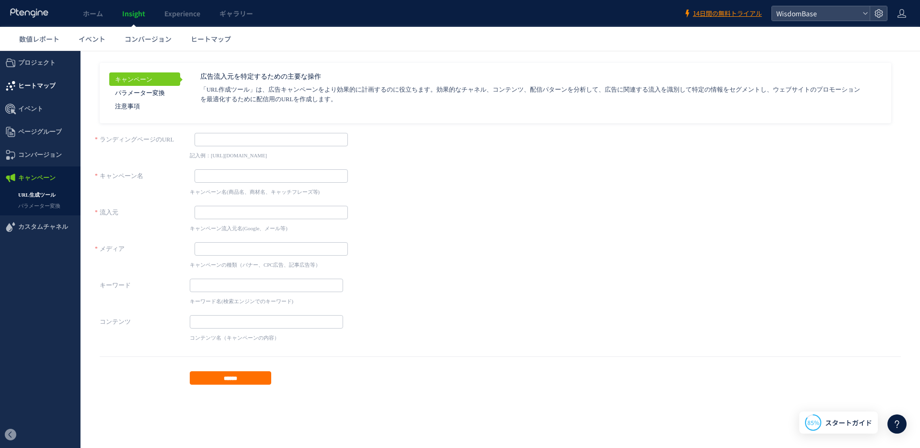
click at [50, 85] on span "ヒートマップ" at bounding box center [36, 85] width 37 height 23
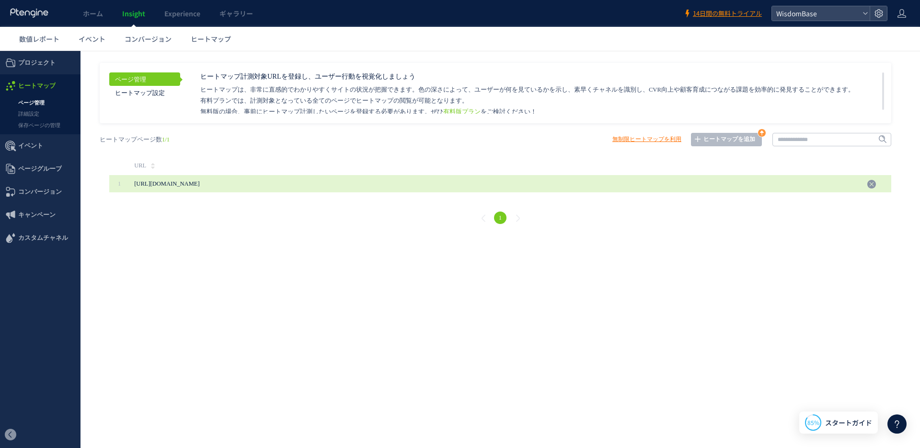
click at [243, 183] on span "[URL][DOMAIN_NAME]" at bounding box center [311, 183] width 355 height 17
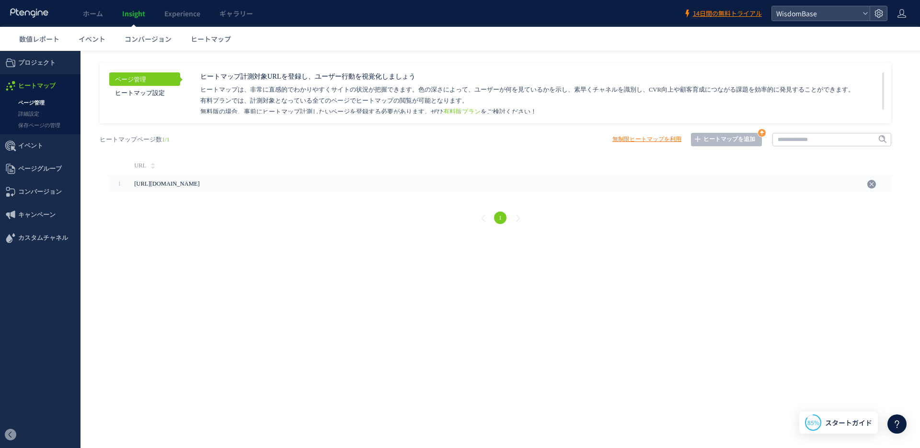
click at [644, 137] on link "無制限ヒートマップを利用" at bounding box center [647, 139] width 69 height 13
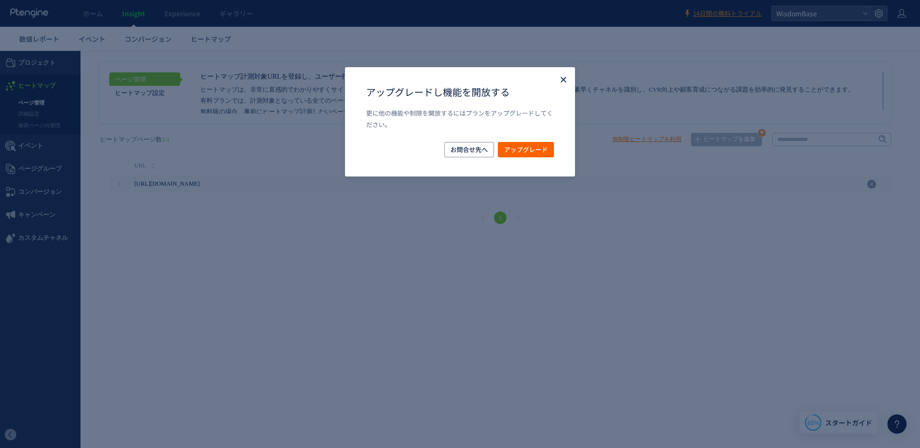
click at [564, 76] on icon "Close" at bounding box center [564, 80] width 10 height 10
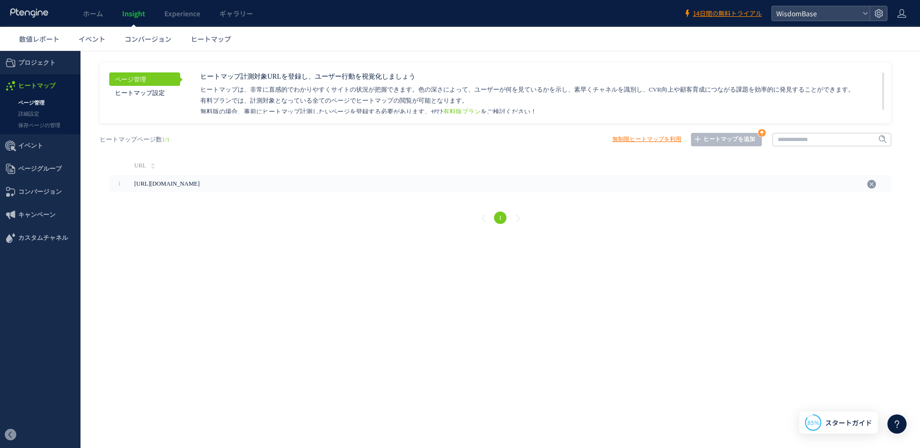
click at [164, 75] on link "ページ管理" at bounding box center [144, 78] width 71 height 13
click at [162, 92] on link "ヒートマップ設定" at bounding box center [144, 92] width 71 height 13
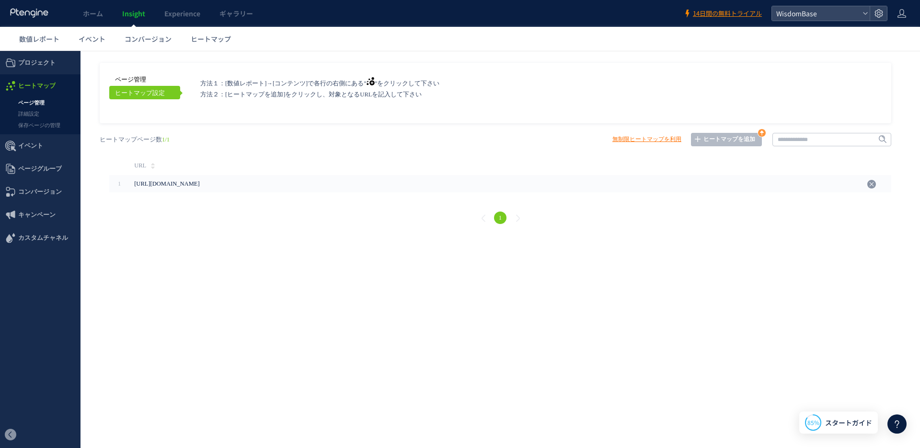
click at [153, 82] on link "ページ管理" at bounding box center [144, 78] width 71 height 13
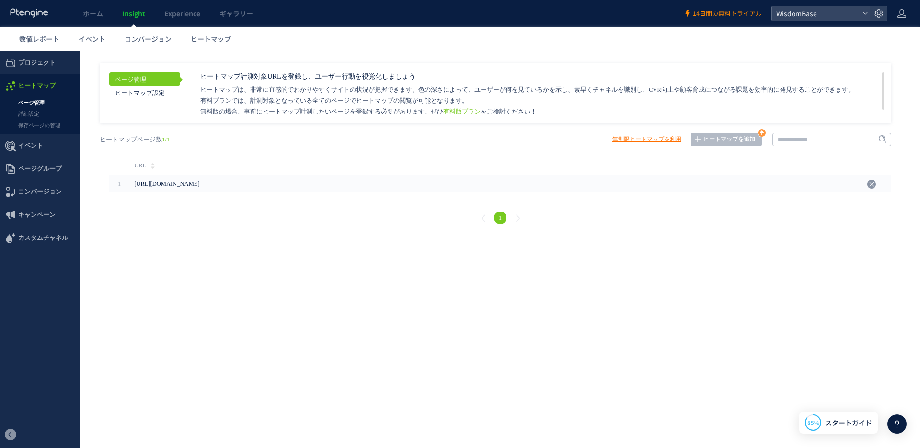
click at [722, 12] on span "14日間の無料トライアル" at bounding box center [727, 13] width 69 height 9
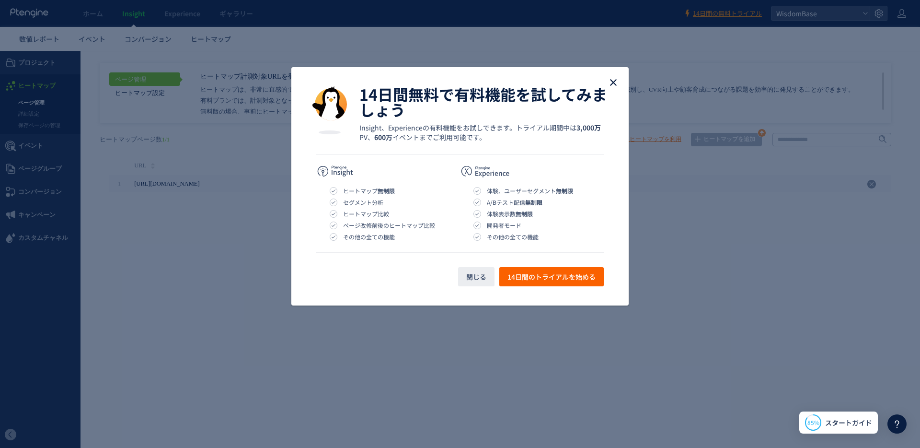
click at [613, 81] on use "close" at bounding box center [613, 82] width 7 height 7
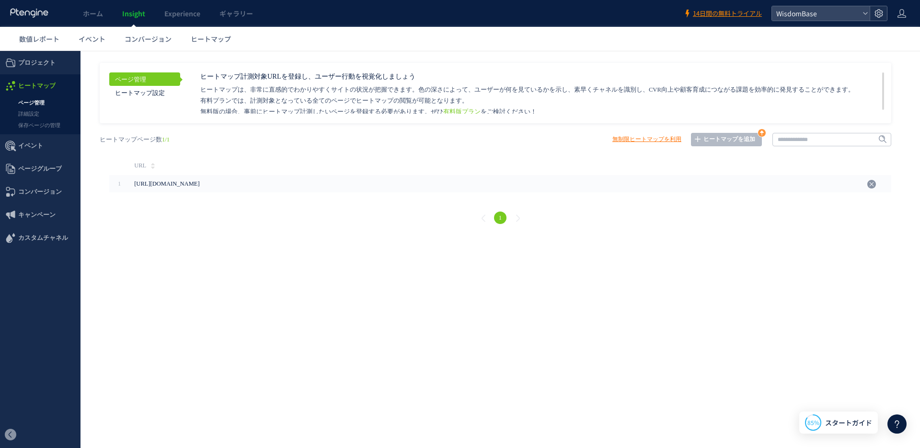
click at [875, 13] on icon at bounding box center [879, 14] width 10 height 10
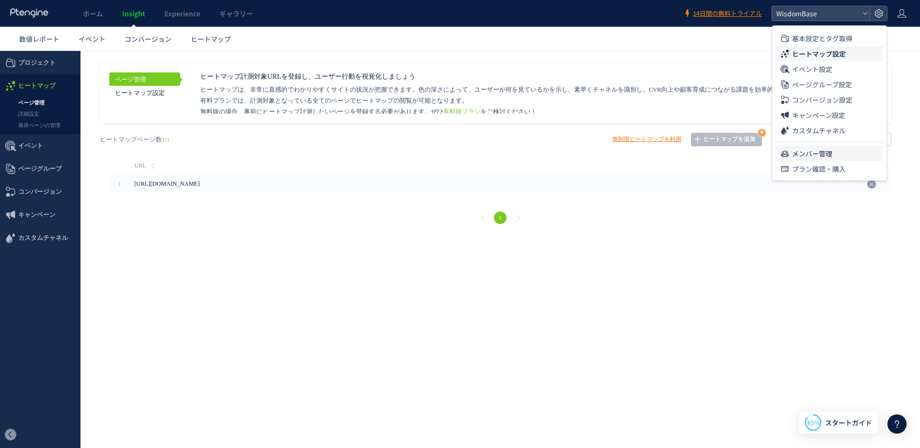
click at [812, 156] on span "メンバー管理" at bounding box center [812, 153] width 40 height 15
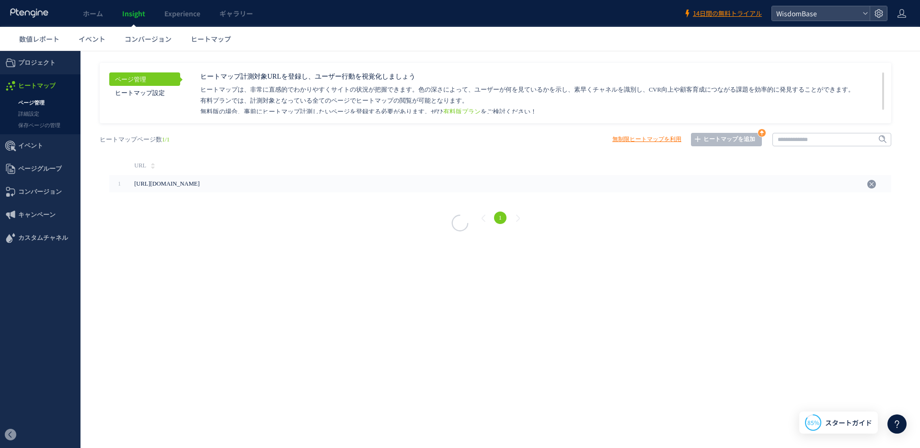
click at [812, 156] on div at bounding box center [460, 224] width 920 height 448
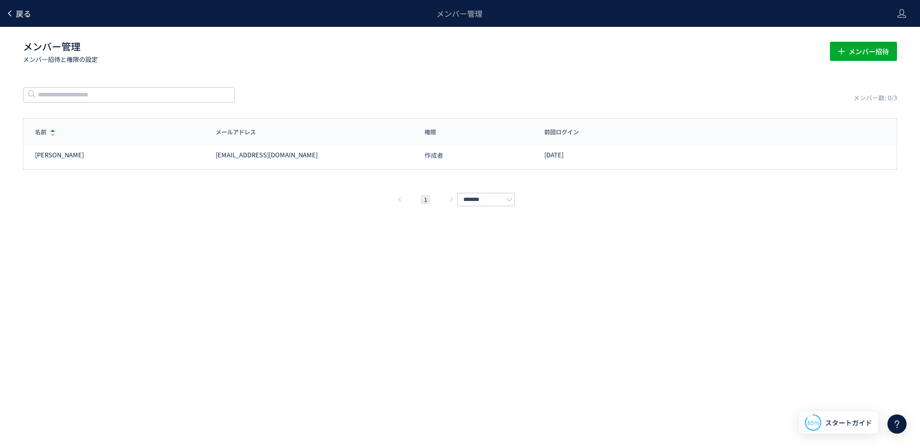
click at [28, 12] on span "戻る" at bounding box center [23, 14] width 15 height 12
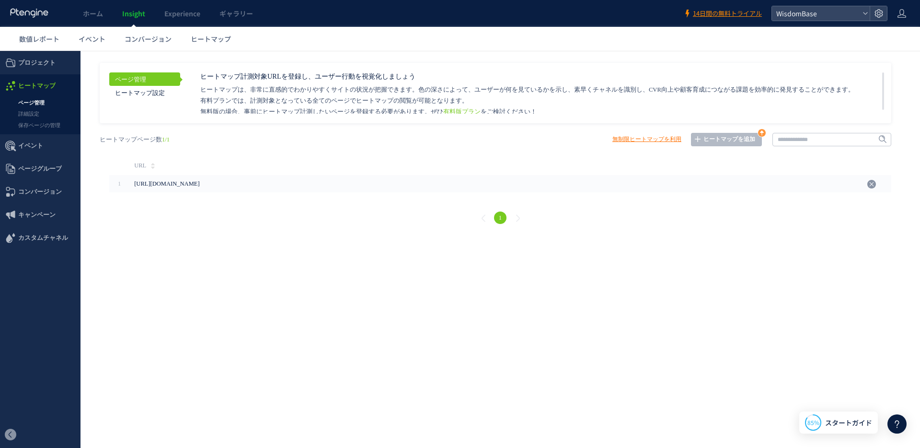
drag, startPoint x: 897, startPoint y: 419, endPoint x: 880, endPoint y: 360, distance: 61.6
click at [897, 419] on icon at bounding box center [898, 424] width 12 height 12
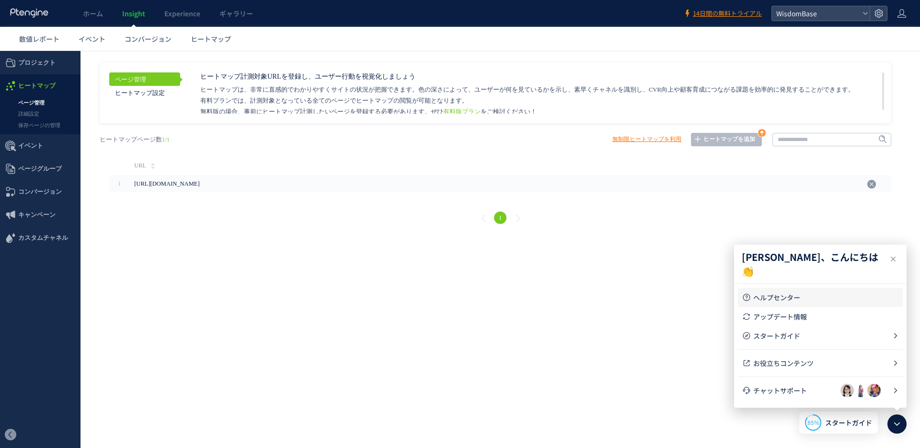
click at [763, 305] on link "ヘルプセンター" at bounding box center [820, 297] width 157 height 19
click at [35, 58] on span "プロジェクト" at bounding box center [36, 62] width 37 height 23
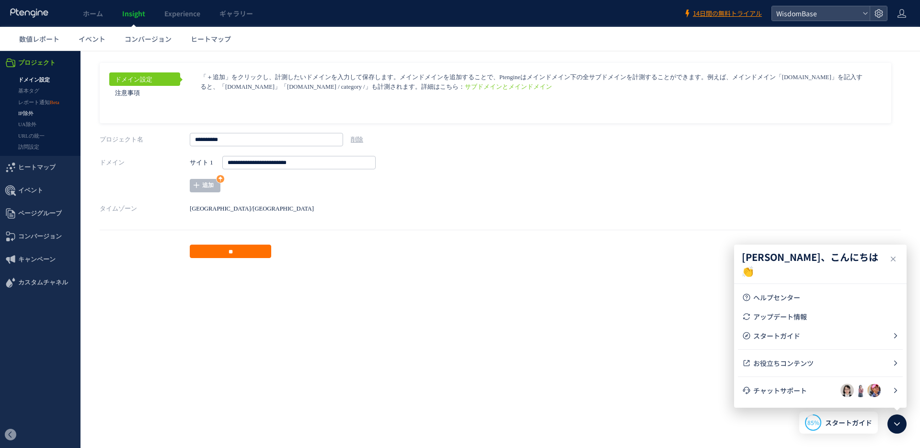
click at [23, 108] on link "IP除外" at bounding box center [40, 113] width 81 height 11
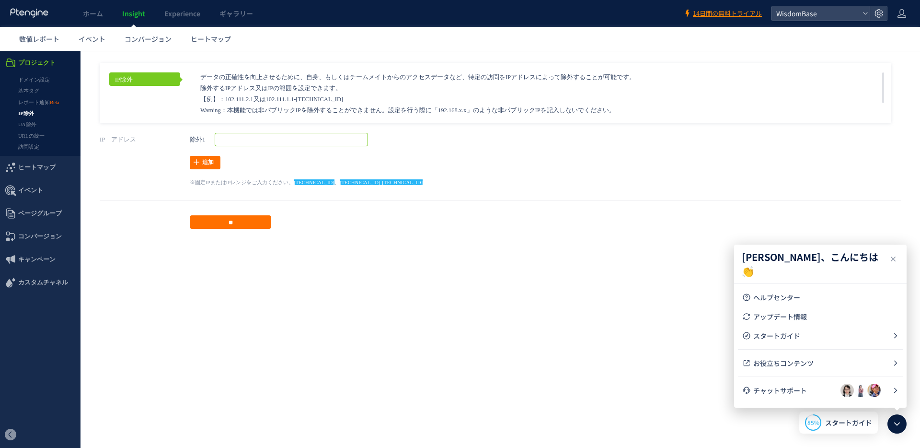
click at [228, 140] on input "text" at bounding box center [291, 139] width 153 height 13
paste input "**********"
type input "**********"
click at [320, 138] on input "text" at bounding box center [291, 139] width 153 height 13
paste input "**********"
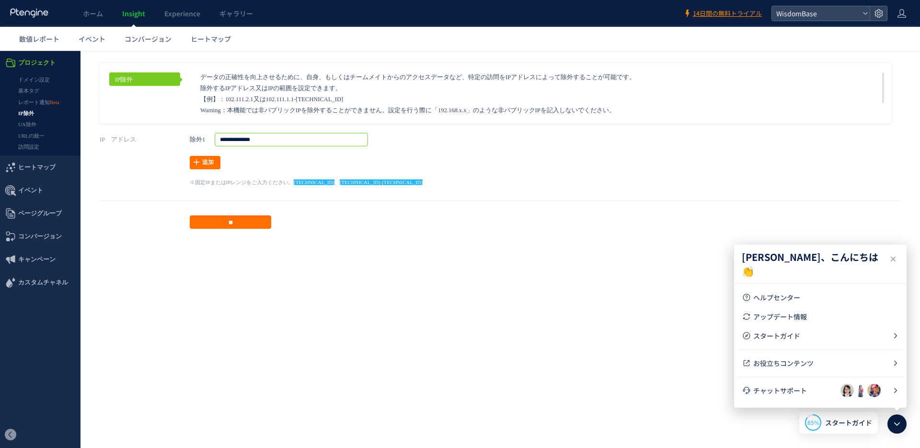
type input "**********"
click at [218, 165] on link "追加" at bounding box center [205, 162] width 31 height 13
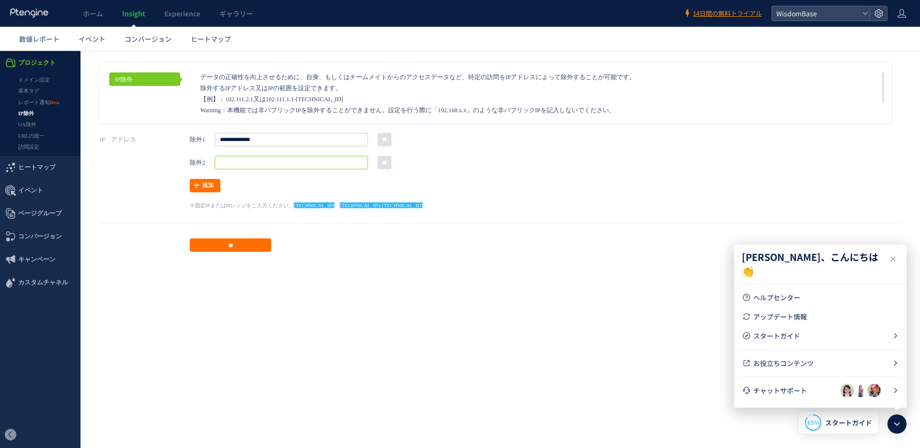
click at [230, 159] on input "text" at bounding box center [291, 162] width 153 height 13
paste input "**********"
type input "**********"
click at [241, 175] on div "**********" at bounding box center [501, 171] width 802 height 76
click at [233, 246] on input "**" at bounding box center [231, 244] width 82 height 13
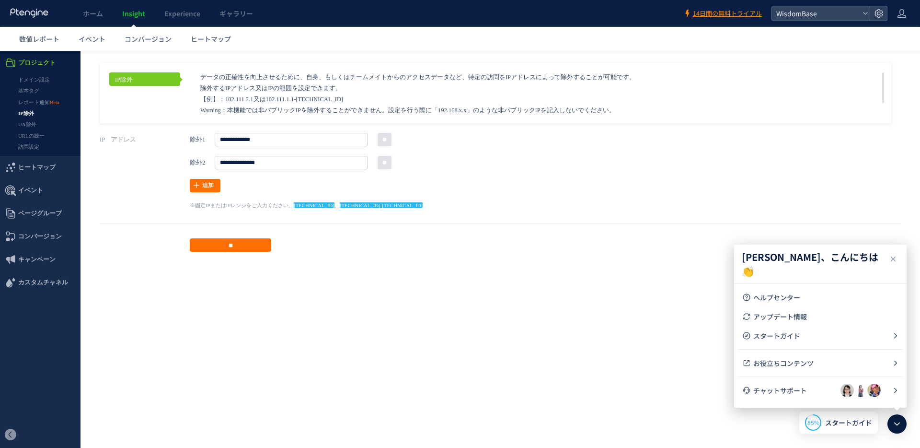
click at [288, 259] on html ".cls-1 { fill-rule: evenodd; } .cls-1 { fill: #ececec; } .cls-2 { fill: #929292…" at bounding box center [460, 155] width 920 height 208
click at [32, 123] on link "UA除外" at bounding box center [40, 124] width 81 height 11
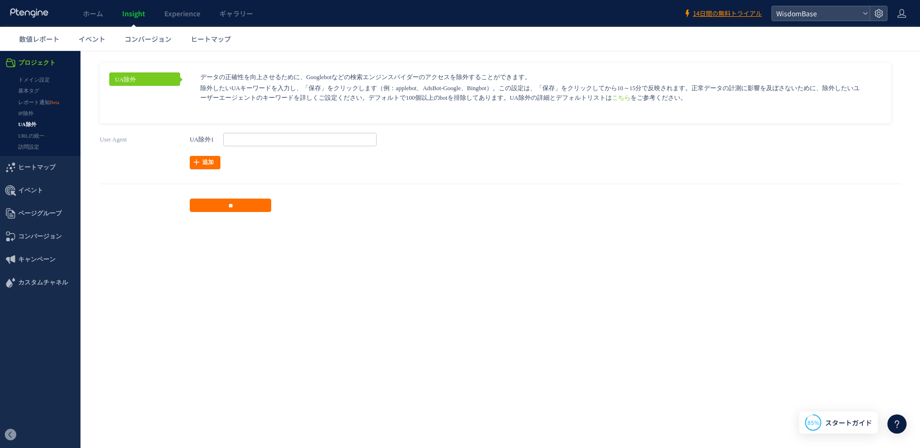
click at [28, 113] on link "IP除外" at bounding box center [40, 113] width 81 height 11
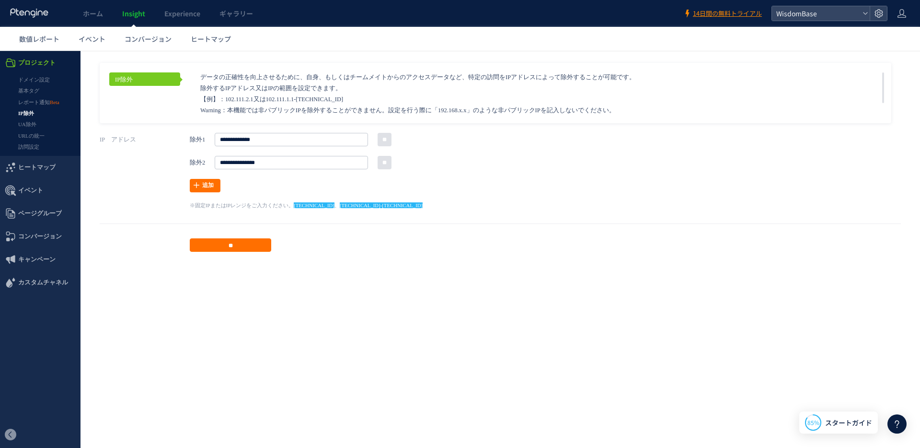
click at [271, 259] on html ".cls-1 { fill-rule: evenodd; } .cls-1 { fill: #ececec; } .cls-2 { fill: #929292…" at bounding box center [460, 155] width 920 height 208
